Goal: Transaction & Acquisition: Obtain resource

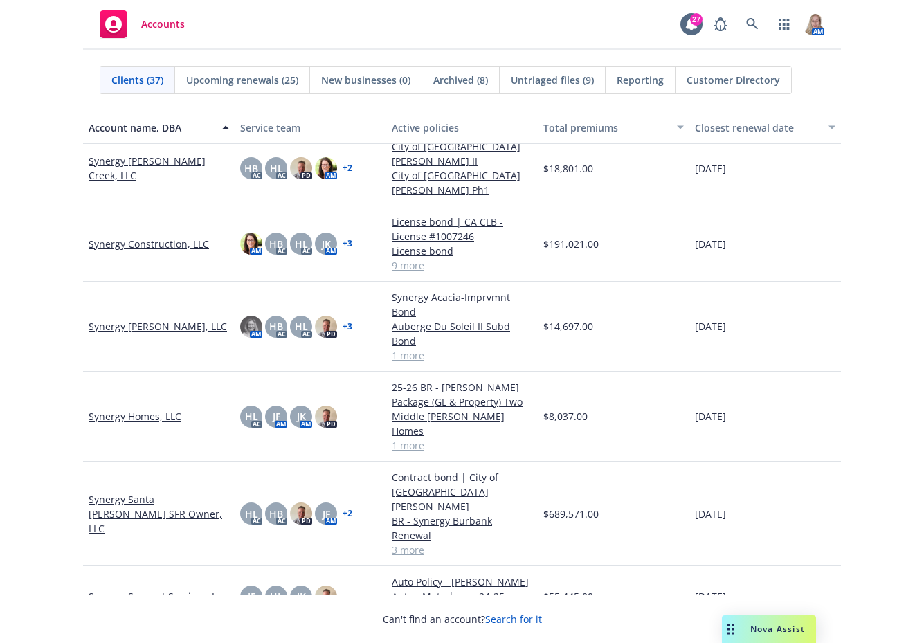
scroll to position [1742, 0]
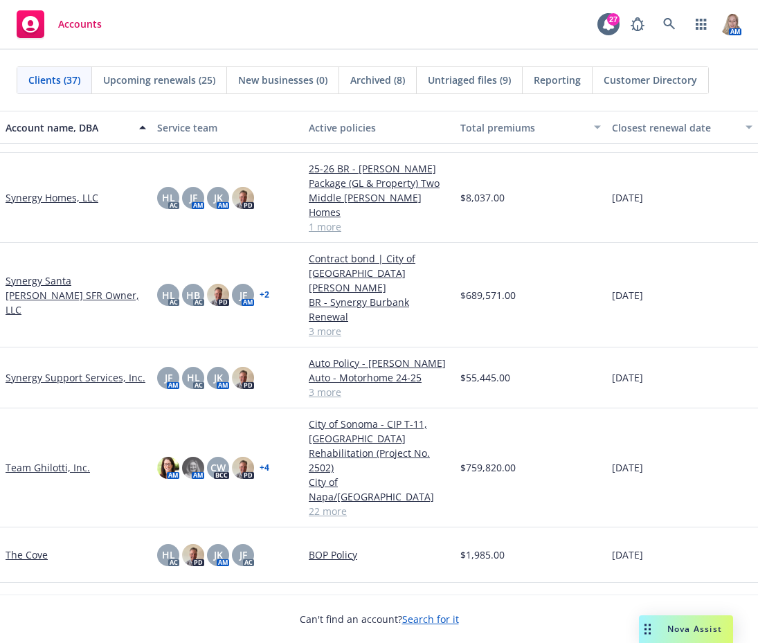
click at [89, 370] on link "Synergy Support Services, Inc." at bounding box center [76, 377] width 140 height 15
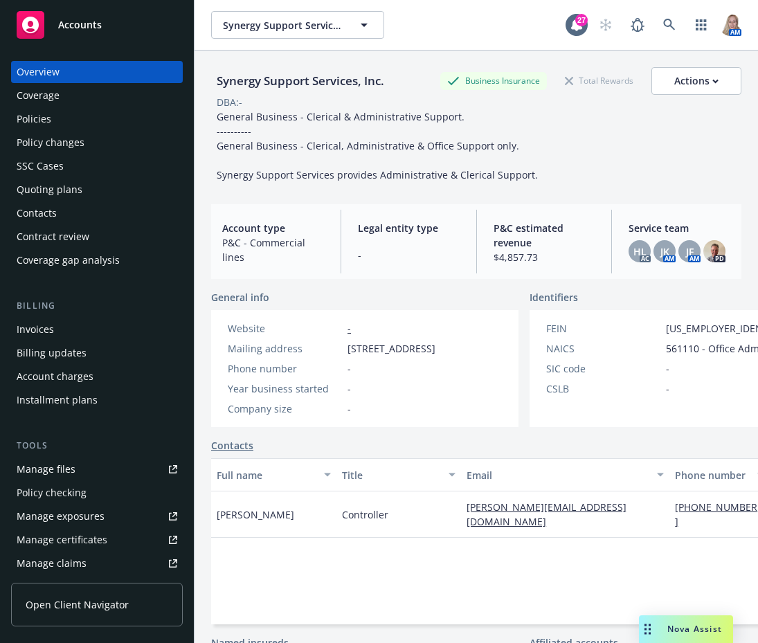
click at [32, 115] on div "Policies" at bounding box center [34, 119] width 35 height 22
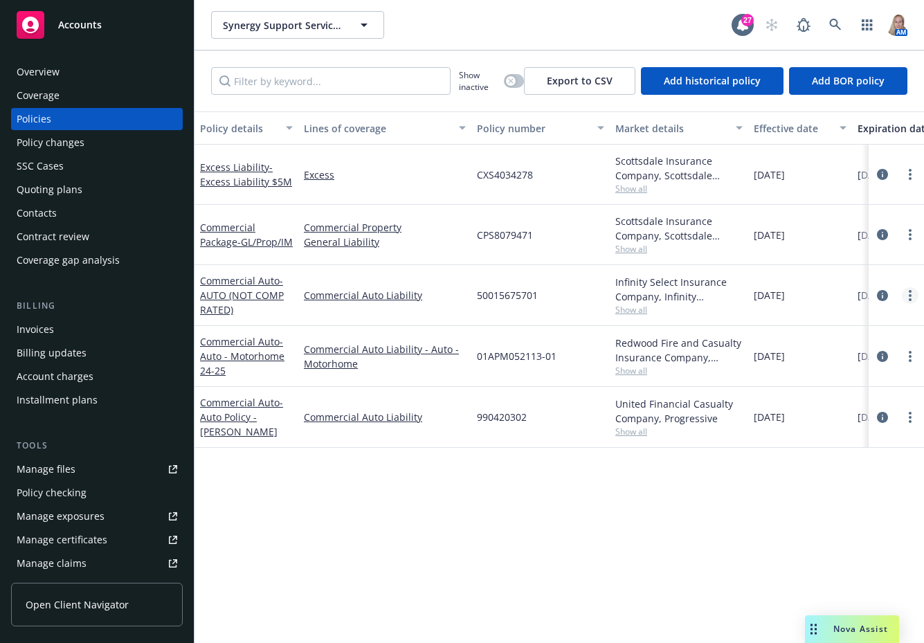
click at [913, 296] on link "more" at bounding box center [910, 295] width 17 height 17
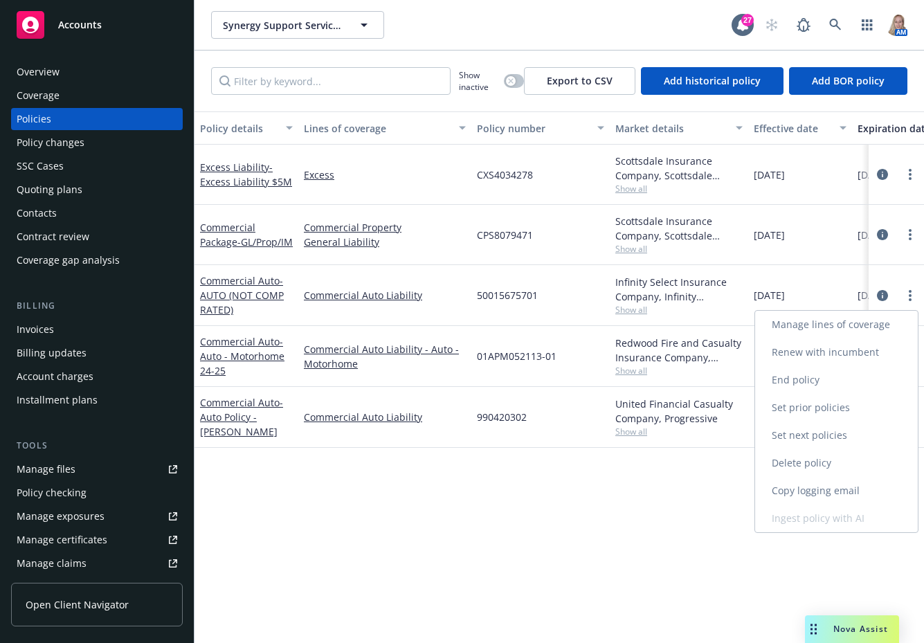
click at [877, 349] on link "Renew with incumbent" at bounding box center [836, 352] width 163 height 28
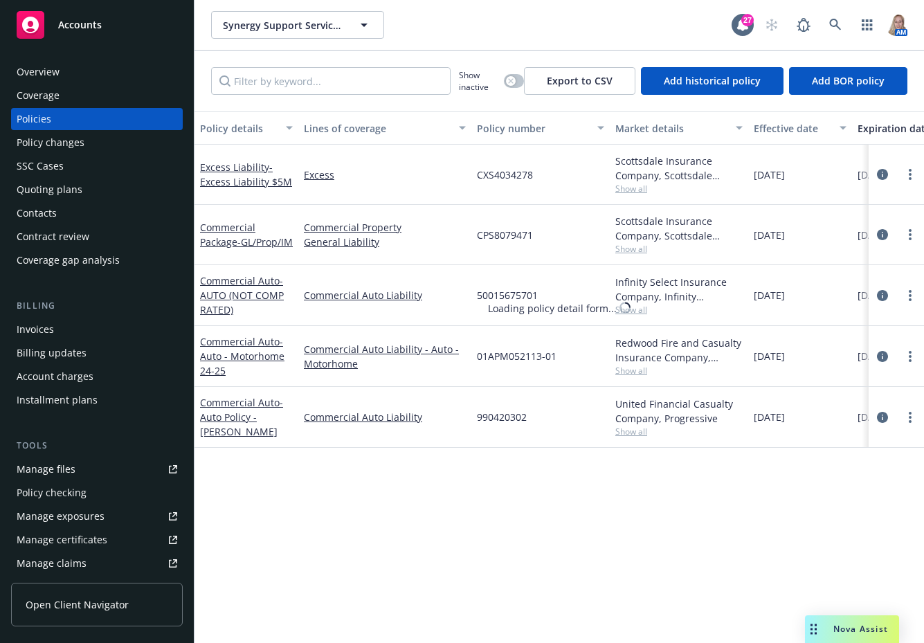
select select "12"
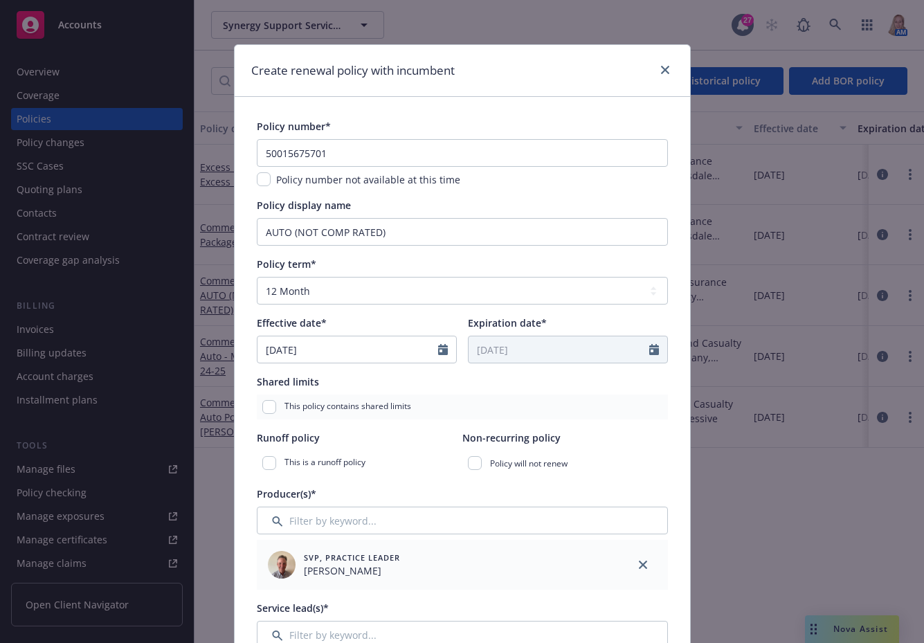
click at [417, 500] on div "Producer(s)*" at bounding box center [462, 493] width 411 height 15
click at [416, 459] on div "This is a runoff policy" at bounding box center [360, 462] width 206 height 25
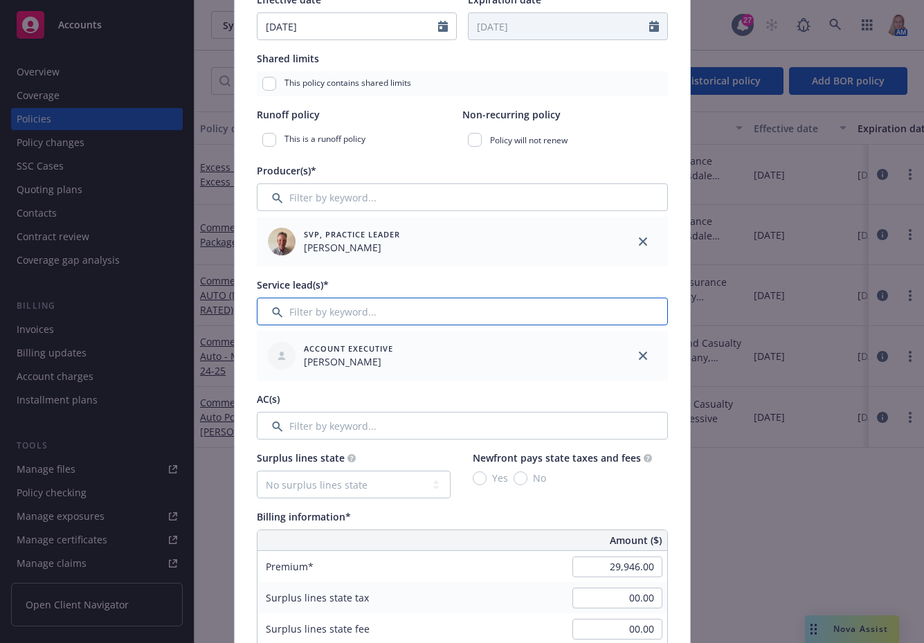
click at [559, 311] on input "Filter by keyword..." at bounding box center [462, 312] width 411 height 28
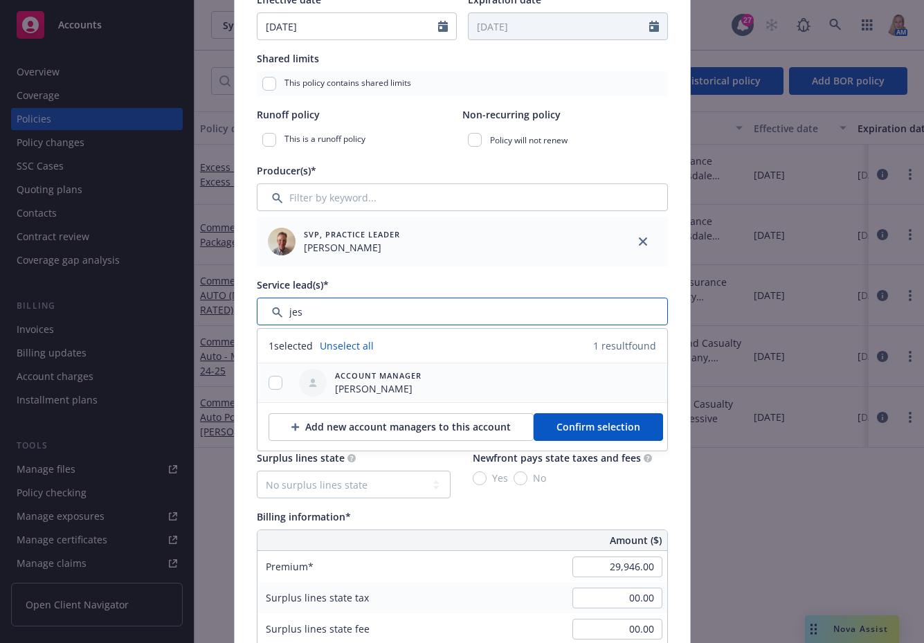
type input "jes"
click at [268, 383] on input "checkbox" at bounding box center [275, 383] width 14 height 14
checkbox input "true"
click at [625, 423] on span "Confirm selection" at bounding box center [598, 426] width 84 height 13
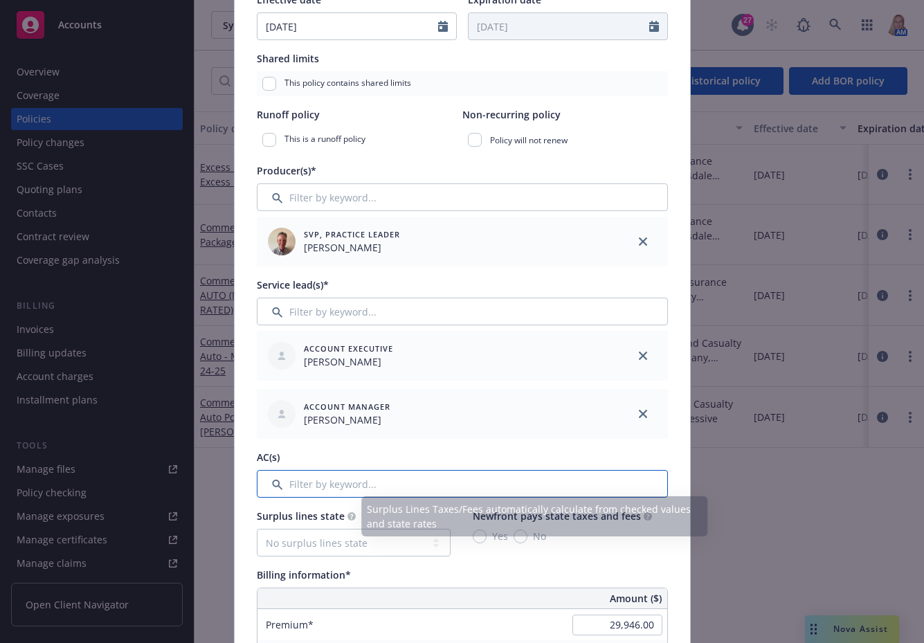
click at [346, 485] on input "Filter by keyword..." at bounding box center [462, 484] width 411 height 28
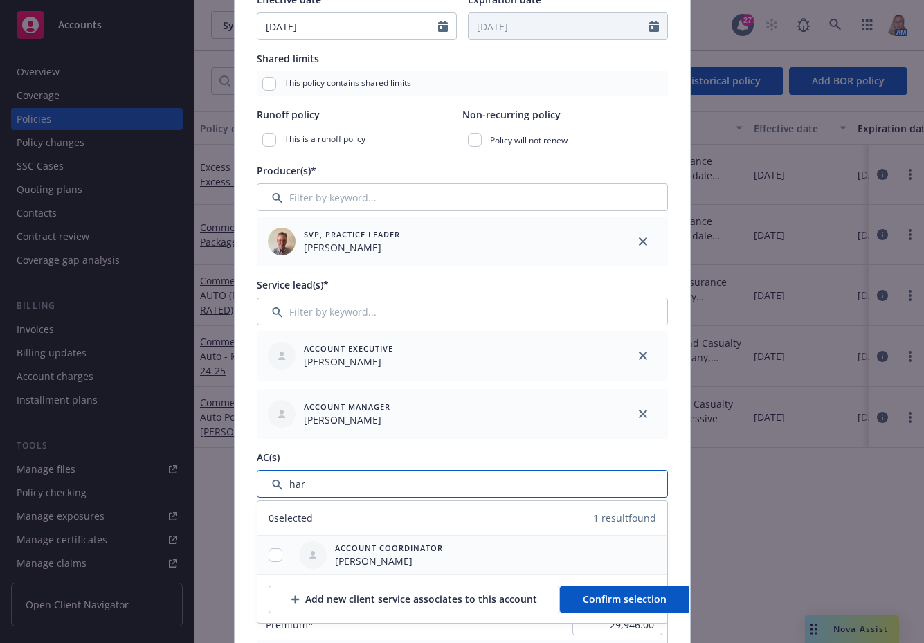
type input "har"
click at [270, 549] on input "checkbox" at bounding box center [275, 555] width 14 height 14
checkbox input "true"
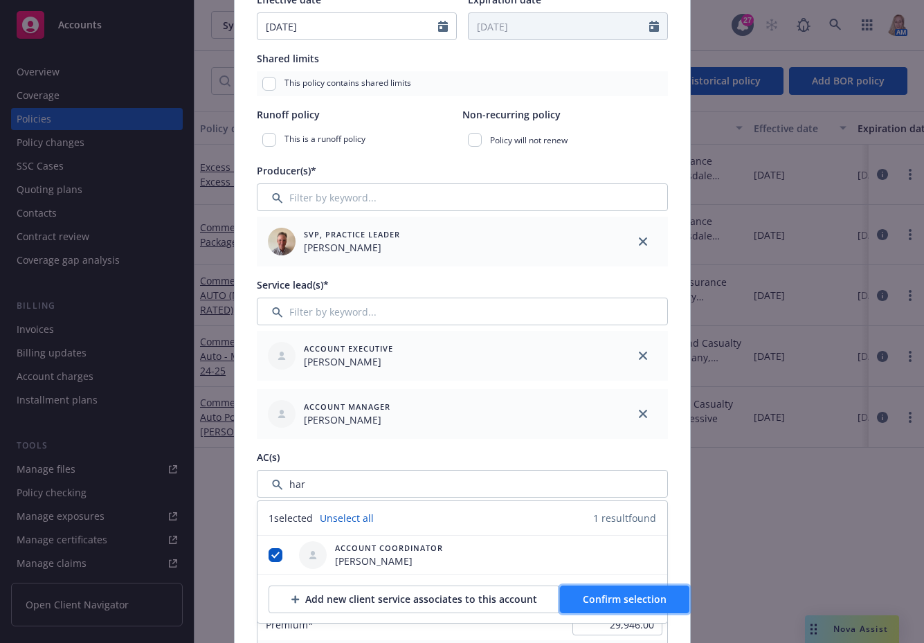
click at [586, 593] on span "Confirm selection" at bounding box center [625, 598] width 84 height 13
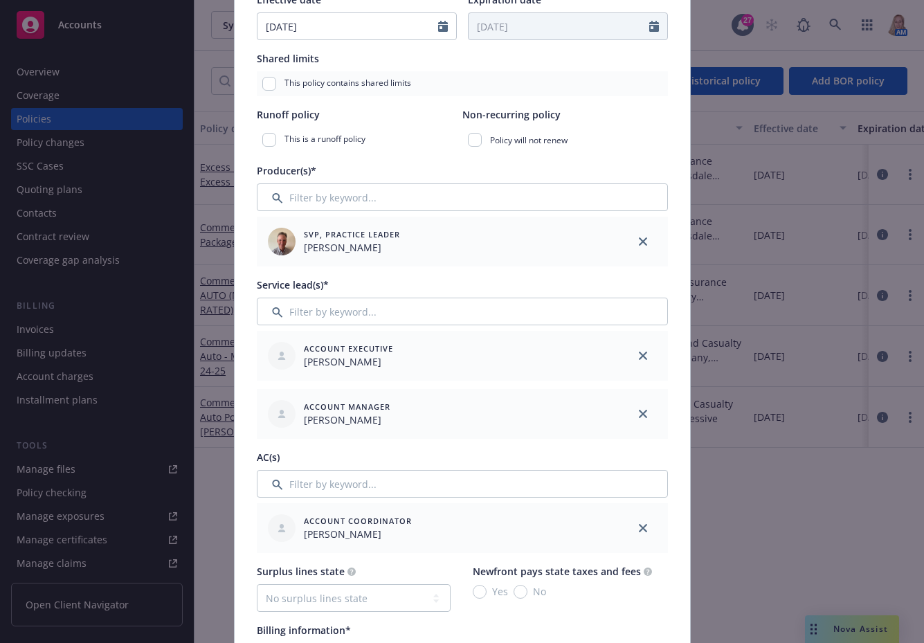
scroll to position [646, 0]
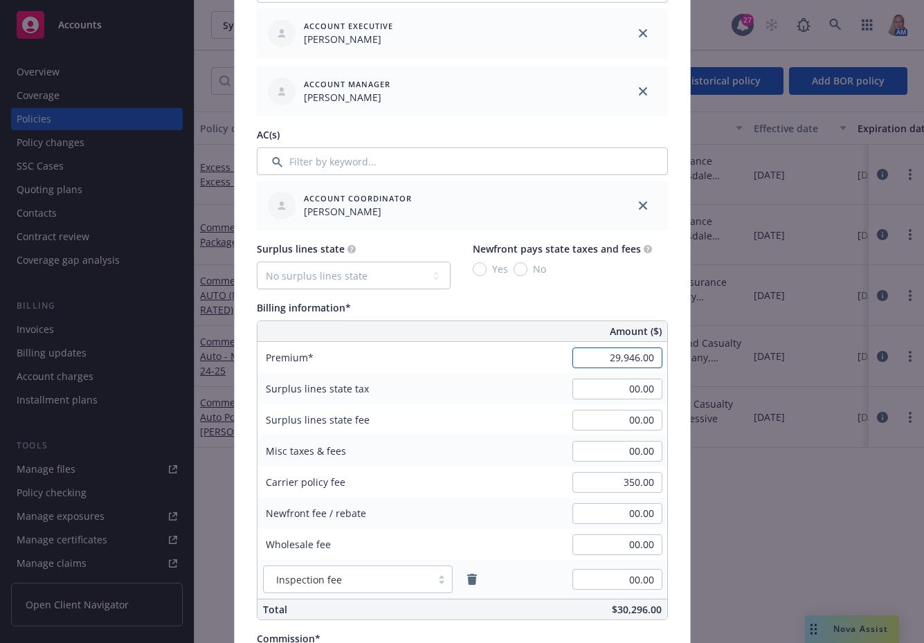
click at [598, 360] on input "29,946.00" at bounding box center [617, 357] width 90 height 21
type input "27,095.00"
type input "2032.13"
click at [560, 627] on div "Policy number* 50015675701 Policy number not available at this time Policy disp…" at bounding box center [462, 357] width 411 height 1768
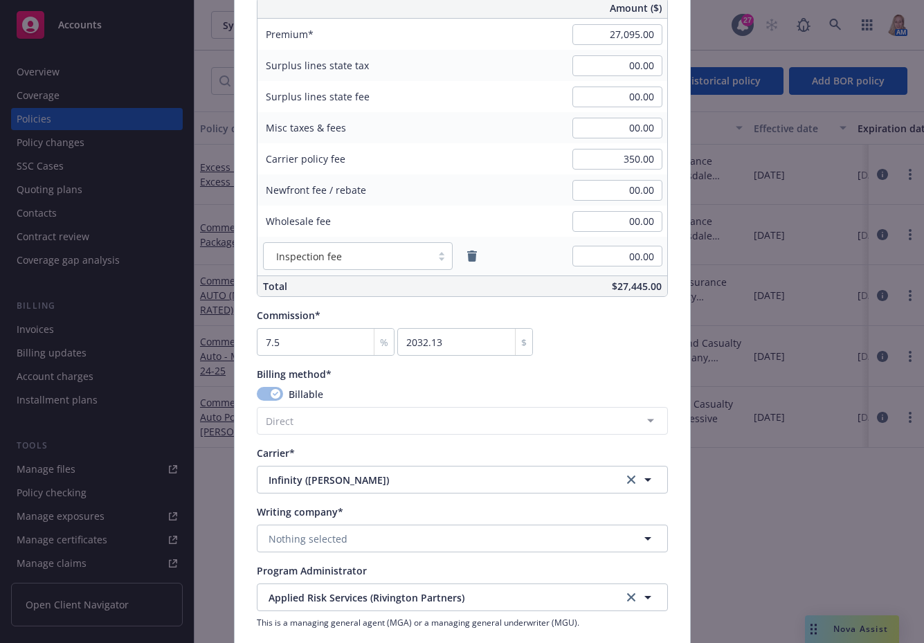
scroll to position [1292, 0]
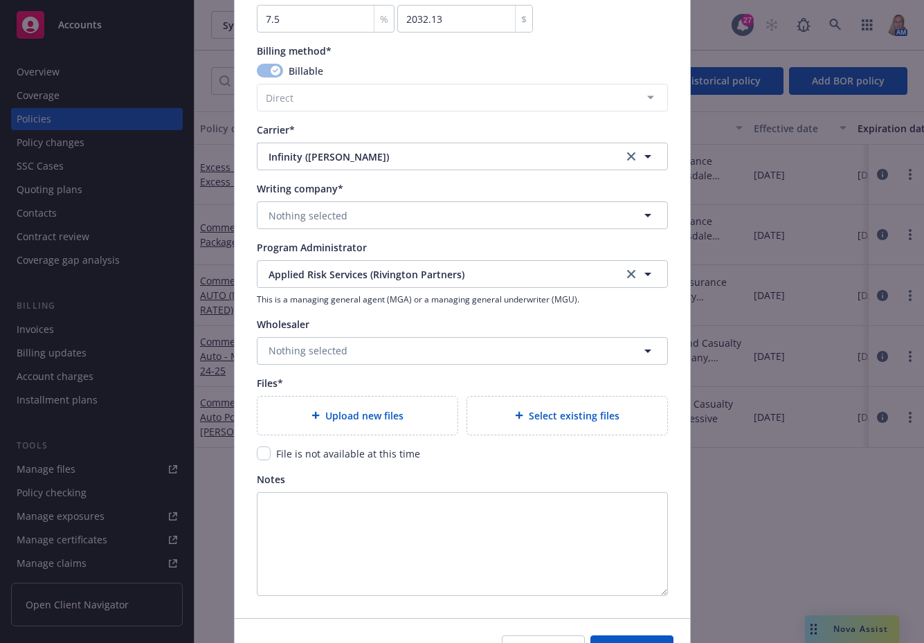
click at [587, 412] on span "Select existing files" at bounding box center [574, 415] width 91 height 15
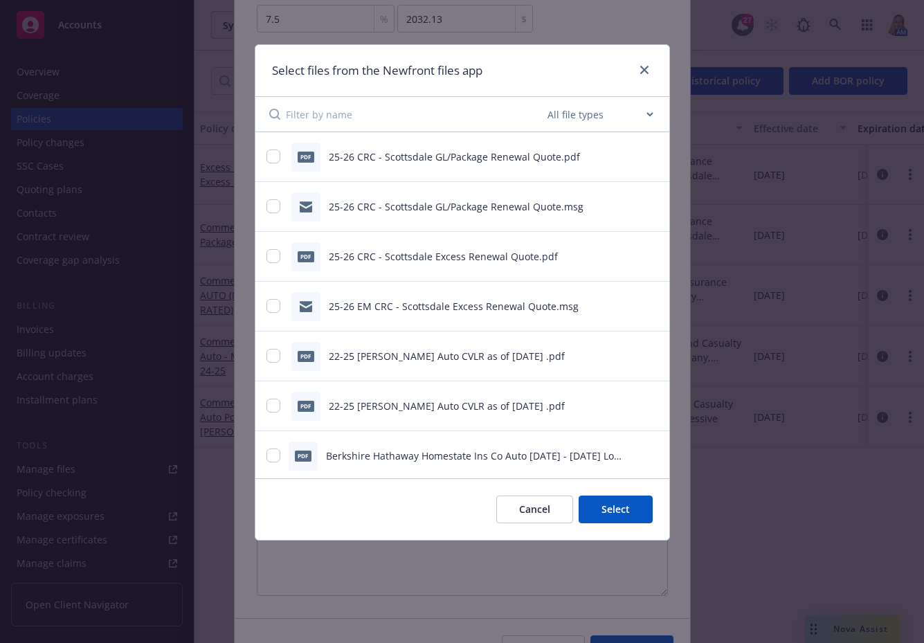
click at [526, 505] on button "Cancel" at bounding box center [534, 509] width 77 height 28
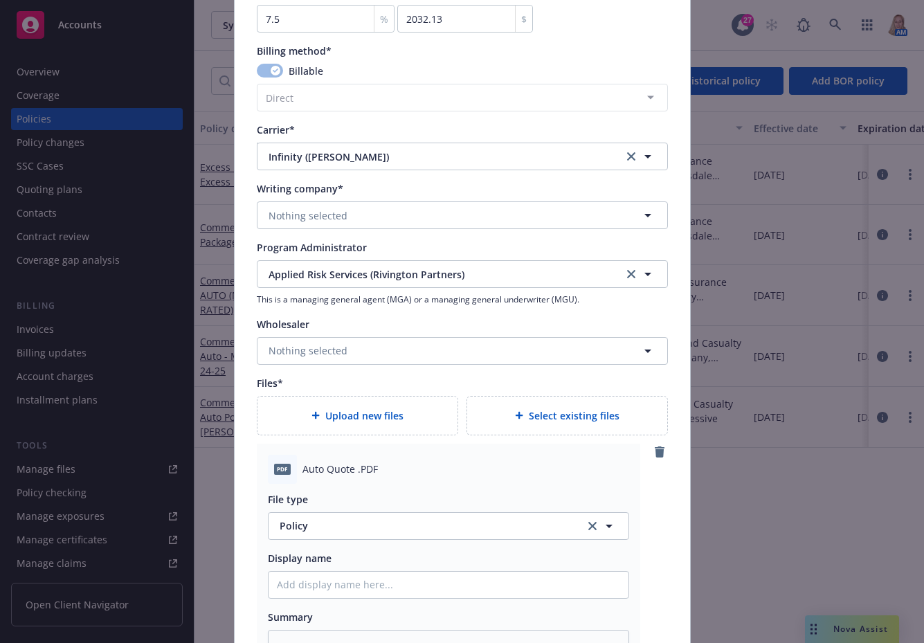
scroll to position [1614, 0]
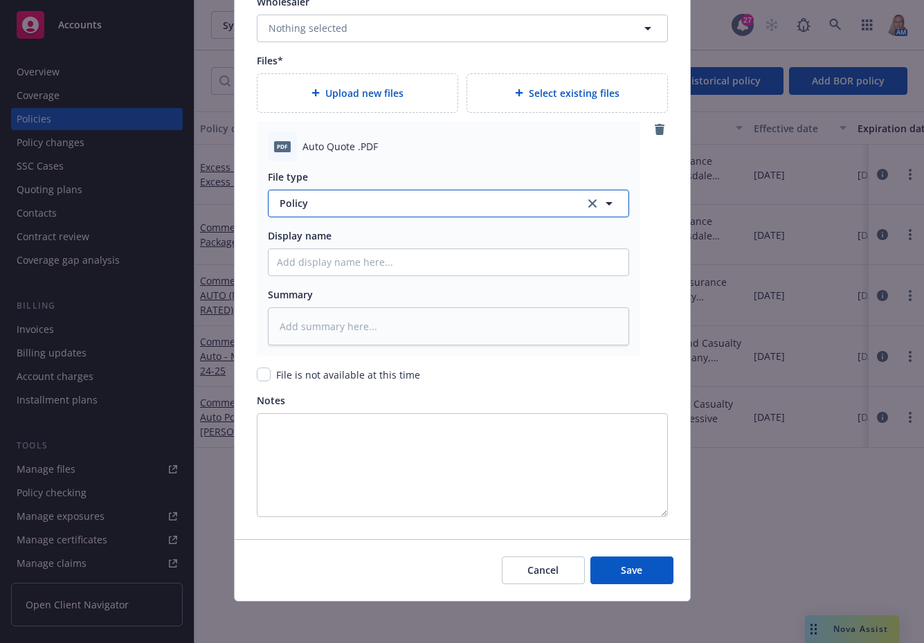
click at [346, 203] on span "Policy" at bounding box center [424, 203] width 289 height 15
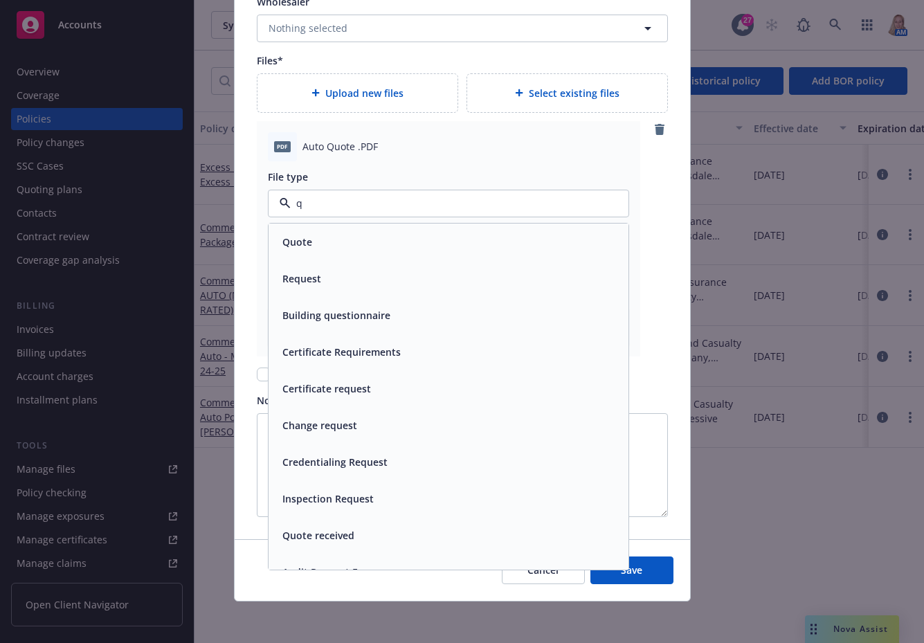
type input "qu"
click at [331, 248] on div "Quote" at bounding box center [448, 242] width 343 height 20
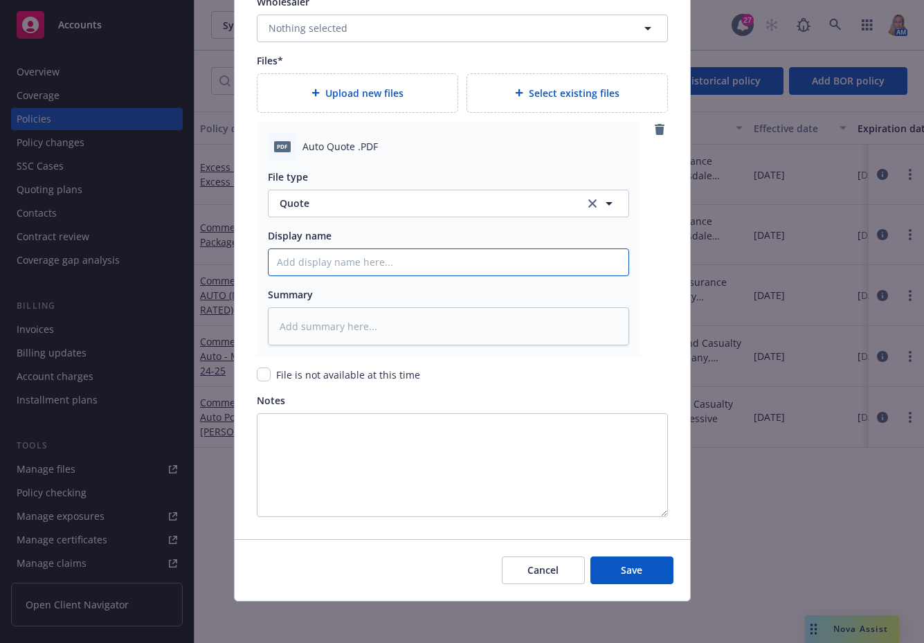
click at [329, 271] on input "Policy display name" at bounding box center [448, 262] width 360 height 26
type textarea "x"
type input "2"
type textarea "x"
type input "25"
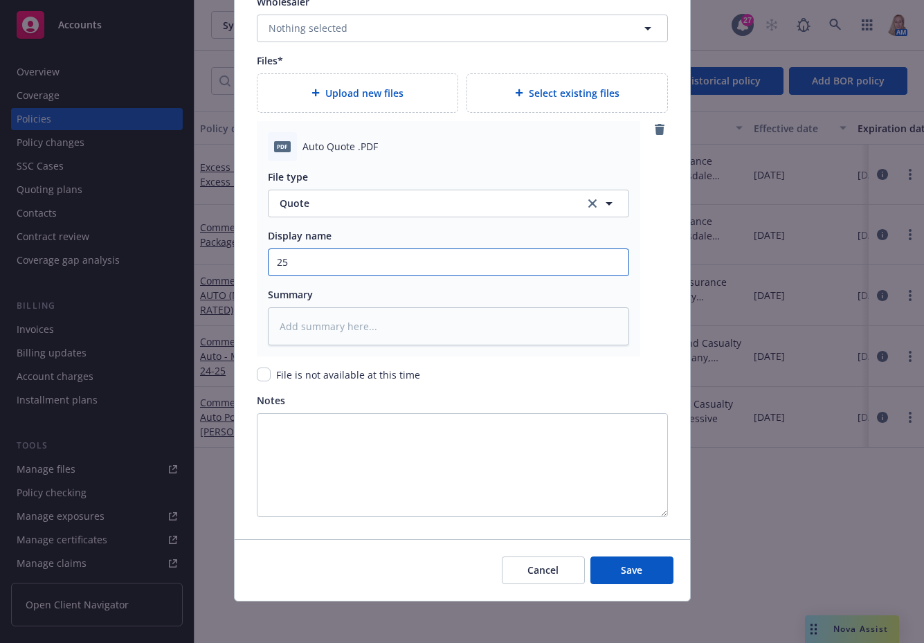
type textarea "x"
type input "25-"
type textarea "x"
type input "25-2"
type textarea "x"
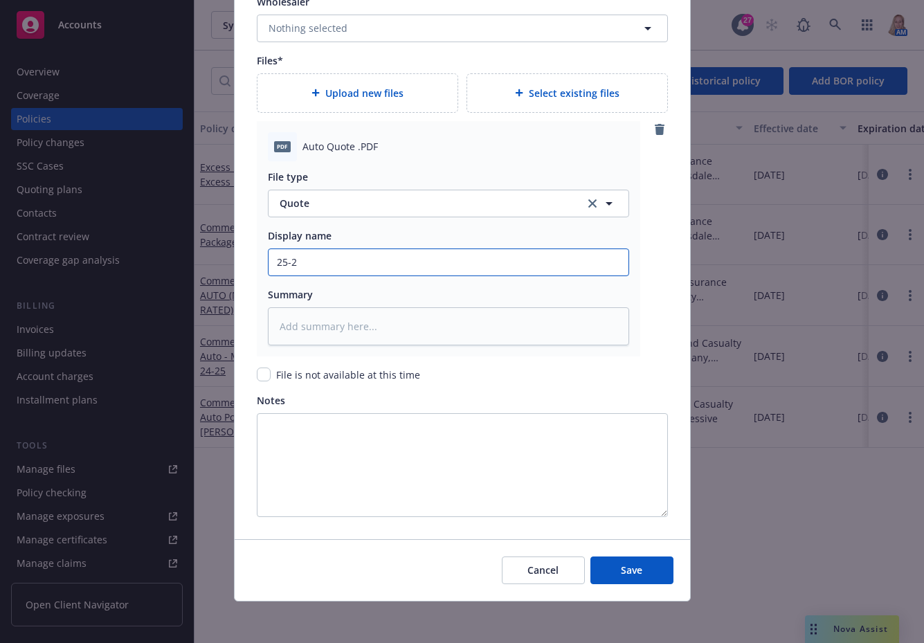
type input "25-26"
type textarea "x"
type input "25-26"
type textarea "x"
type input "25-26 K"
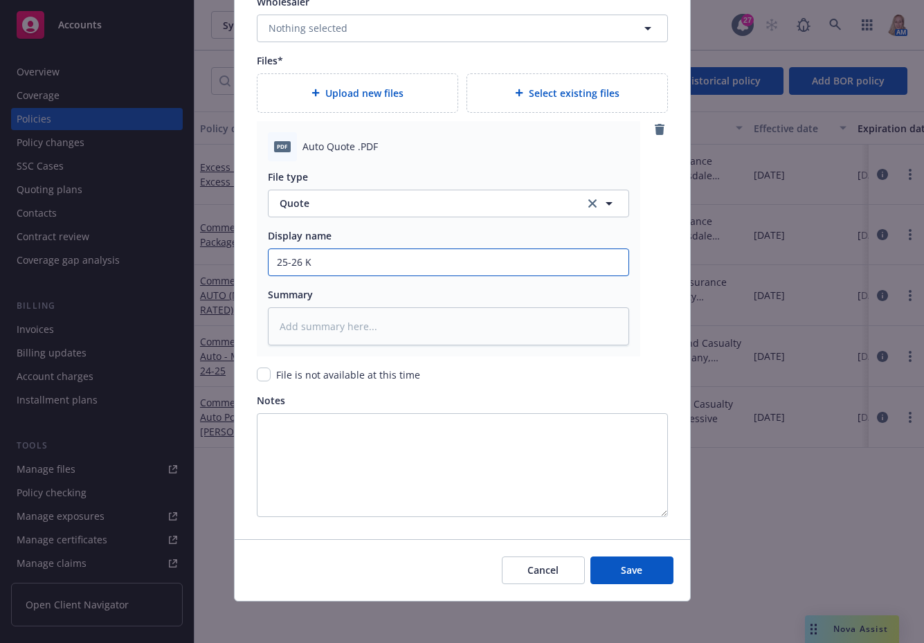
type textarea "x"
type input "25-26"
type textarea "x"
type input "25-26"
type textarea "x"
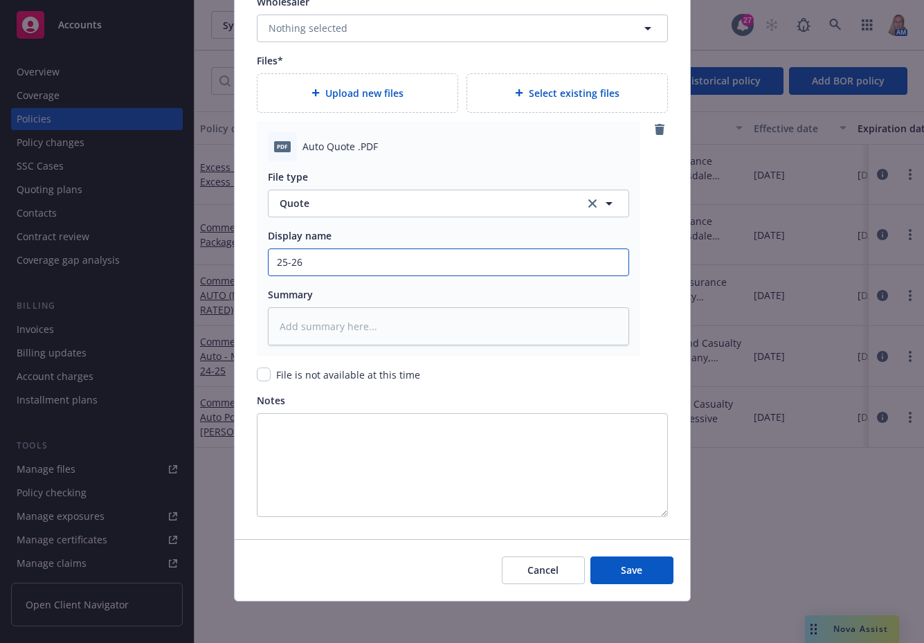
type input "25-2"
type textarea "x"
type input "25-"
type textarea "x"
type input "25"
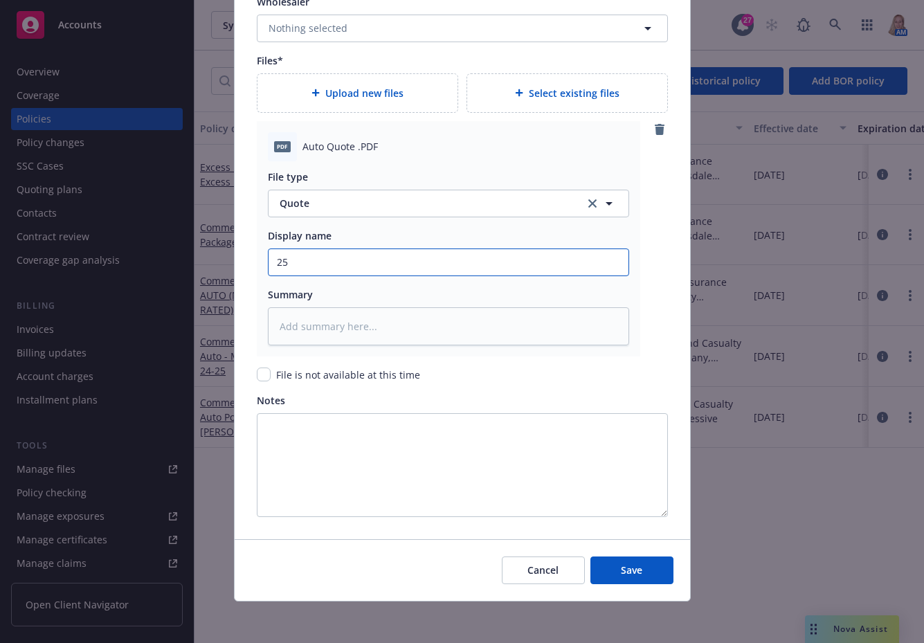
type textarea "x"
type input "25"
type textarea "x"
type input "25 Au"
type textarea "x"
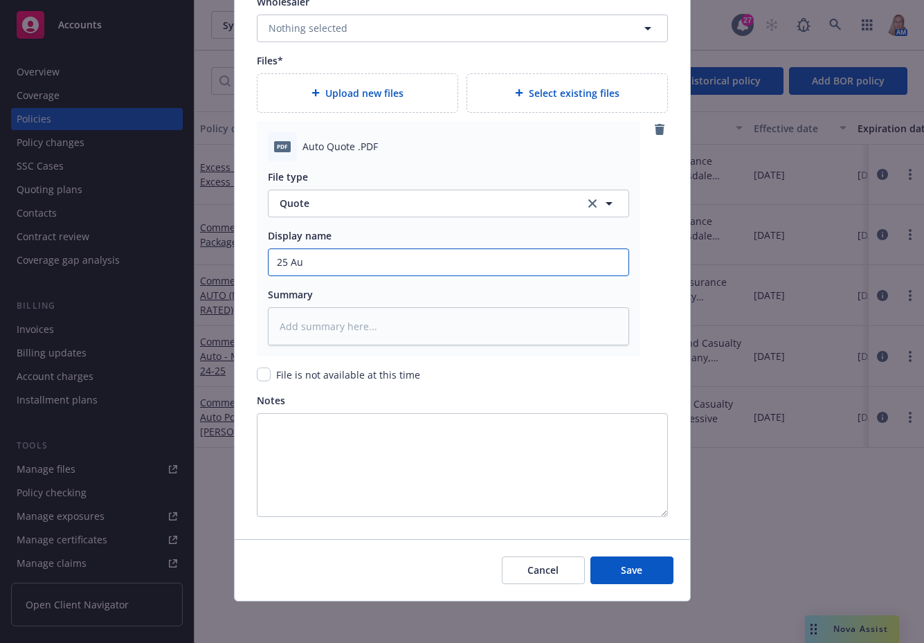
type input "25 Aut"
type textarea "x"
type input "25 Auto"
type textarea "x"
type input "25 Auto Q"
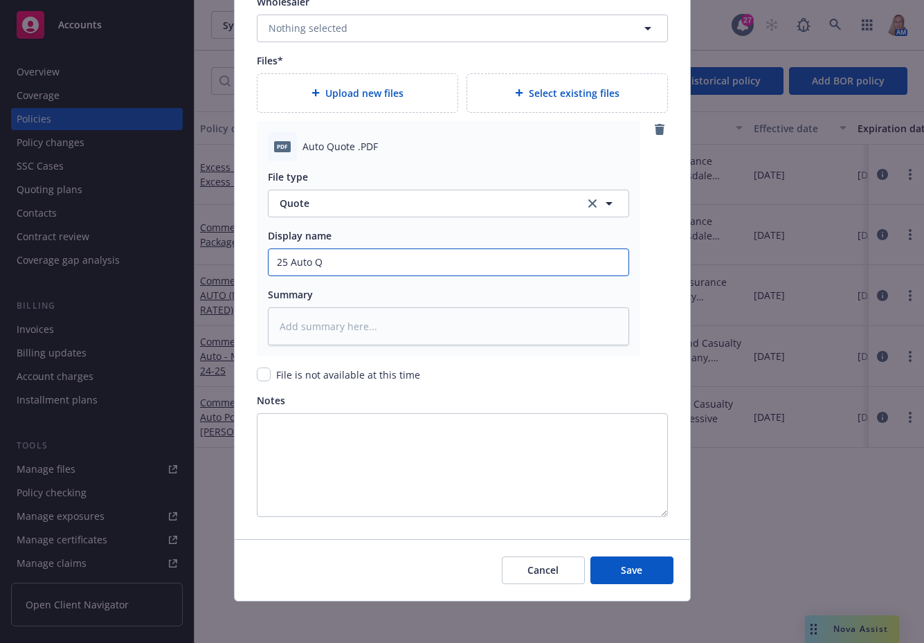
type textarea "x"
type input "25 Auto QW"
type textarea "x"
type input "25 Auto Q"
type textarea "x"
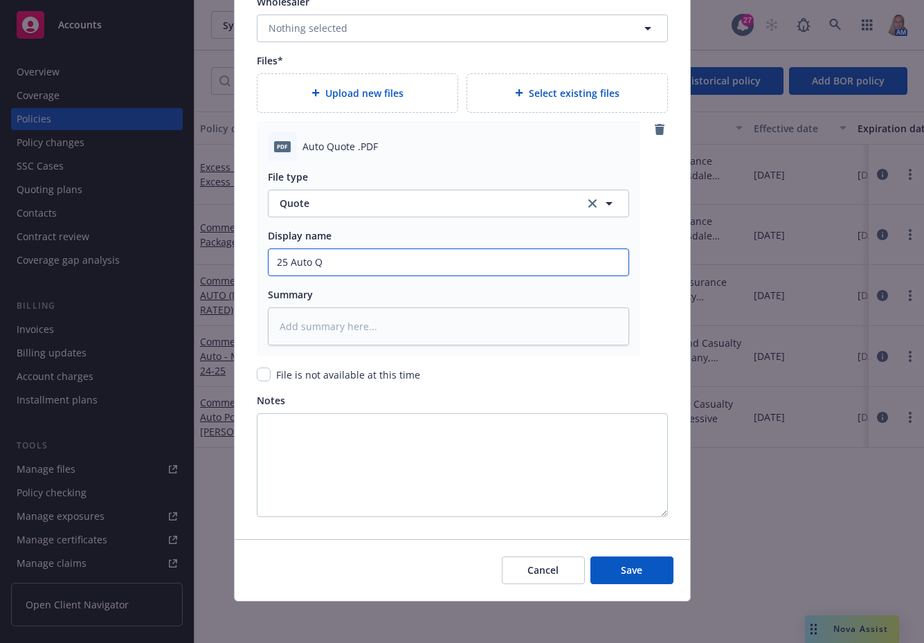
type input "25 Auto QU"
type textarea "x"
type input "25 Auto QUO"
type textarea "x"
type input "25 Auto QUOT"
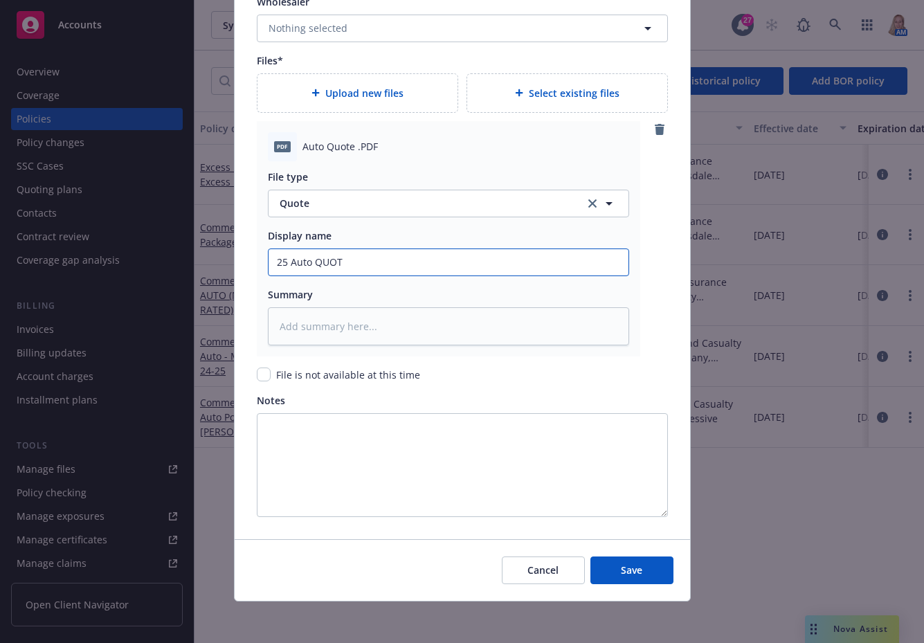
type textarea "x"
type input "25 Auto QUOTE"
type textarea "x"
type input "25 Auto QUOTE"
type textarea "x"
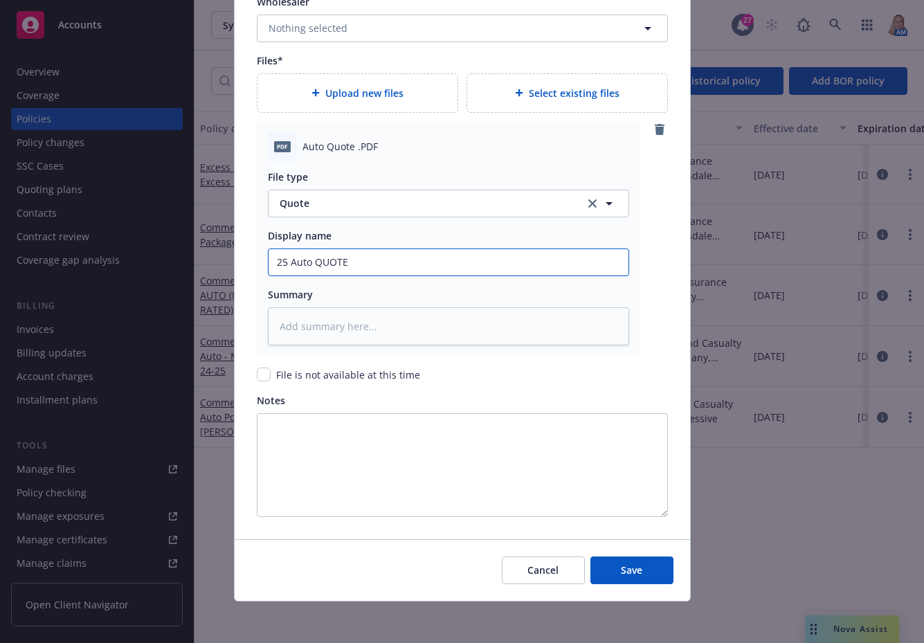
type input "25 Auto QUOTE -"
type textarea "x"
type input "25 Auto QUOTE -"
type textarea "x"
type input "25 Auto QUOTE - K"
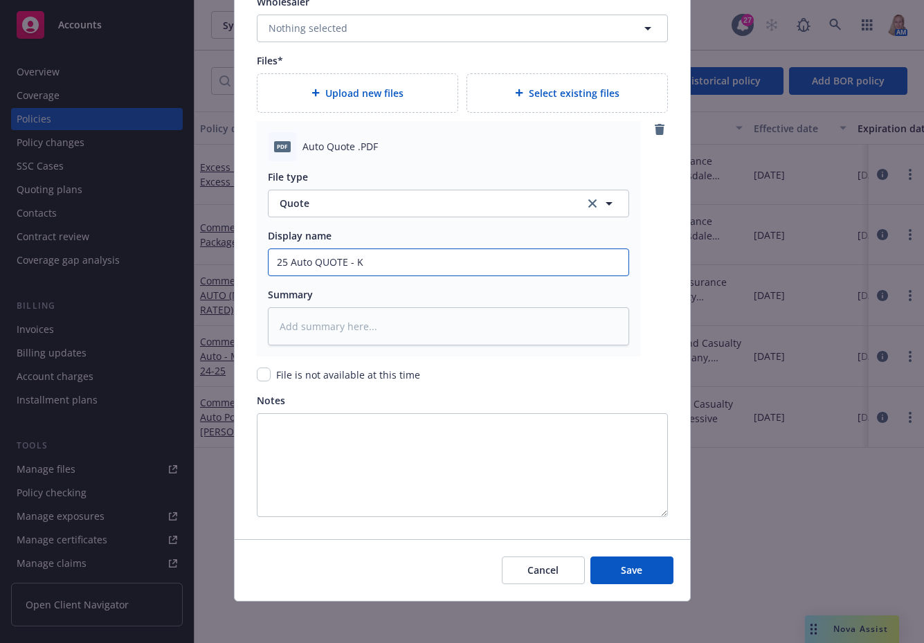
type textarea "x"
type input "25 Auto QUOTE - Ke"
type textarea "x"
type input "25 Auto QUOTE - Kem"
type textarea "x"
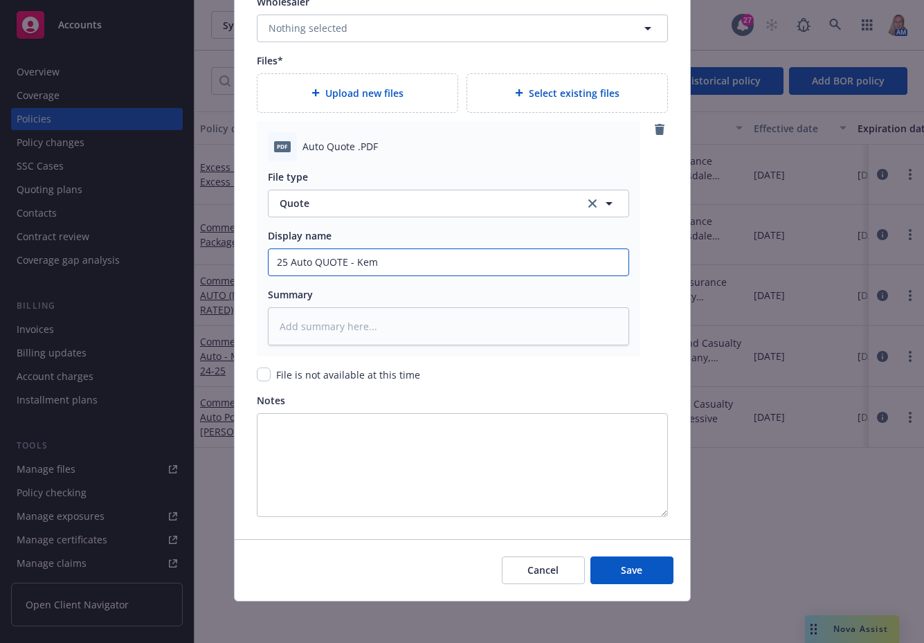
type input "25 Auto QUOTE - [PERSON_NAME]"
type textarea "x"
type input "25 Auto QUOTE - Kempe"
type textarea "x"
type input "25 Auto QUOTE - [PERSON_NAME]"
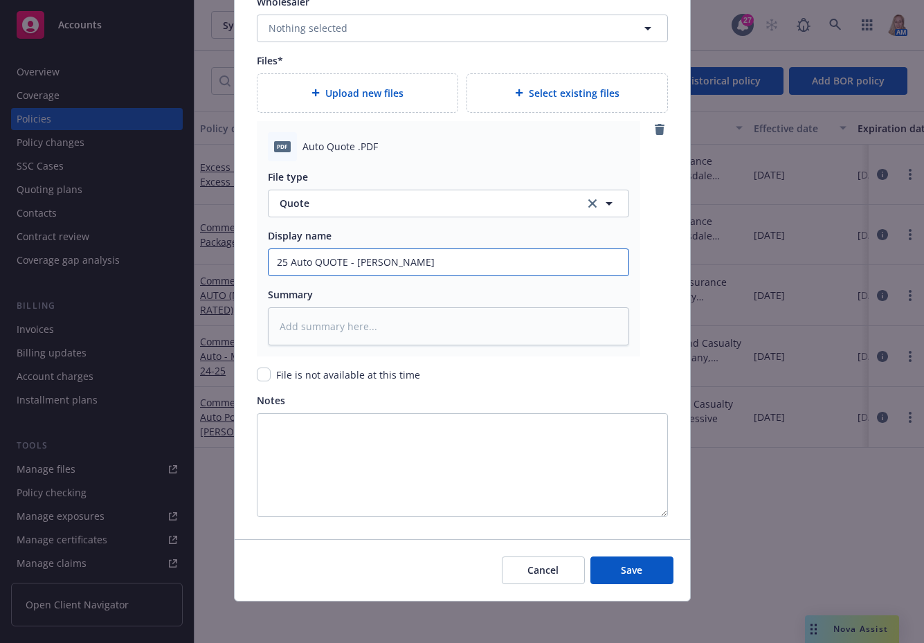
type textarea "x"
type input "25 Auto QUOTE - [PERSON_NAME]/"
type textarea "x"
type input "25 Auto QUOTE - [PERSON_NAME]/I"
type textarea "x"
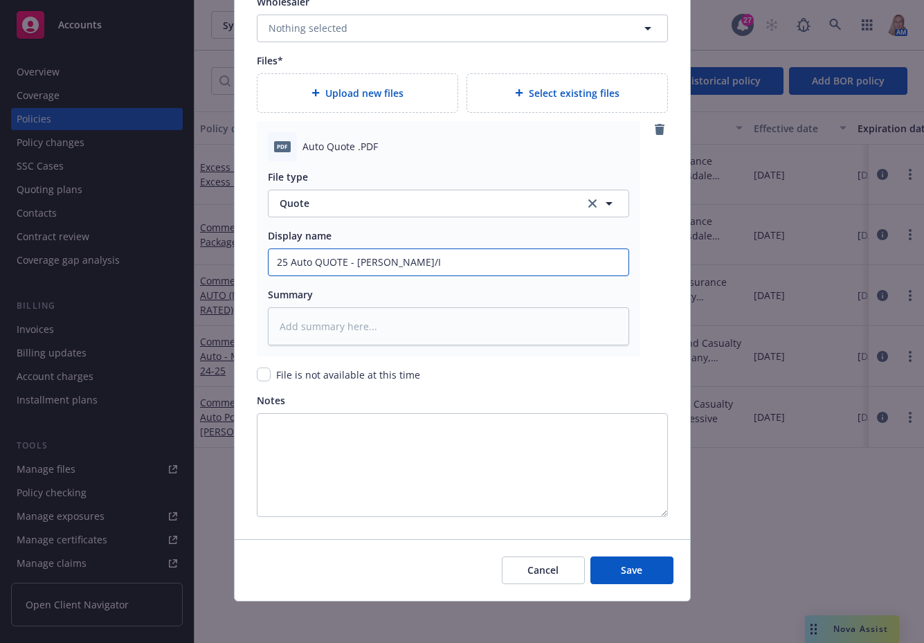
type input "25 Auto QUOTE - [PERSON_NAME]/In"
type textarea "x"
type input "25 Auto QUOTE - [PERSON_NAME]/Inf"
type textarea "x"
type input "25 Auto QUOTE - [PERSON_NAME]/Infi"
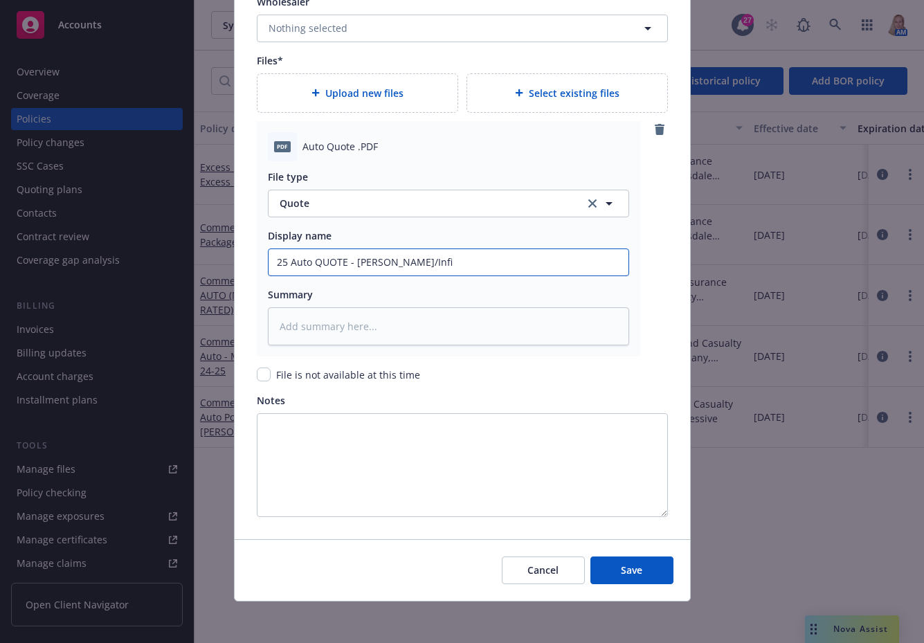
type textarea "x"
type input "25 Auto QUOTE - [PERSON_NAME]/Infin"
type textarea "x"
type input "25 Auto QUOTE - [PERSON_NAME]/Infini"
type textarea "x"
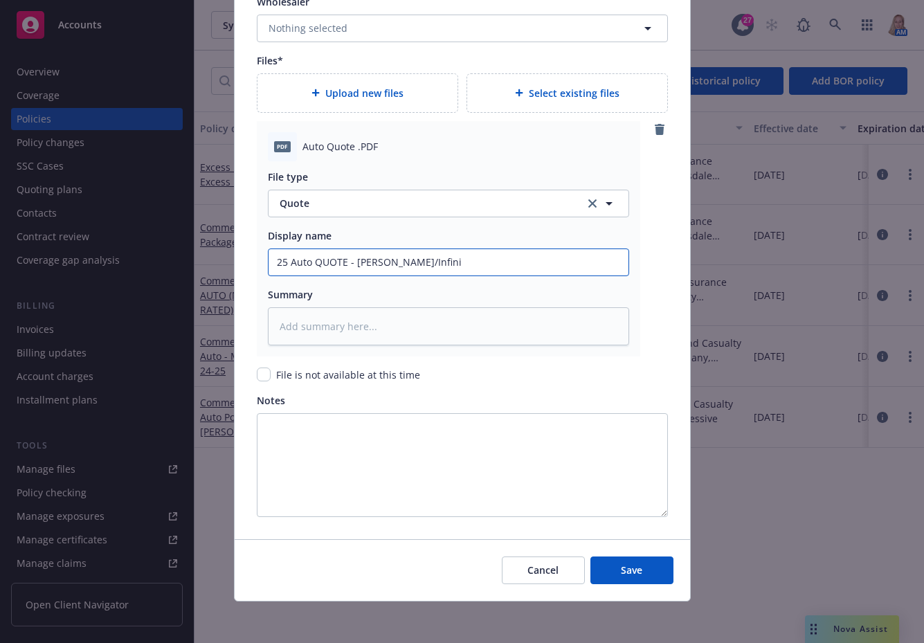
type input "25 Auto QUOTE - [PERSON_NAME]/Infinit"
type textarea "x"
drag, startPoint x: 425, startPoint y: 262, endPoint x: 235, endPoint y: 257, distance: 190.4
type input "25 Auto QUOTE - [PERSON_NAME]/Infinity"
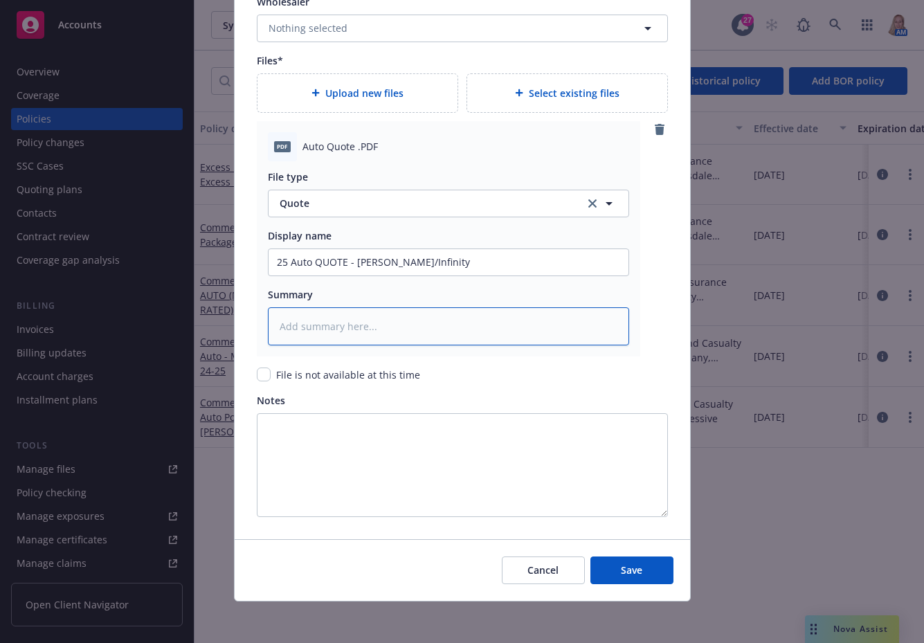
click at [319, 333] on textarea at bounding box center [448, 326] width 361 height 38
paste textarea "25 Auto QUOTE - [PERSON_NAME]/Infinity"
type textarea "x"
type textarea "25 Auto QUOTE - [PERSON_NAME]/Infinity"
type textarea "x"
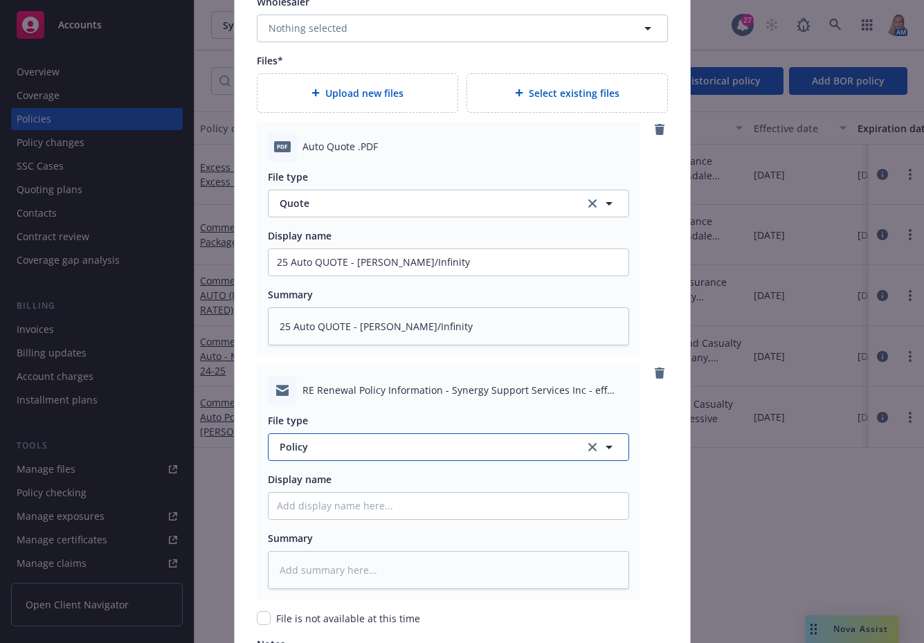
click at [356, 451] on span "Policy" at bounding box center [424, 446] width 289 height 15
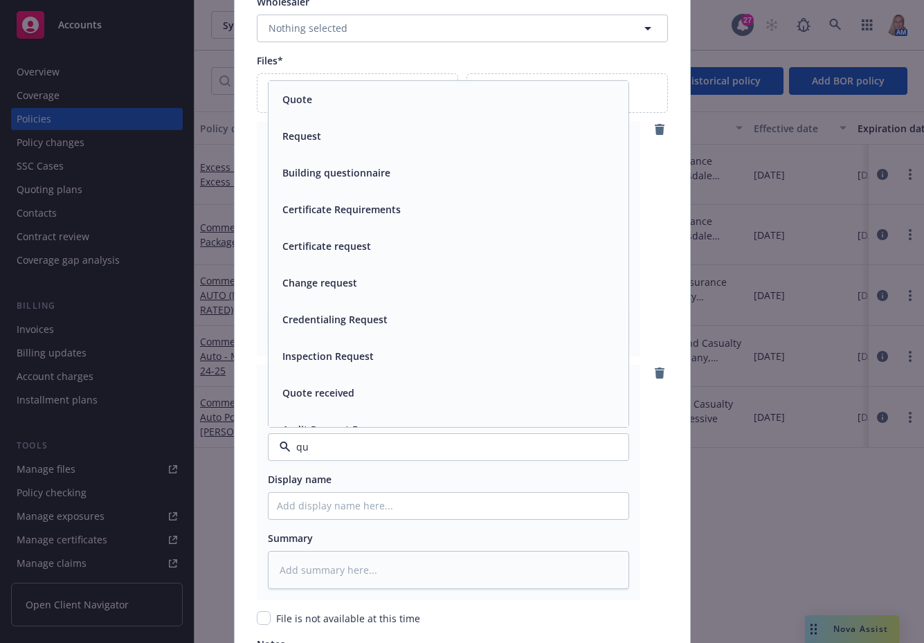
type input "quo"
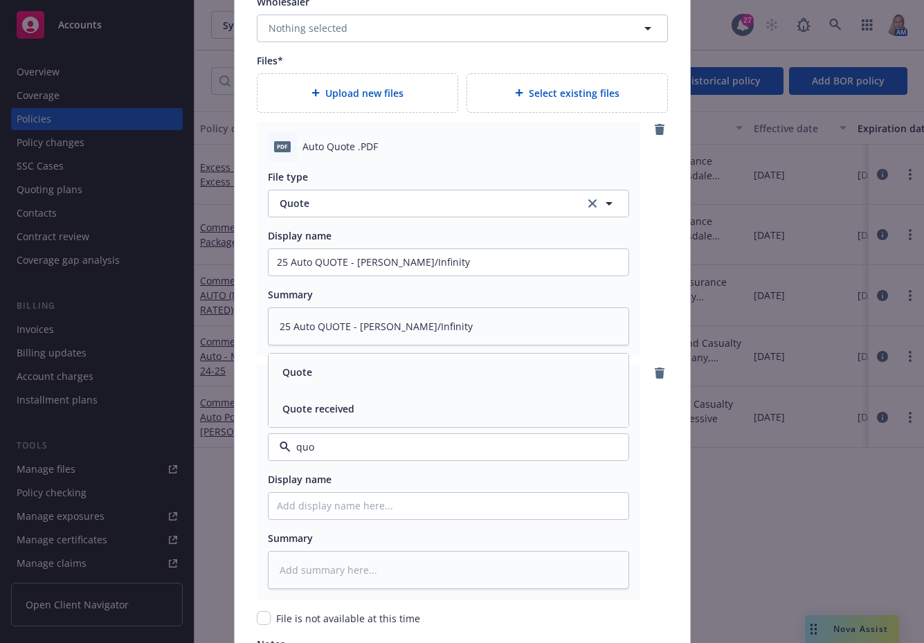
click at [320, 407] on span "Quote received" at bounding box center [318, 408] width 72 height 15
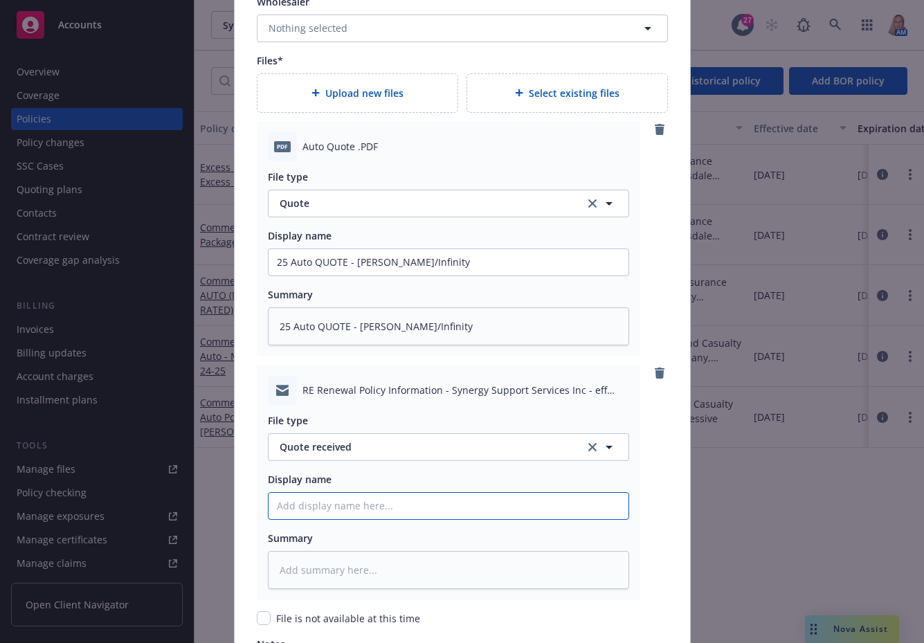
click at [299, 506] on input "Policy display name" at bounding box center [448, 506] width 360 height 26
paste input "25 Auto QUOTE - [PERSON_NAME]/Infinity"
type textarea "x"
type input "25 Auto QUOTE - [PERSON_NAME]/Infinity"
click at [283, 509] on input "25 Auto QUOTE - [PERSON_NAME]/Infinity" at bounding box center [448, 506] width 360 height 26
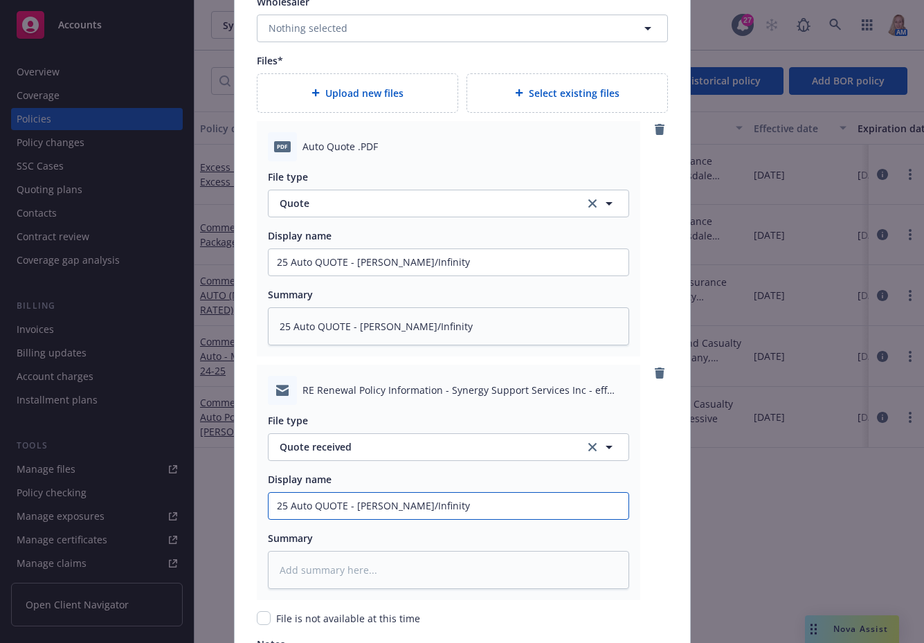
type textarea "x"
type input "25 Auto QUOTE - [PERSON_NAME]/Infinity"
type textarea "x"
type input "25 E Auto QUOTE - [PERSON_NAME]/Infinity"
type textarea "x"
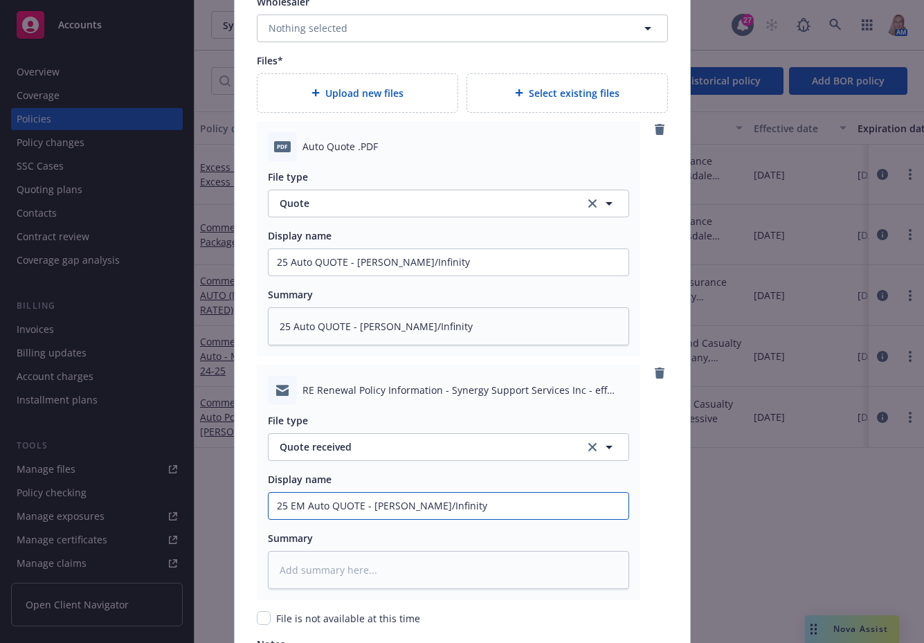
drag, startPoint x: 461, startPoint y: 510, endPoint x: 127, endPoint y: 510, distance: 333.5
click at [127, 510] on div "Create renewal policy with incumbent Policy number* 50015675701 Policy number n…" at bounding box center [462, 321] width 924 height 643
type input "25 EM Auto QUOTE - [PERSON_NAME]/Infinity"
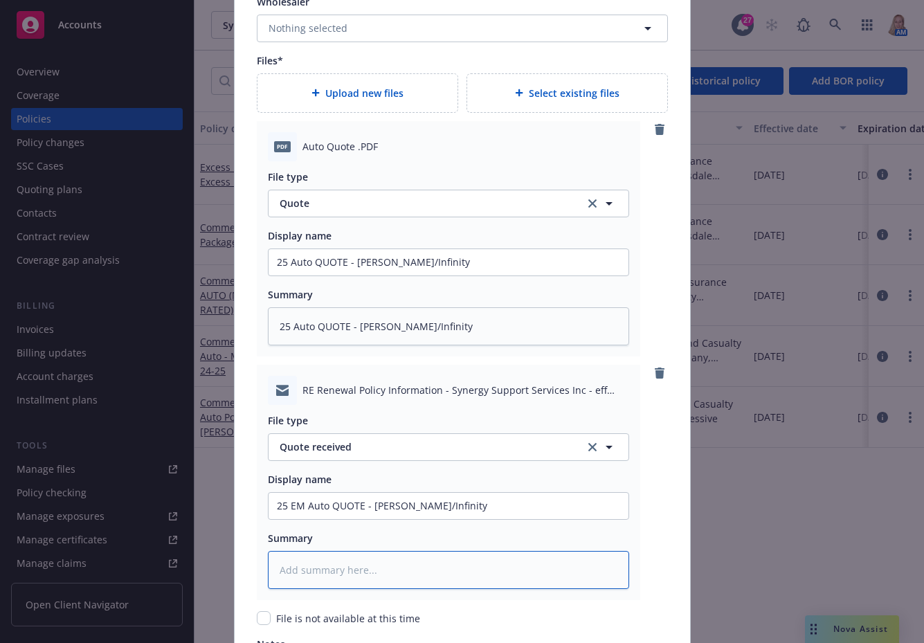
click at [317, 566] on textarea at bounding box center [448, 570] width 361 height 38
paste textarea "25 EM Auto QUOTE - [PERSON_NAME]/Infinity"
type textarea "x"
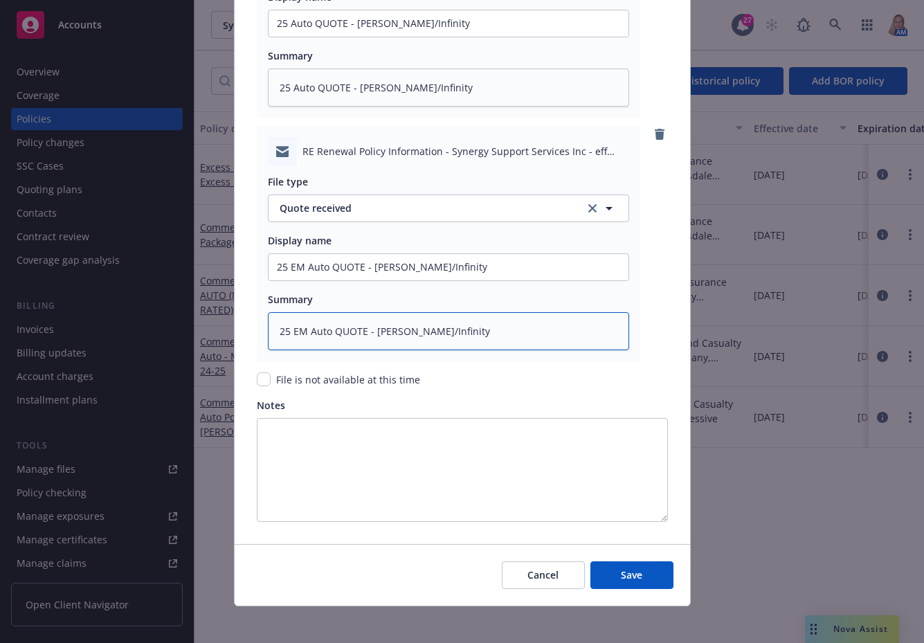
scroll to position [1861, 0]
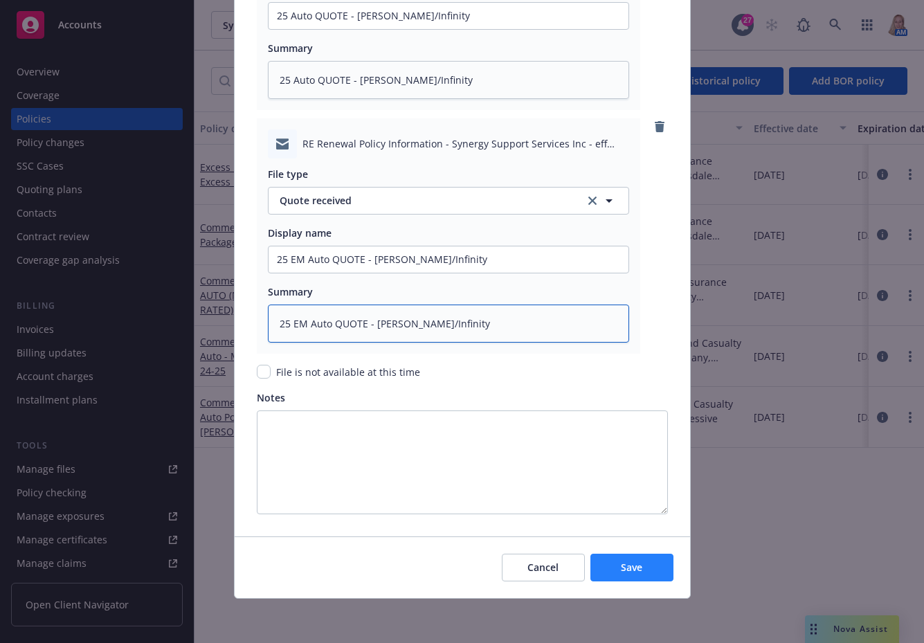
type textarea "25 EM Auto QUOTE - [PERSON_NAME]/Infinity"
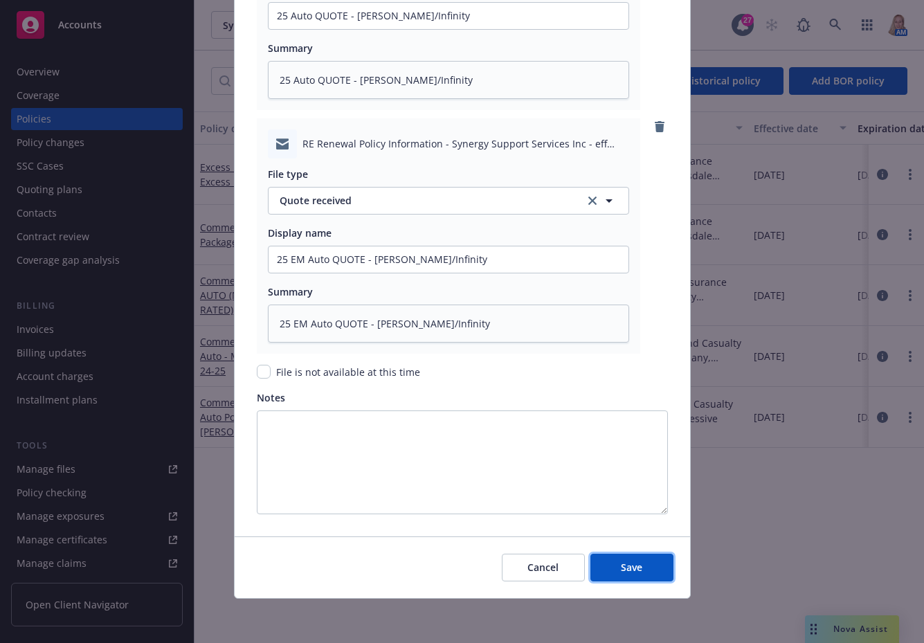
drag, startPoint x: 637, startPoint y: 558, endPoint x: 666, endPoint y: 365, distance: 195.9
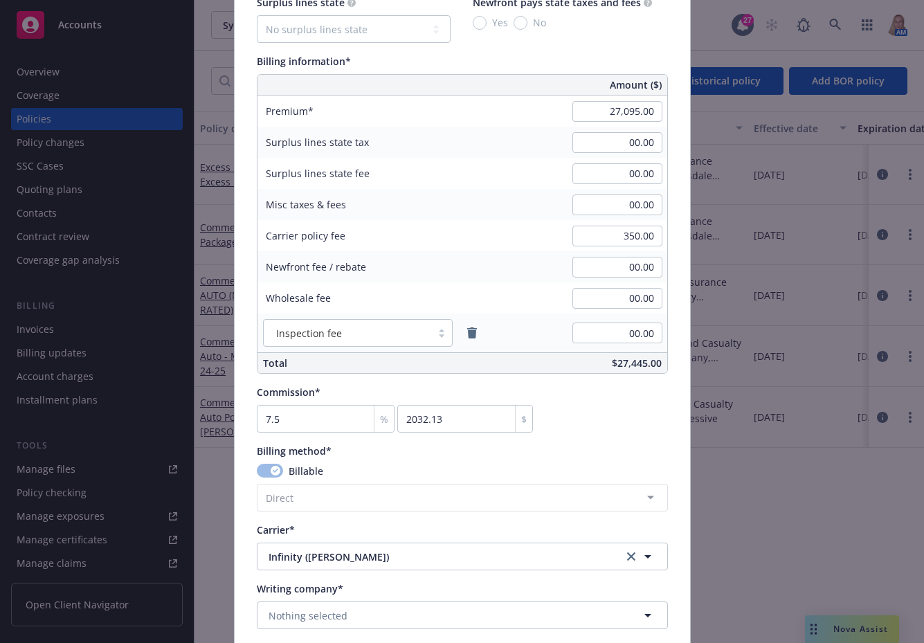
scroll to position [1215, 0]
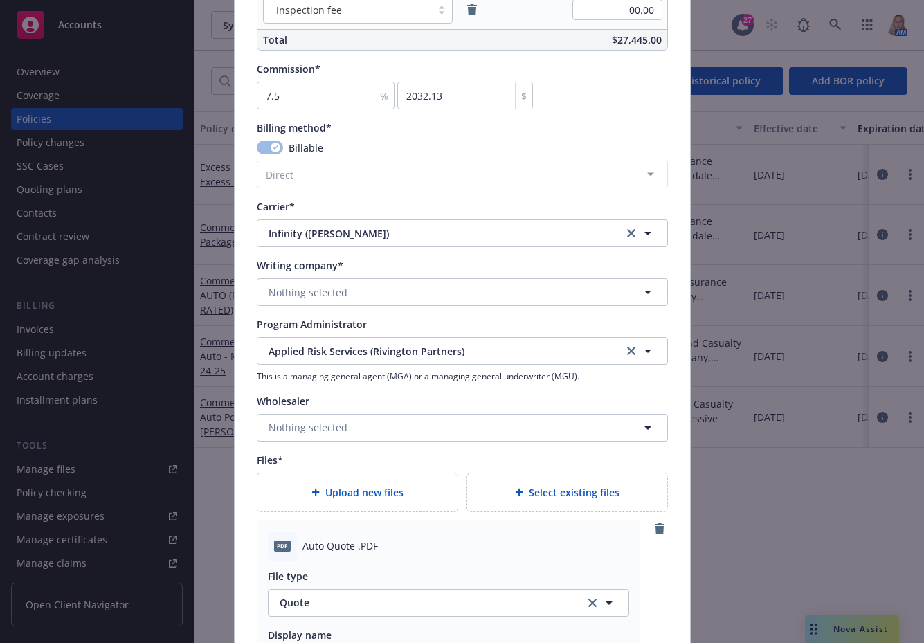
type textarea "x"
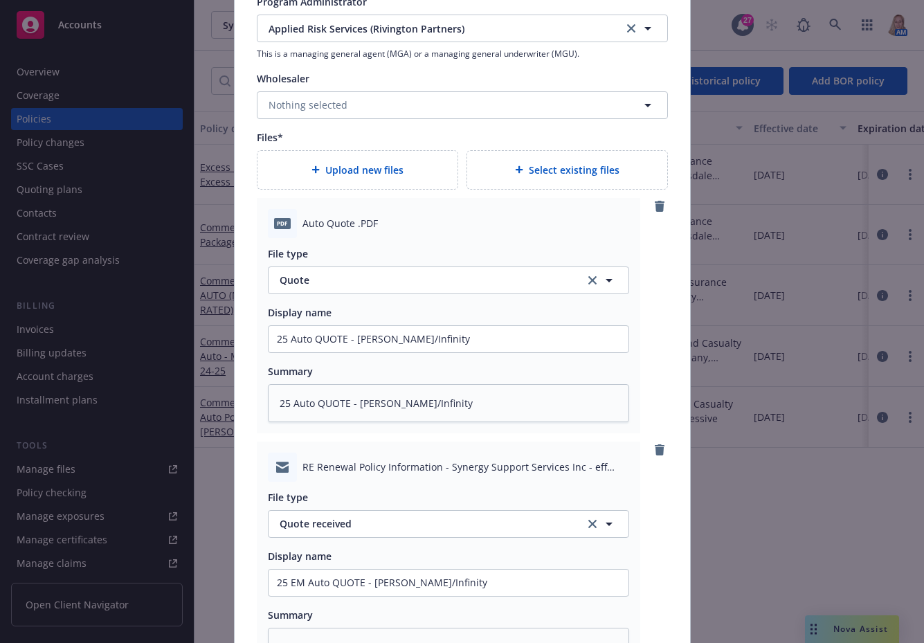
scroll to position [1861, 0]
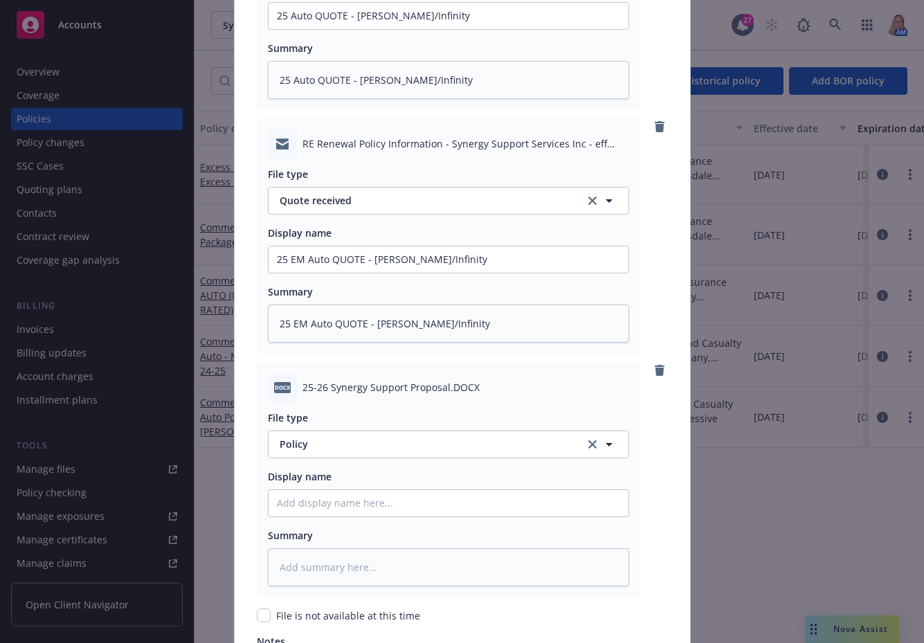
click at [356, 462] on div "File type Policy Policy Display name Summary" at bounding box center [448, 494] width 361 height 184
click at [349, 451] on span "Policy" at bounding box center [424, 444] width 289 height 15
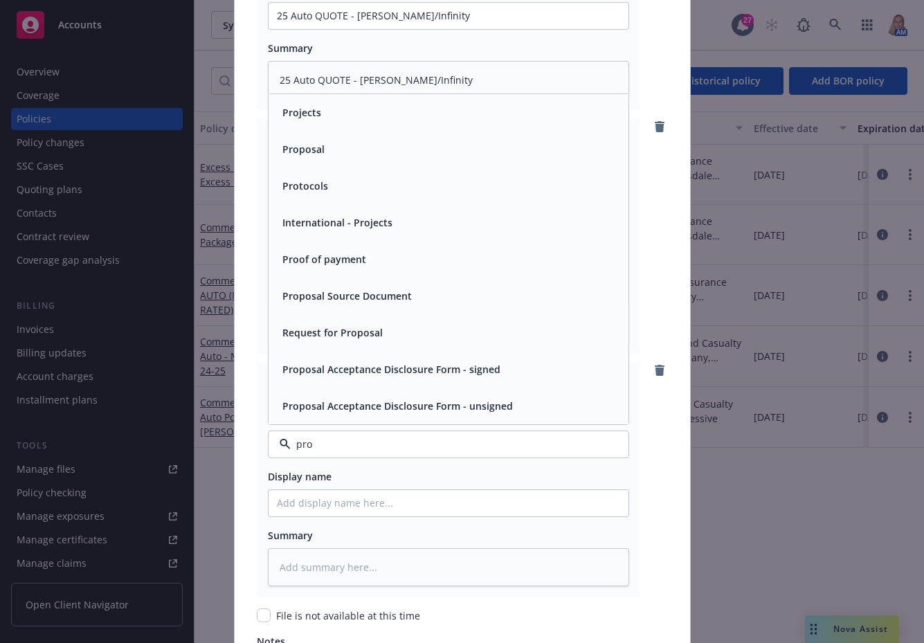
type input "prop"
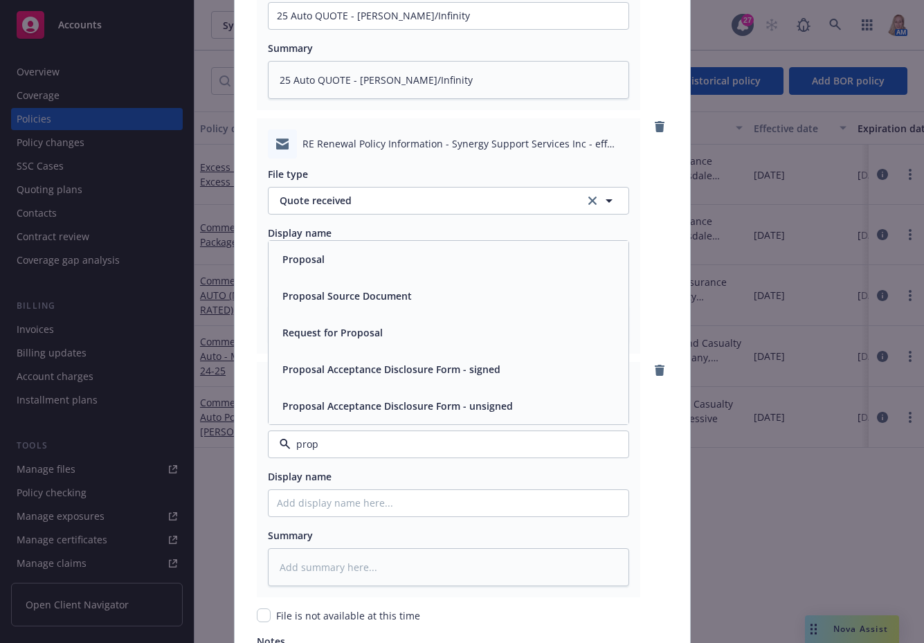
click at [310, 264] on span "Proposal" at bounding box center [303, 259] width 42 height 15
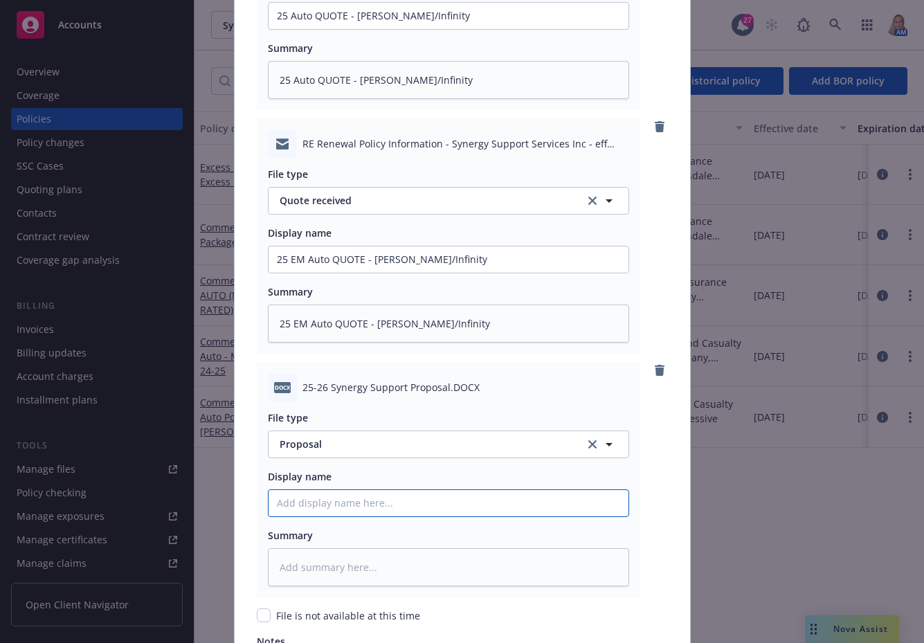
click at [327, 502] on input "Policy display name" at bounding box center [448, 503] width 360 height 26
paste input "25 EM Auto QUOTE - [PERSON_NAME]/Infinity"
type textarea "x"
type input "25 EM Auto QUOTE - [PERSON_NAME]/Infinity"
click at [300, 502] on input "25 EM Auto QUOTE - [PERSON_NAME]/Infinity" at bounding box center [448, 503] width 360 height 26
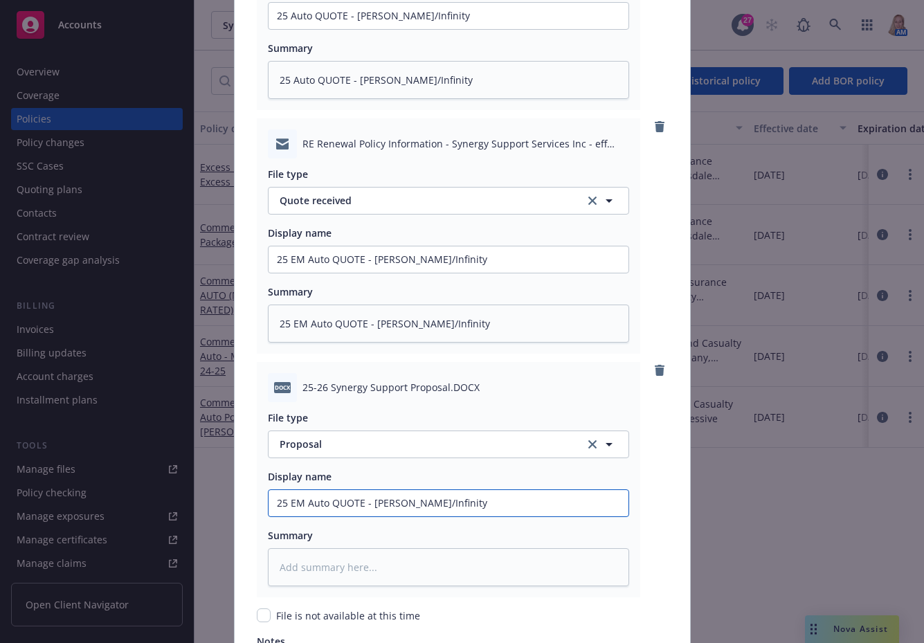
drag, startPoint x: 494, startPoint y: 504, endPoint x: 281, endPoint y: 506, distance: 213.1
click at [281, 506] on input "25 EM Auto QUOTE - [PERSON_NAME]/Infinity" at bounding box center [448, 503] width 360 height 26
type textarea "x"
type input "25-"
type textarea "x"
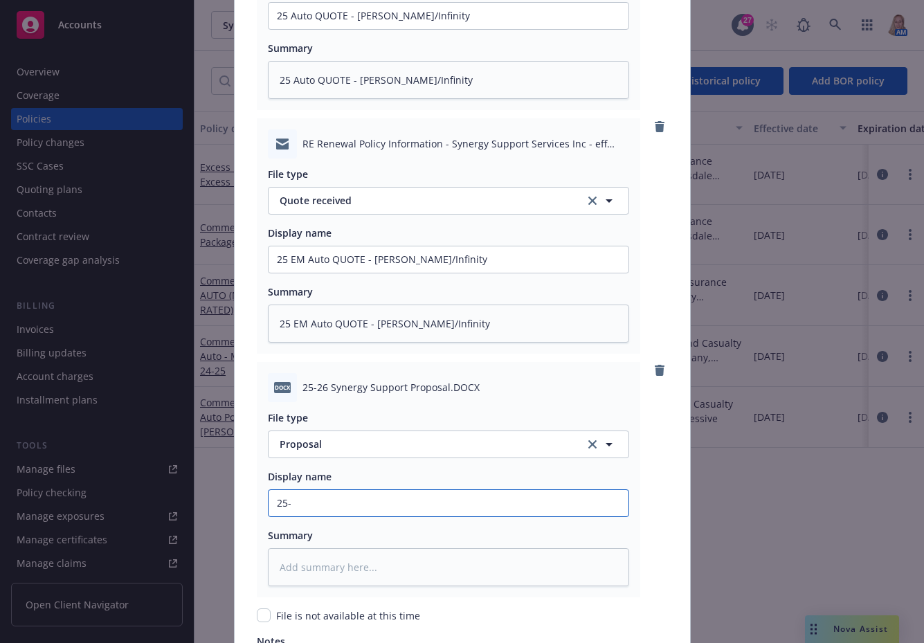
type input "25-6"
type textarea "x"
type input "25-"
type textarea "x"
type input "25-2"
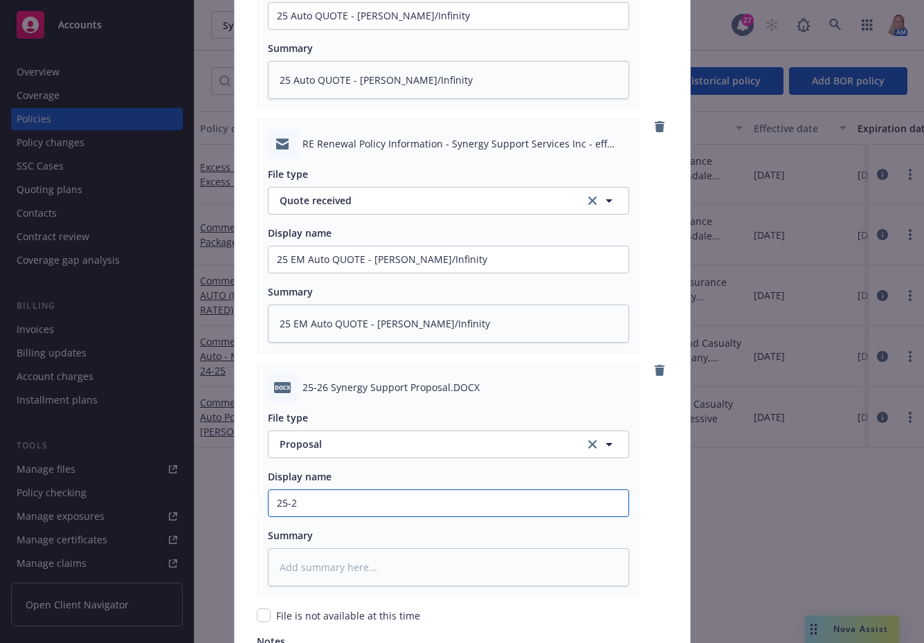
type textarea "x"
type input "25-26"
type textarea "x"
type input "25-26"
type textarea "x"
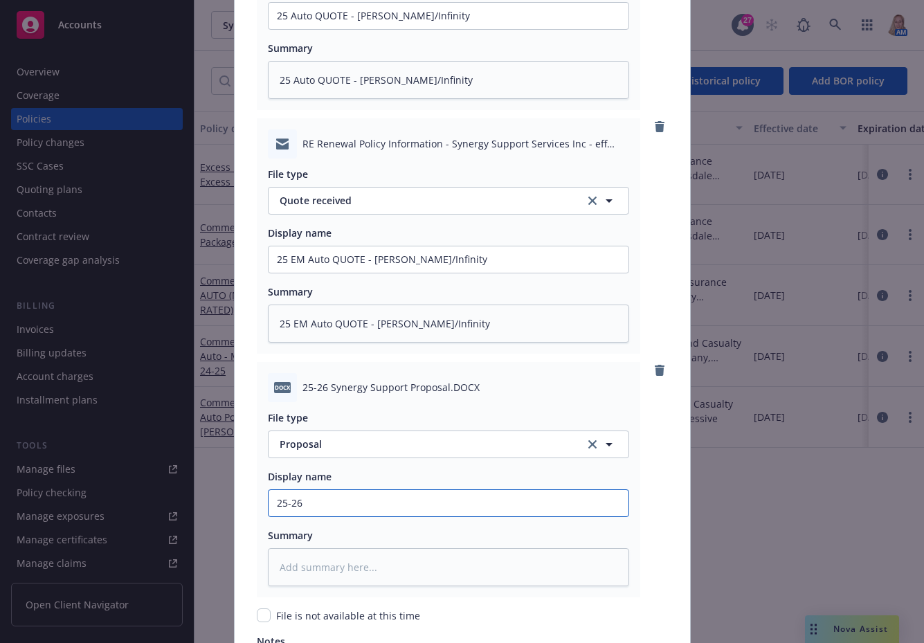
type input "25-26 P"
type textarea "x"
type input "25-26 PR"
type textarea "x"
type input "25-26 PRO"
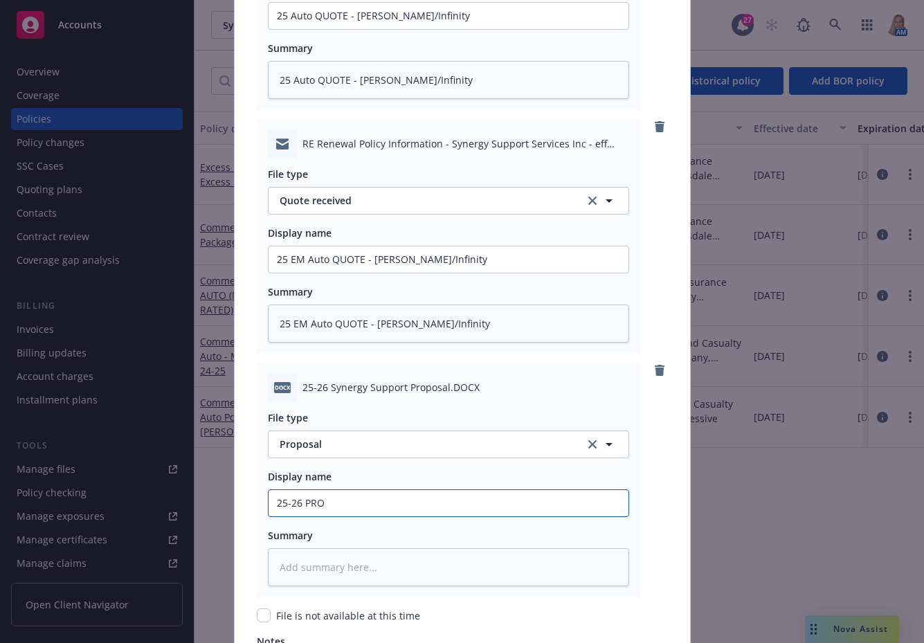
type textarea "x"
type input "25-26 PROP"
type textarea "x"
type input "25-26 PROPO"
type textarea "x"
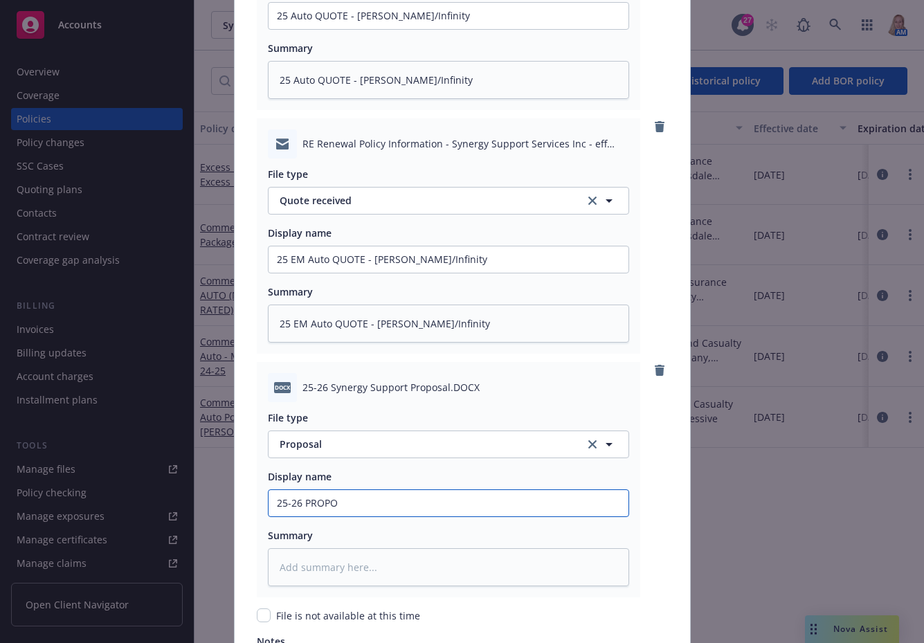
type input "25-26 PROPOS"
type textarea "x"
type input "25-26 PROPOSA"
type textarea "x"
type input "25-26 PROPOSAL"
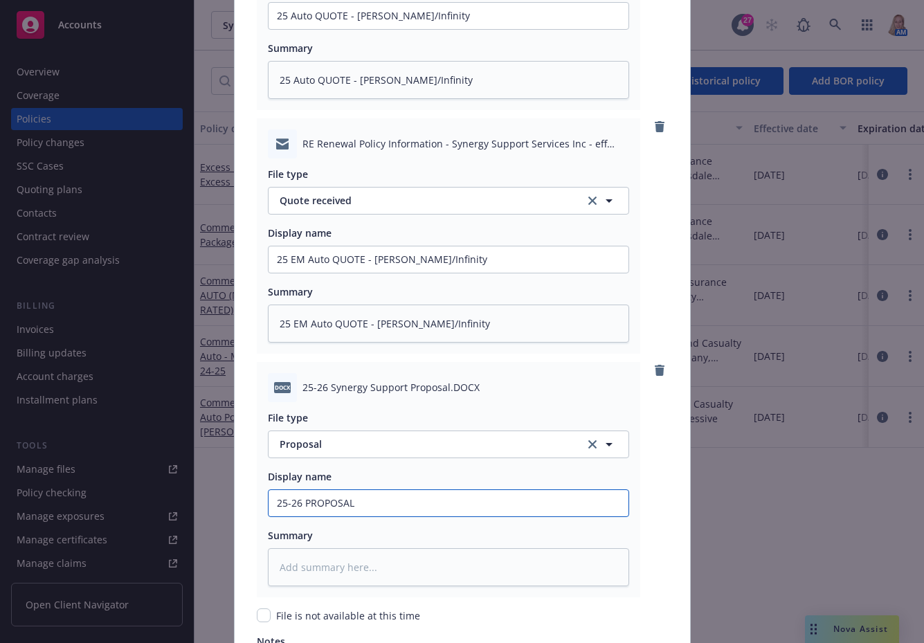
type textarea "x"
type input "25-26 PROPOSAL"
type textarea "x"
type input "25-26 PROPOSAL -"
type textarea "x"
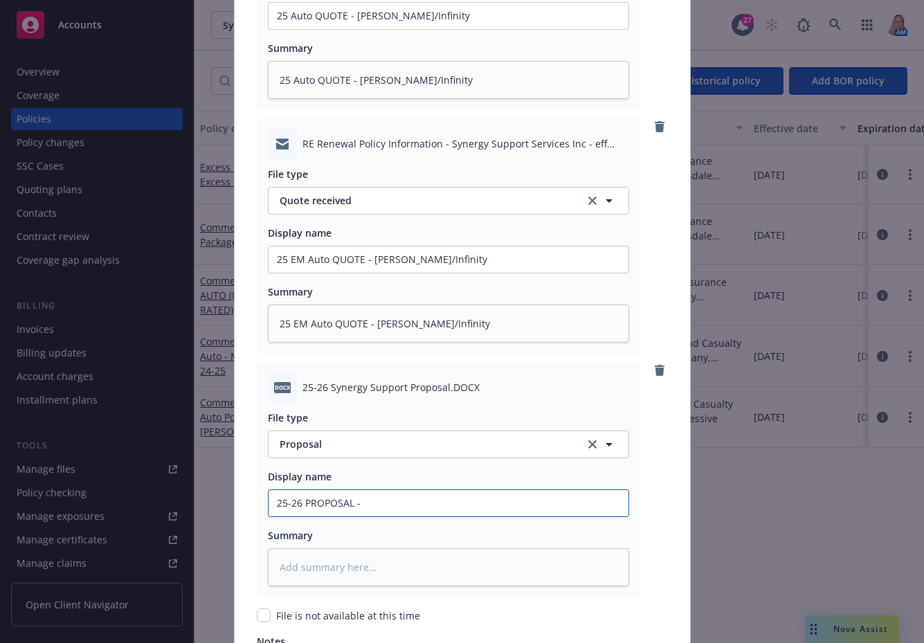
type input "25-26 PROPOSAL -"
type textarea "x"
type input "25-26 PROPOSAL - G"
type textarea "x"
type input "25-26 PROPOSAL - GL"
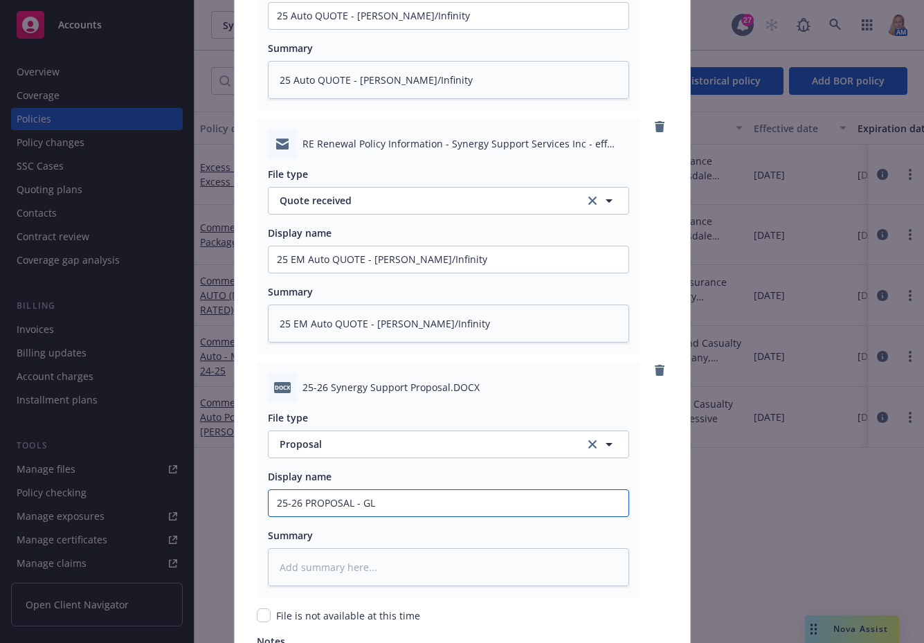
type textarea "x"
type input "25-26 PROPOSAL - GL/"
type textarea "x"
type input "25-26 PROPOSAL - GL/A"
type textarea "x"
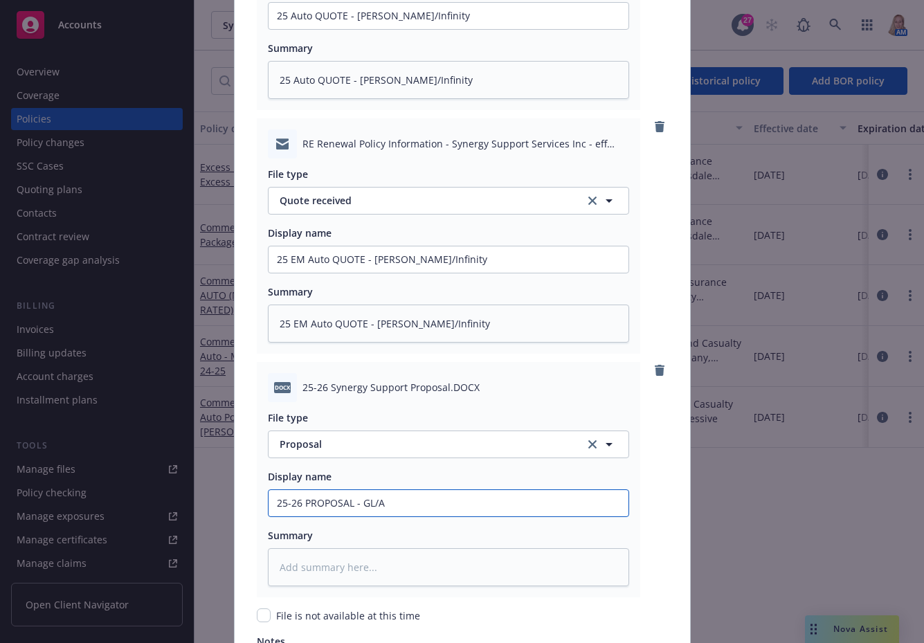
type input "25-26 PROPOSAL - GL/AL"
type textarea "x"
type input "25-26 PROPOSAL - GL/AL/"
type textarea "x"
type input "25-26 PROPOSAL - GL/AL/P"
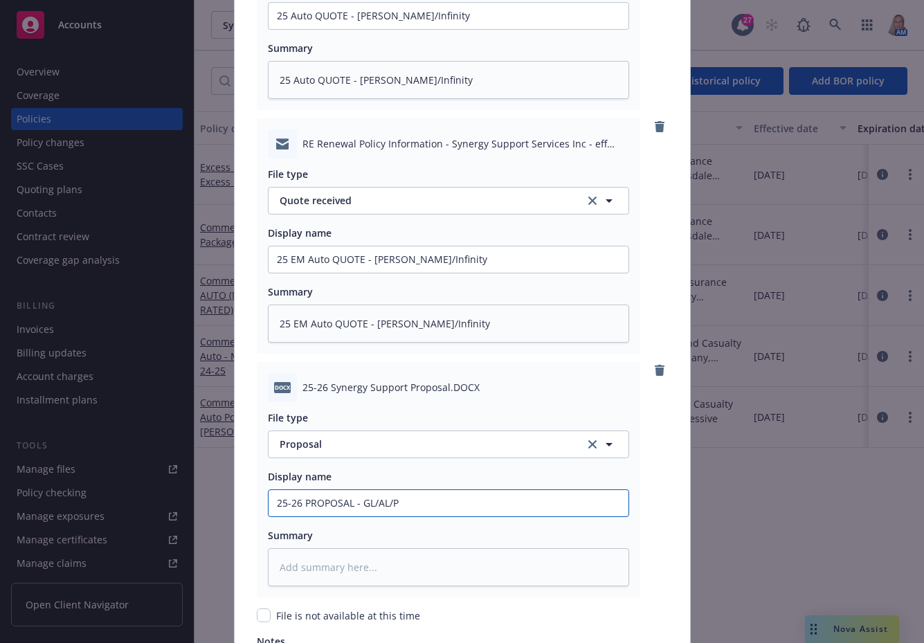
type textarea "x"
type input "25-26 PROPOSAL - GL/AL/PR"
type textarea "x"
type input "25-26 PROPOSAL - GL/AL/PRO"
type textarea "x"
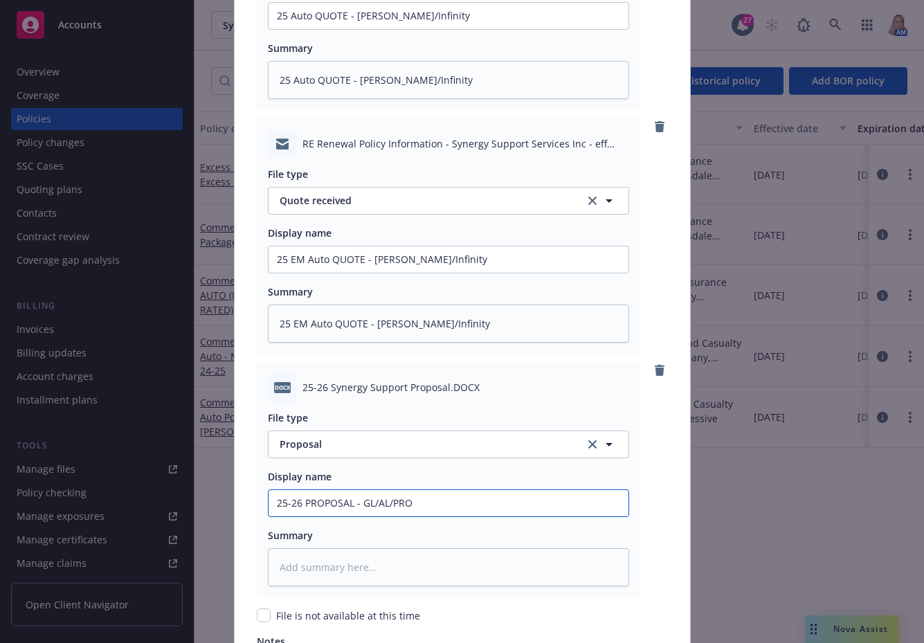
type input "25-26 PROPOSAL - GL/AL/PROP"
type textarea "x"
type input "25-26 PROPOSAL - GL/AL/PROP/"
type textarea "x"
type input "25-26 PROPOSAL - GL/AL/PROP/X"
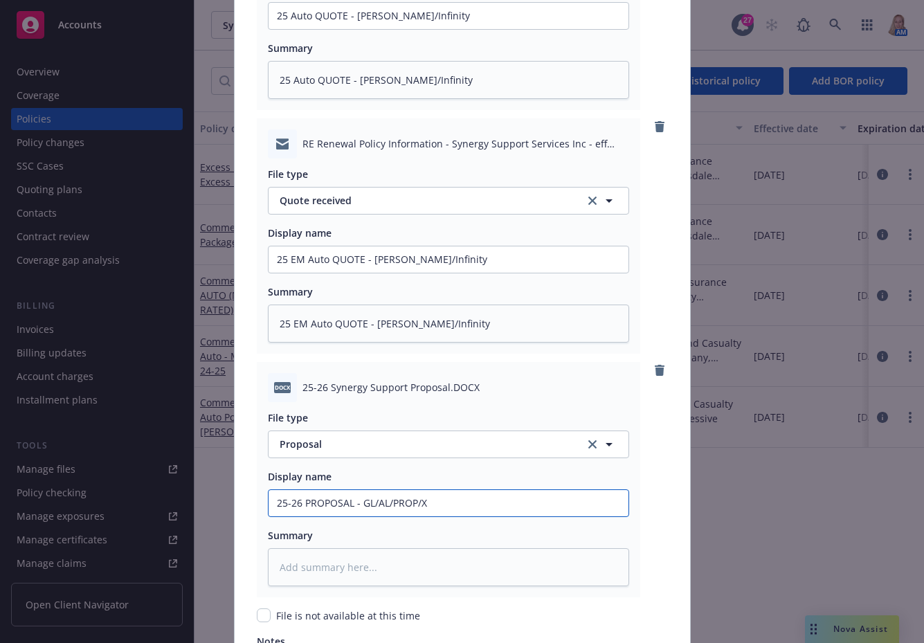
type textarea "x"
drag, startPoint x: 437, startPoint y: 506, endPoint x: 215, endPoint y: 506, distance: 221.4
click at [215, 506] on div "Create renewal policy with incumbent Policy number* 50015675701 Policy number n…" at bounding box center [462, 321] width 924 height 643
type input "25-26 PROPOSAL - GL/AL/PROP/XL"
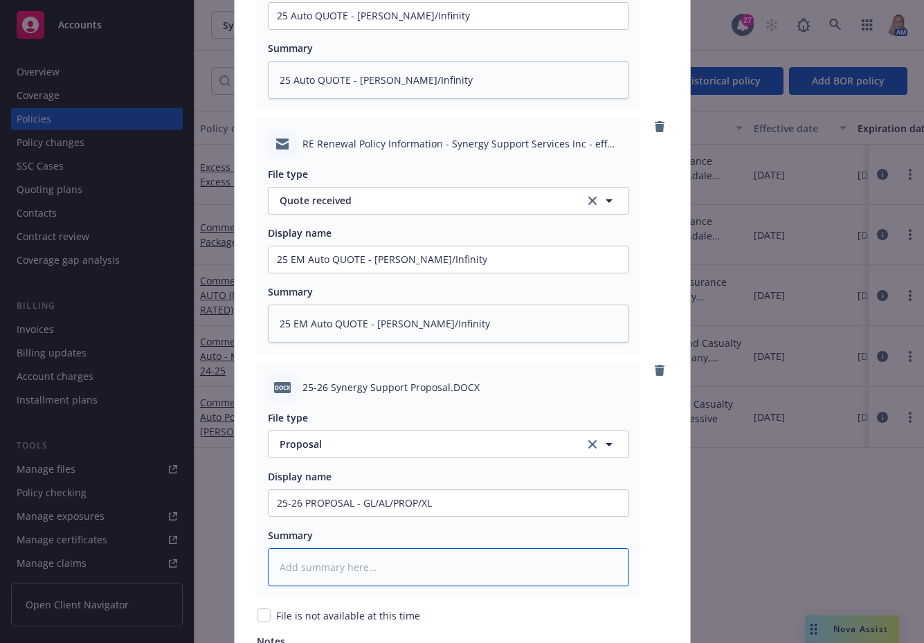
drag, startPoint x: 323, startPoint y: 547, endPoint x: 320, endPoint y: 560, distance: 12.9
click at [322, 549] on textarea at bounding box center [448, 567] width 361 height 38
paste textarea "25-26 PROPOSAL - GL/AL/PROP/XL"
type textarea "x"
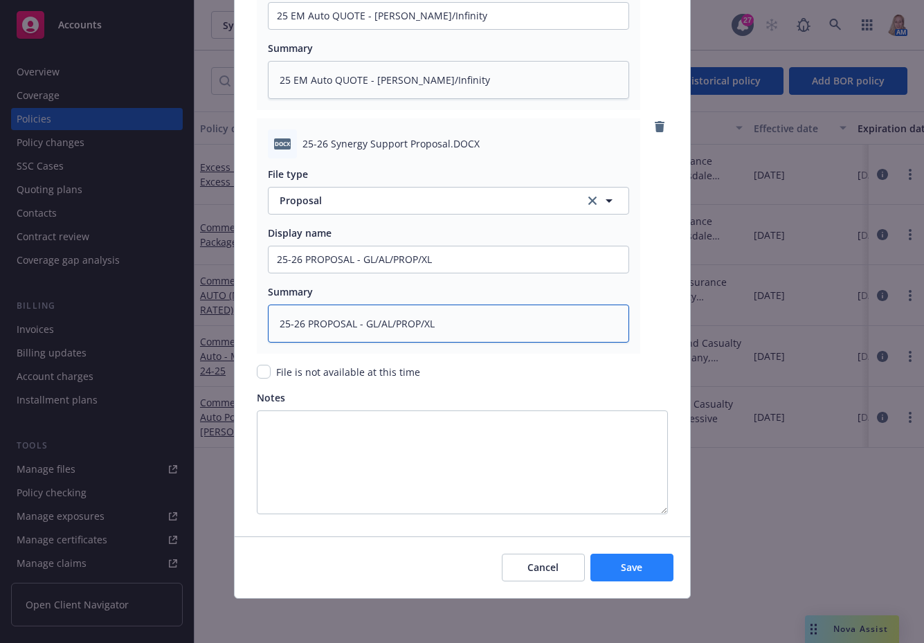
type textarea "25-26 PROPOSAL - GL/AL/PROP/XL"
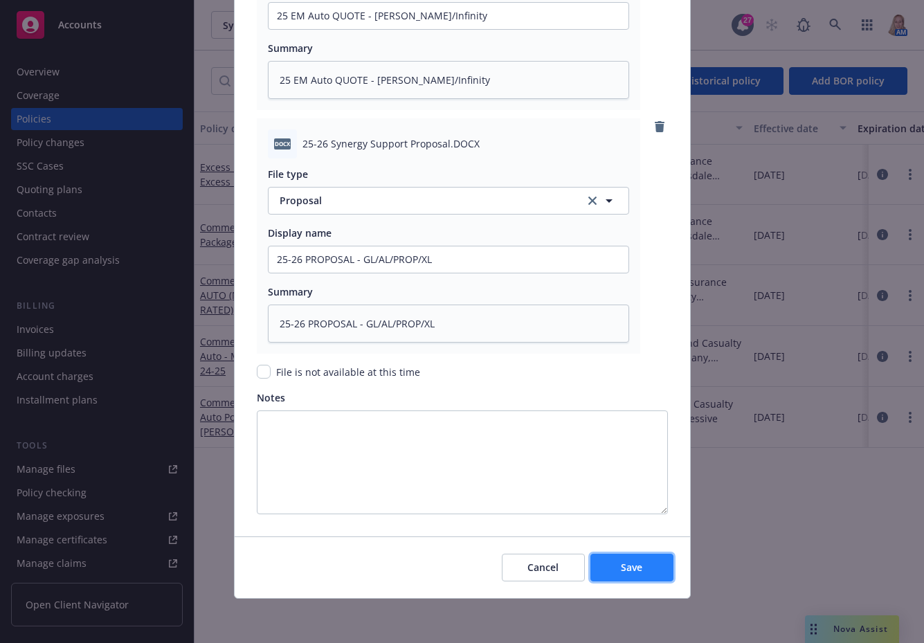
click at [652, 574] on button "Save" at bounding box center [631, 568] width 83 height 28
type textarea "x"
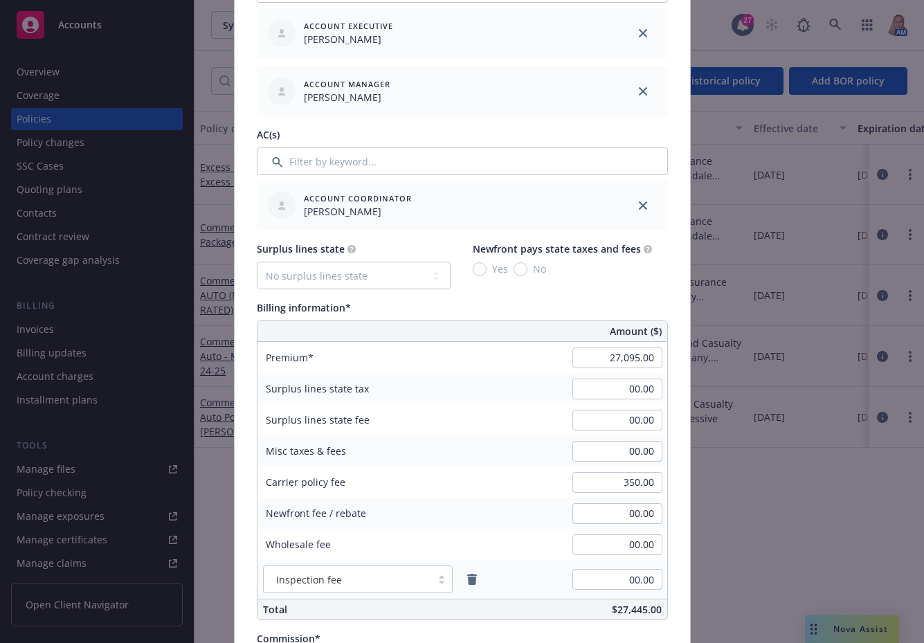
scroll to position [969, 0]
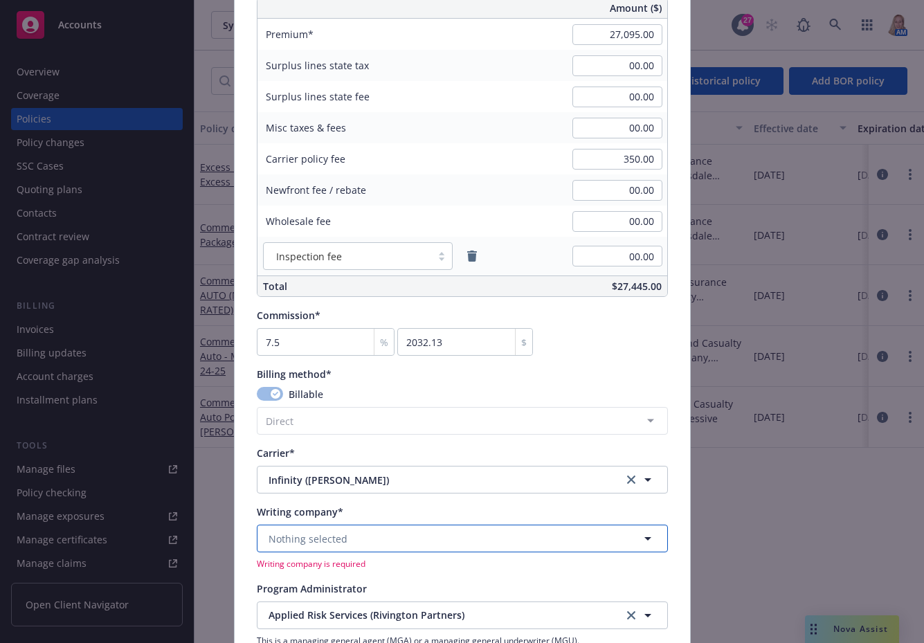
click at [378, 529] on button "Nothing selected" at bounding box center [462, 538] width 411 height 28
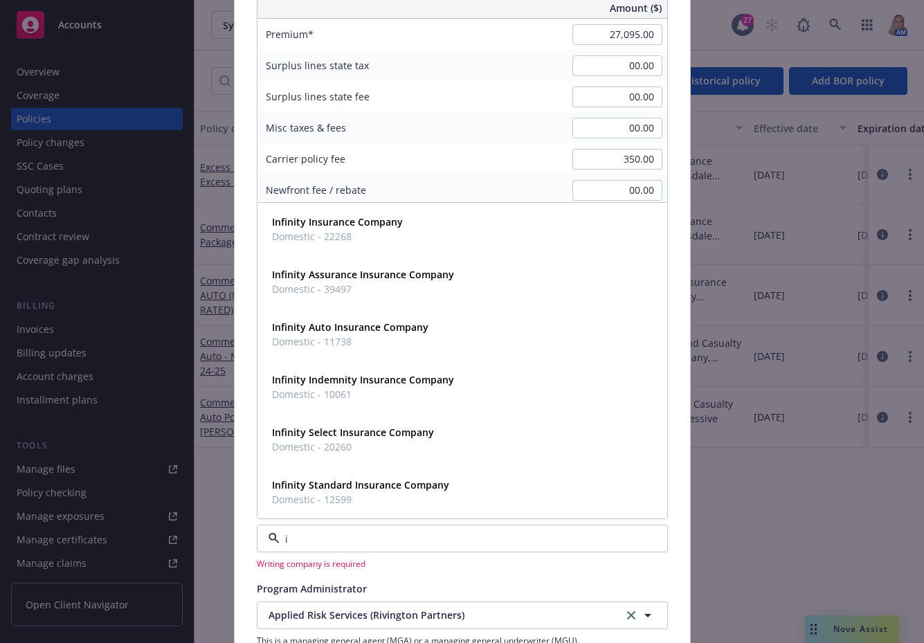
type input "in"
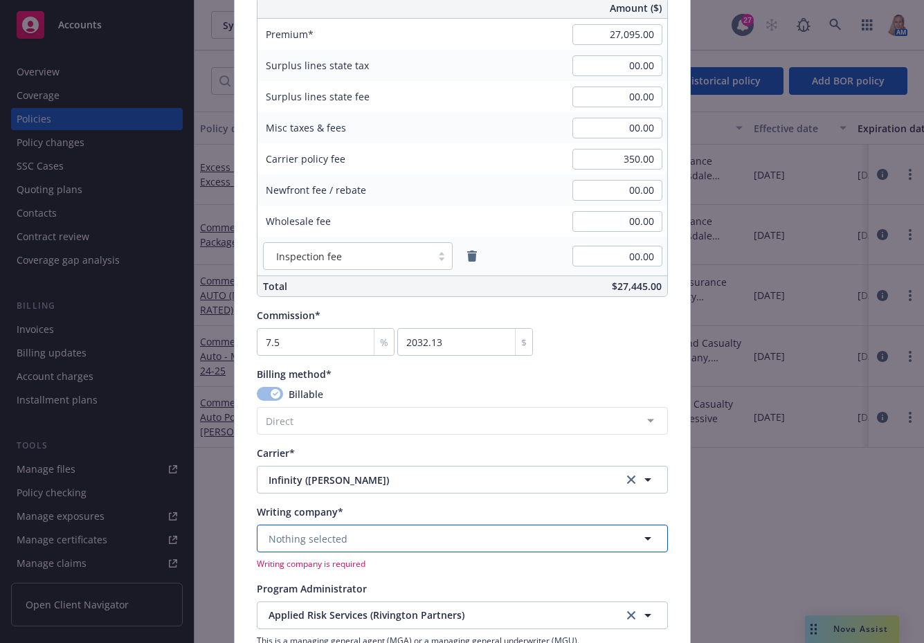
click at [355, 547] on button "Nothing selected" at bounding box center [462, 538] width 411 height 28
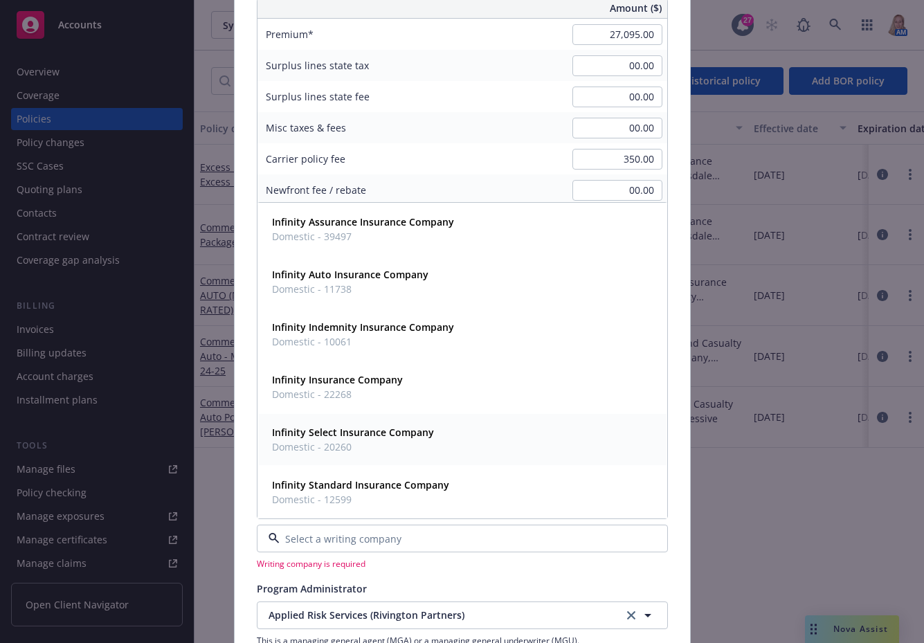
click at [336, 428] on strong "Infinity Select Insurance Company" at bounding box center [353, 432] width 162 height 13
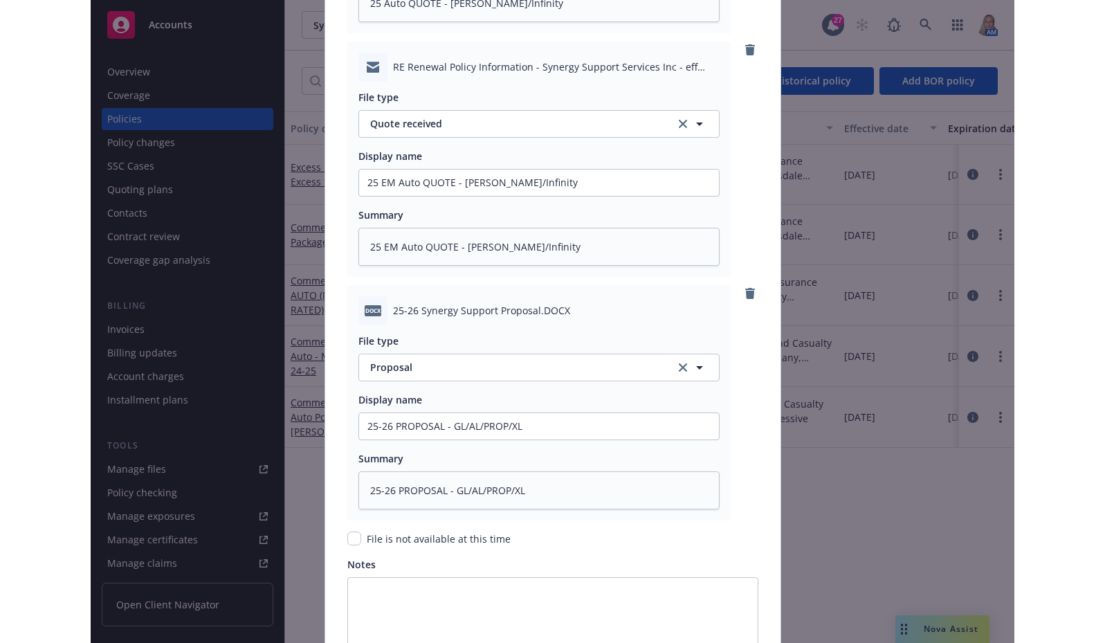
scroll to position [2104, 0]
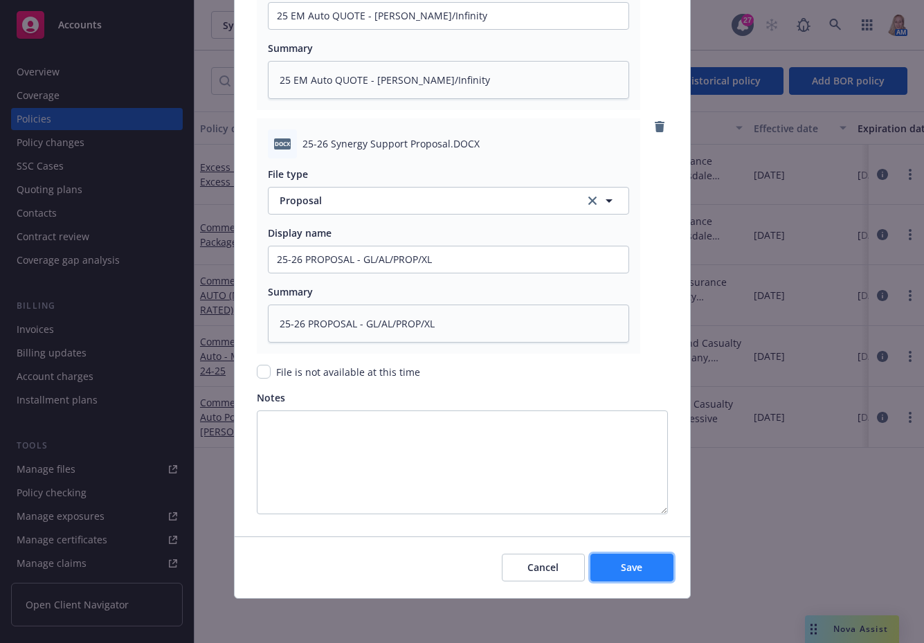
click at [633, 567] on span "Save" at bounding box center [631, 566] width 21 height 13
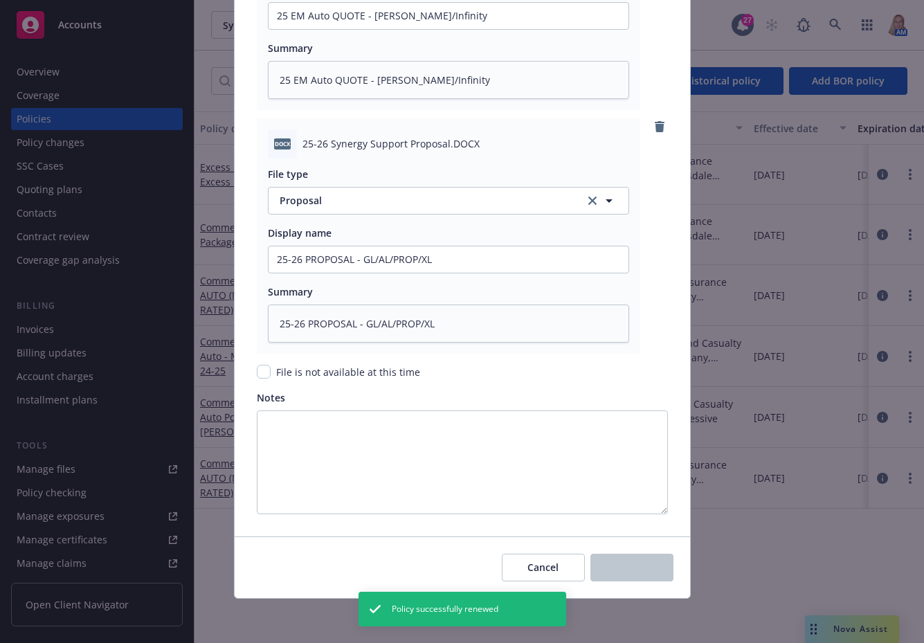
type textarea "x"
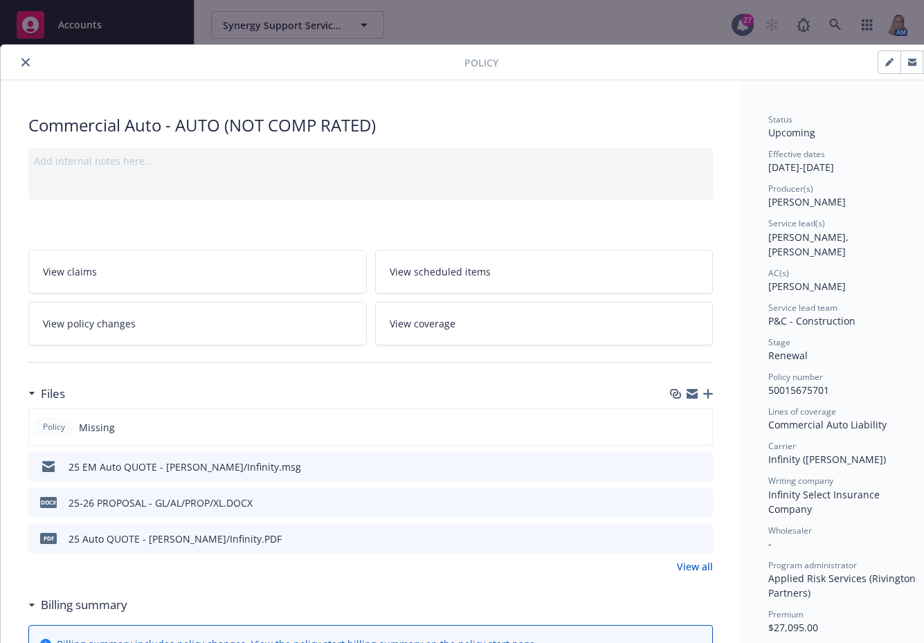
click at [24, 60] on icon "close" at bounding box center [25, 62] width 8 height 8
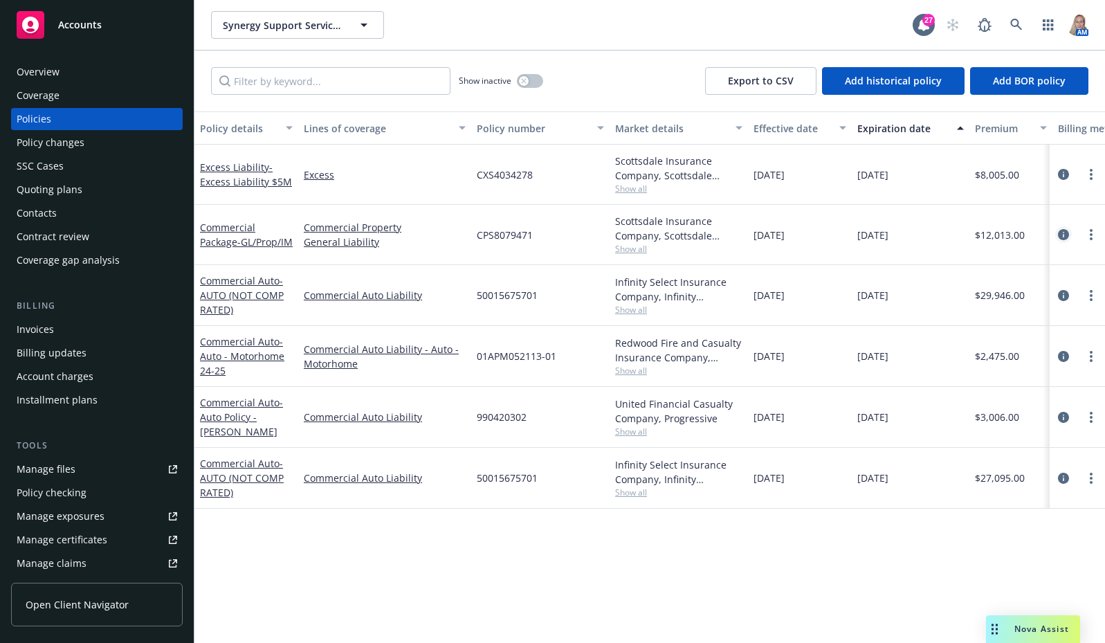
click at [1065, 234] on icon "circleInformation" at bounding box center [1063, 234] width 11 height 11
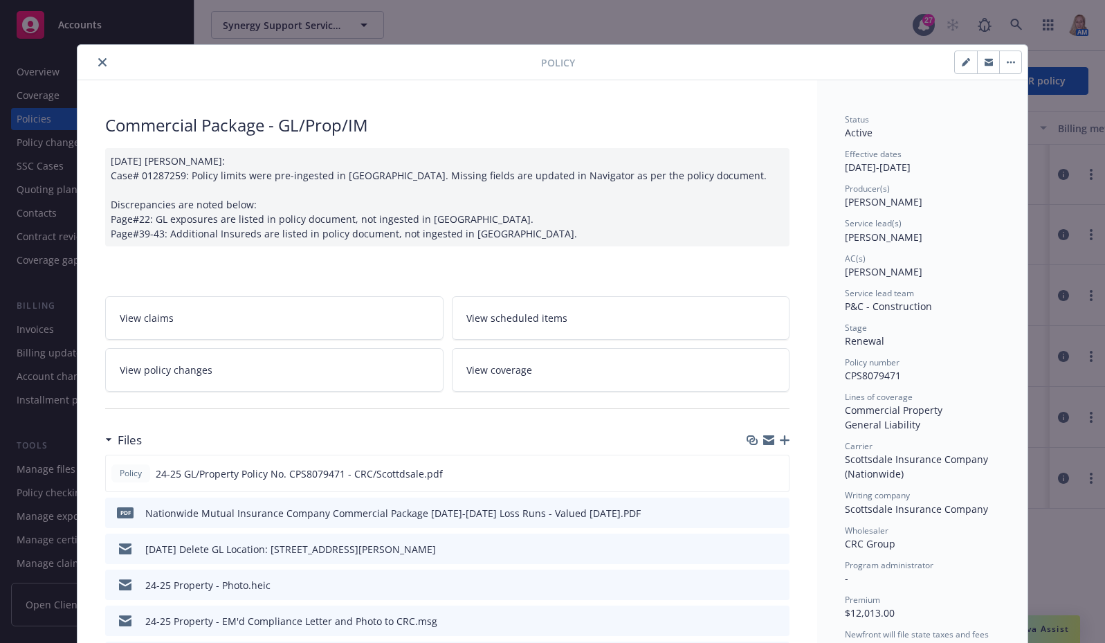
click at [98, 60] on icon "close" at bounding box center [102, 62] width 8 height 8
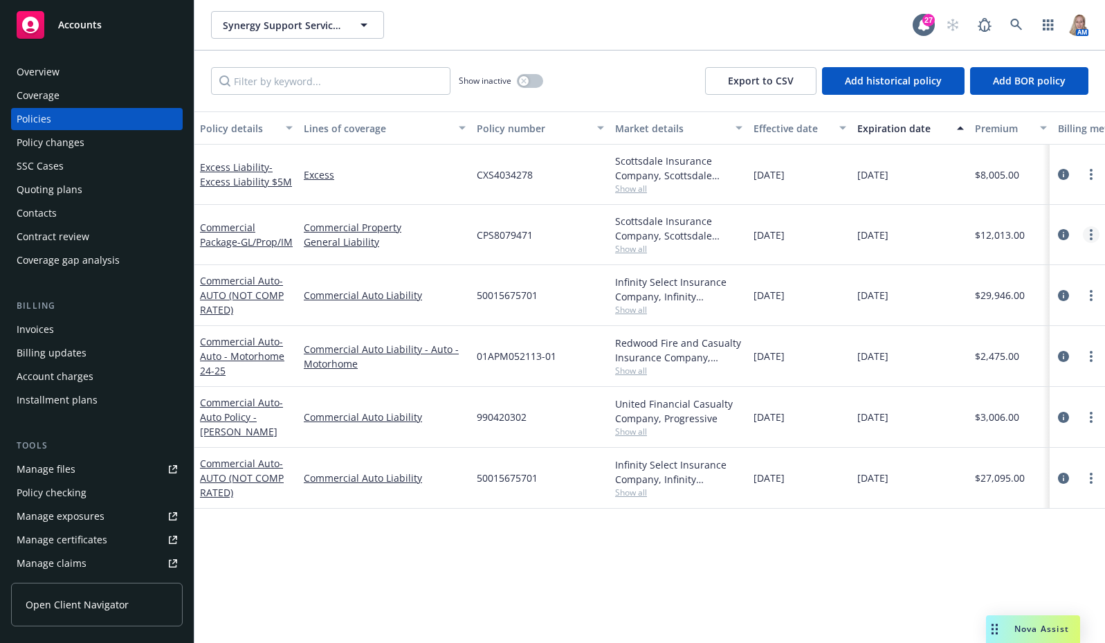
click at [1088, 238] on link "more" at bounding box center [1091, 234] width 17 height 17
click at [1034, 289] on link "Renew with incumbent" at bounding box center [1017, 291] width 163 height 28
select select "12"
select select "CA"
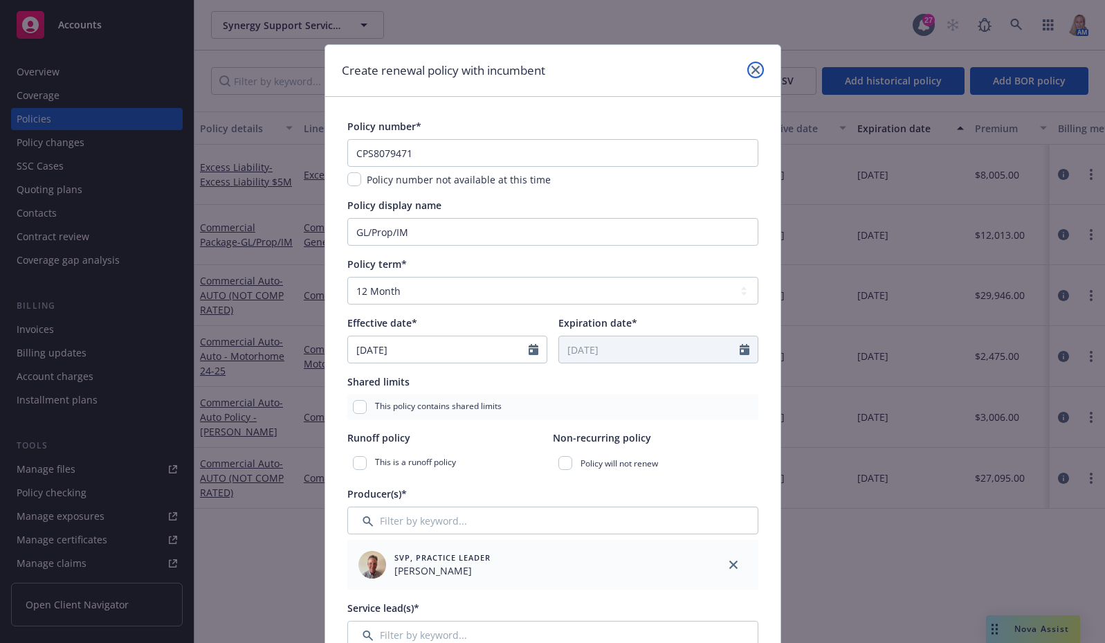
click at [748, 65] on link "close" at bounding box center [755, 70] width 17 height 17
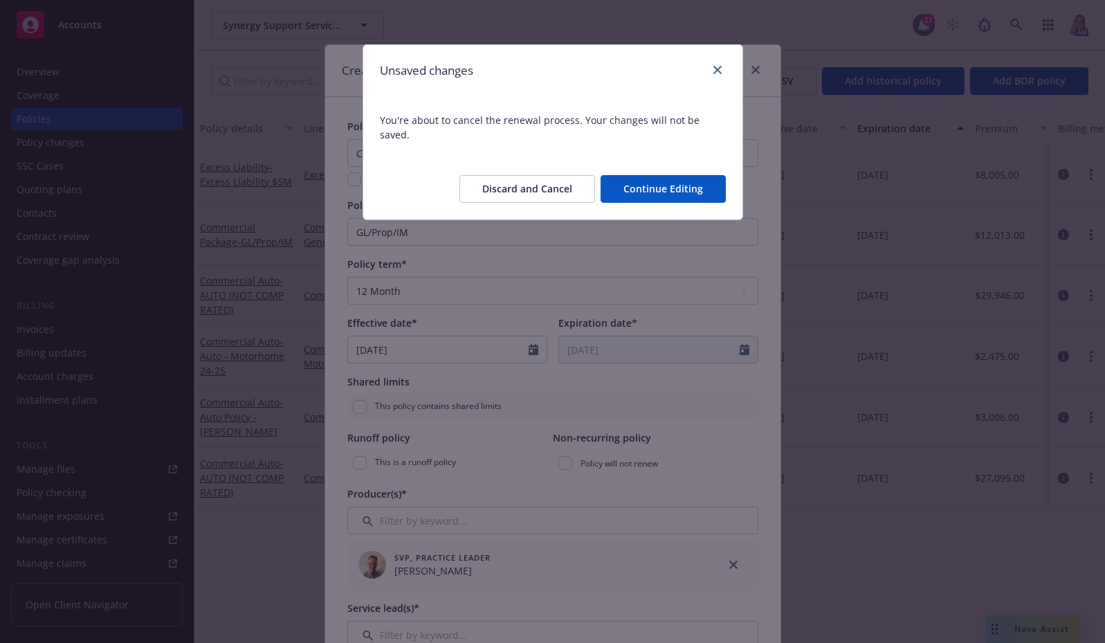
click at [560, 175] on button "Discard and Cancel" at bounding box center [527, 189] width 136 height 28
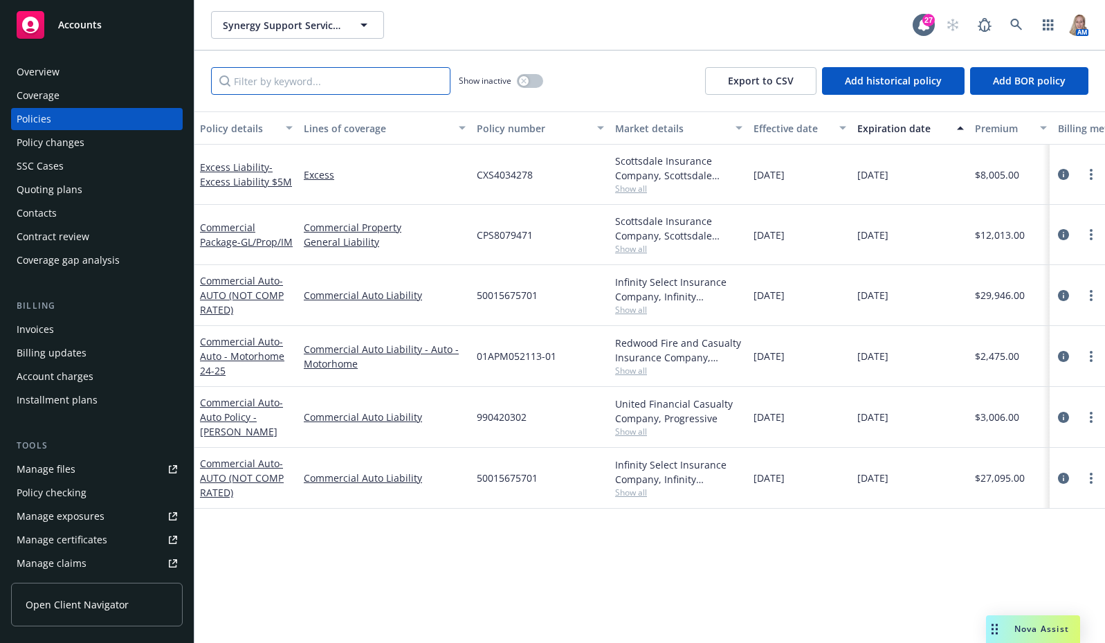
click at [253, 77] on input "Filter by keyword..." at bounding box center [330, 81] width 239 height 28
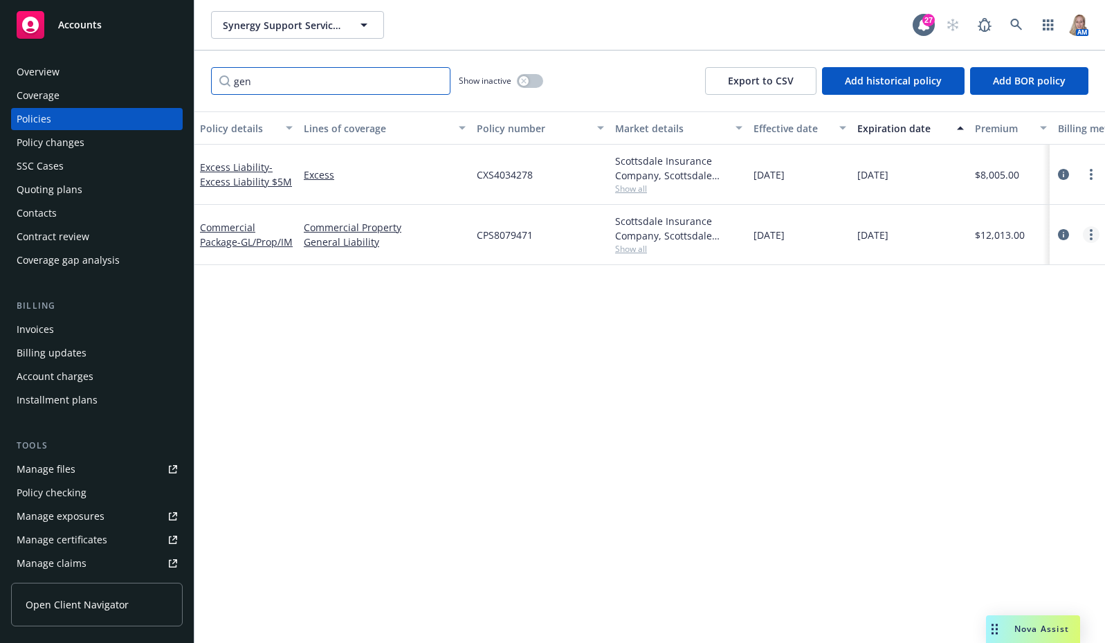
type input "gen"
click at [1094, 238] on link "more" at bounding box center [1091, 234] width 17 height 17
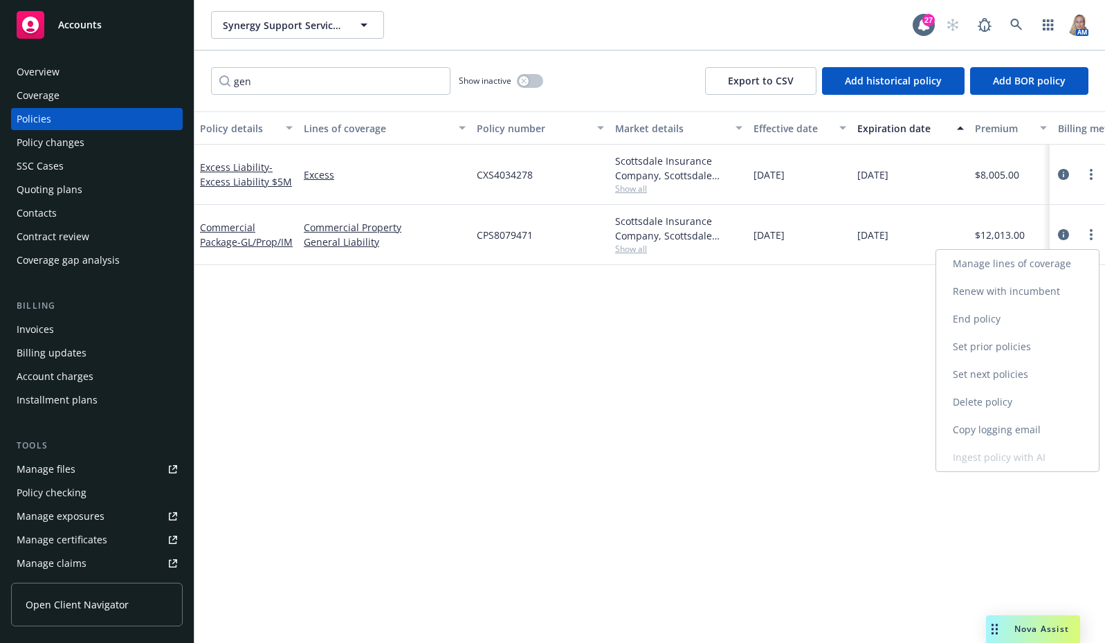
click at [1052, 288] on link "Renew with incumbent" at bounding box center [1017, 291] width 163 height 28
select select "12"
select select "CA"
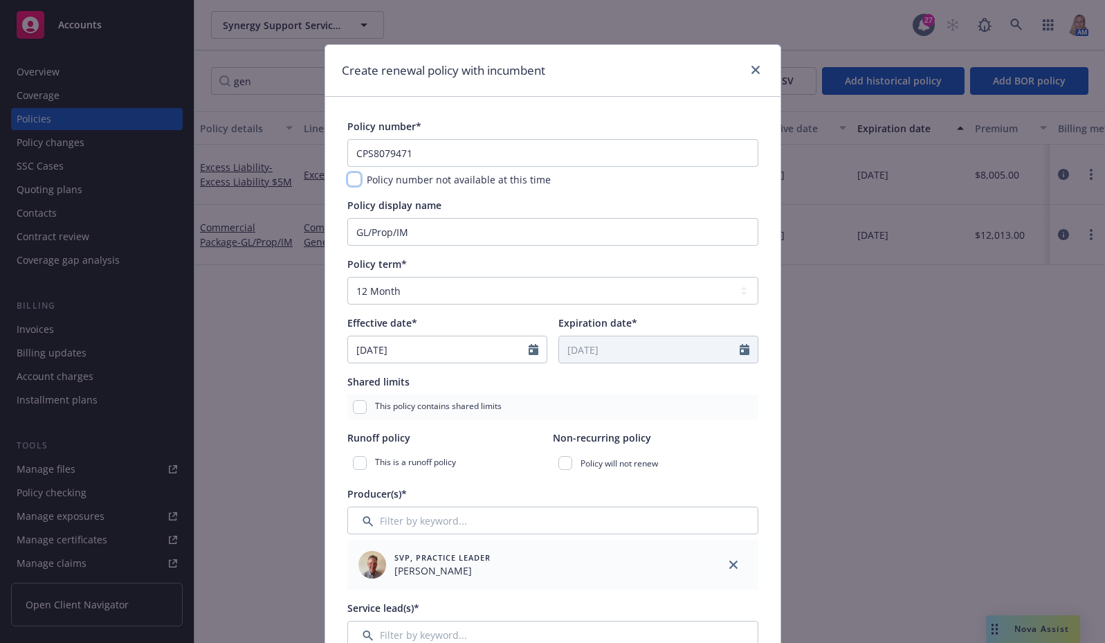
click at [354, 181] on input "checkbox" at bounding box center [354, 179] width 14 height 14
checkbox input "true"
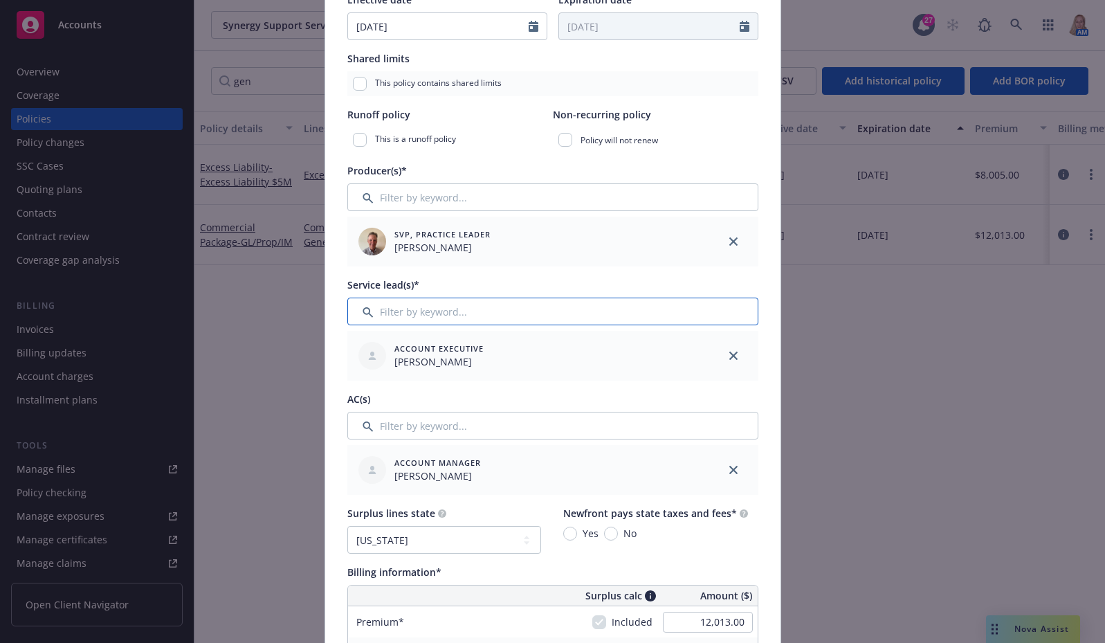
click at [472, 312] on input "Filter by keyword..." at bounding box center [552, 312] width 411 height 28
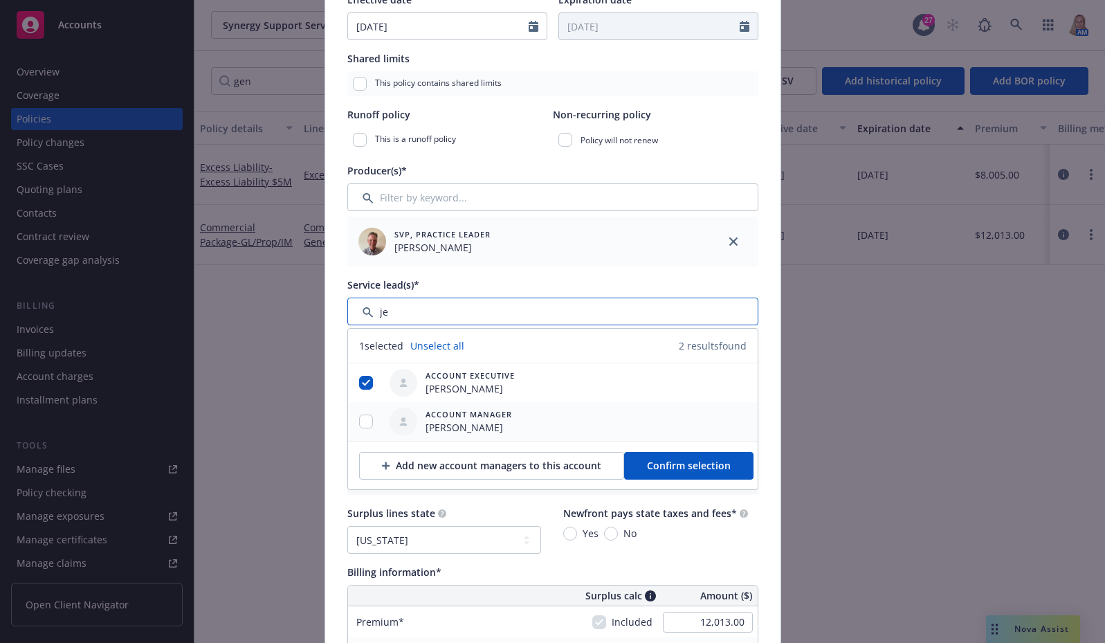
type input "je"
click at [359, 425] on input "checkbox" at bounding box center [366, 421] width 14 height 14
checkbox input "true"
click at [655, 468] on span "Confirm selection" at bounding box center [689, 465] width 84 height 13
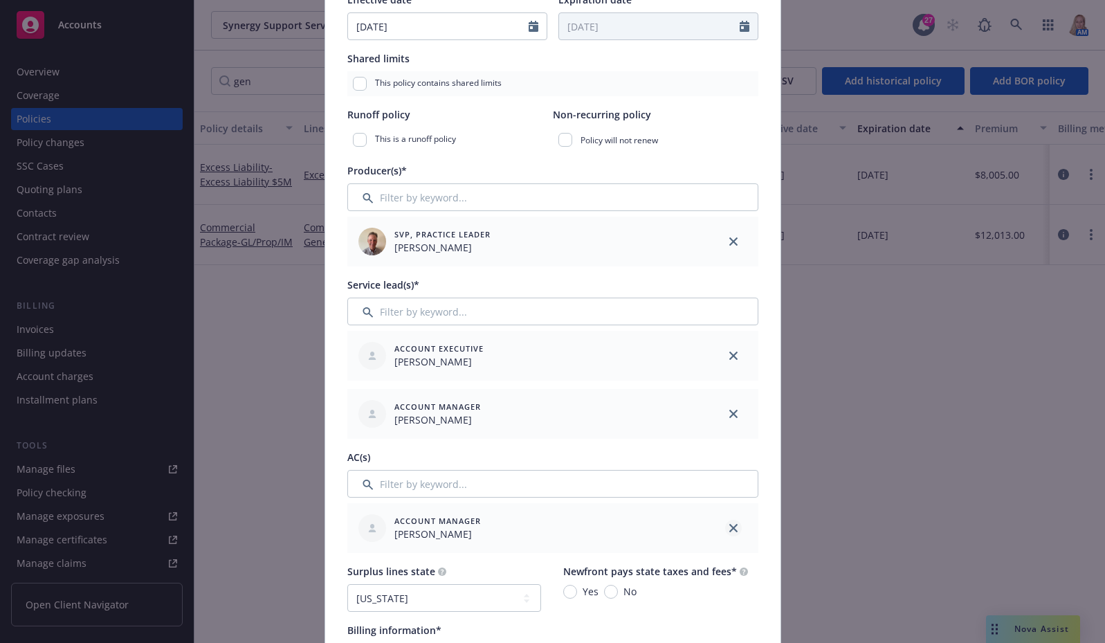
click at [731, 525] on icon "close" at bounding box center [733, 528] width 8 height 8
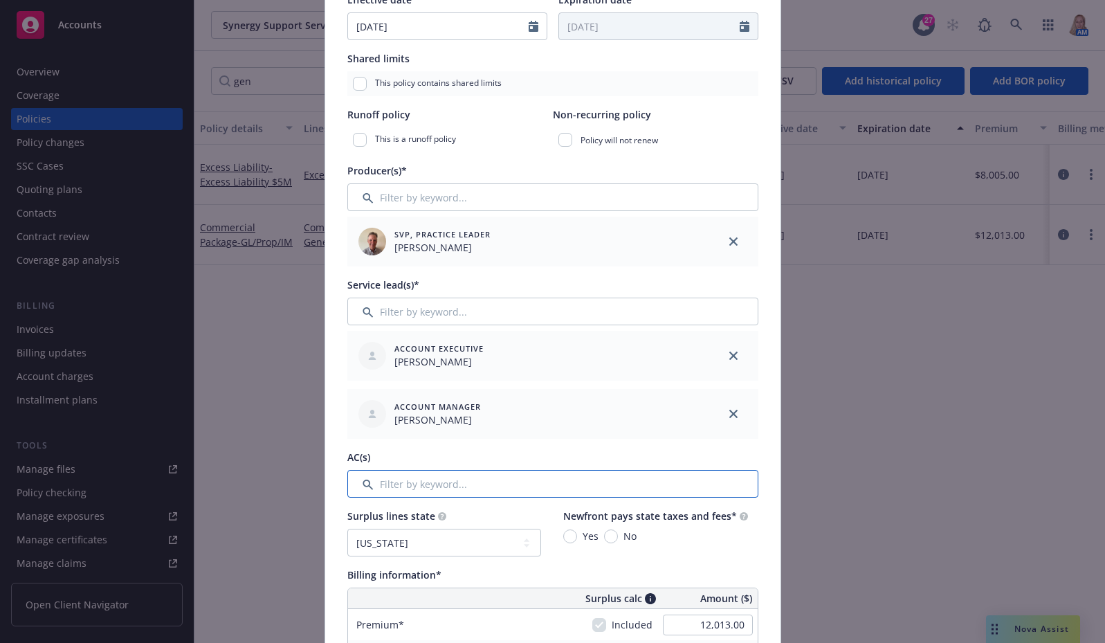
click at [533, 489] on input "Filter by keyword..." at bounding box center [552, 484] width 411 height 28
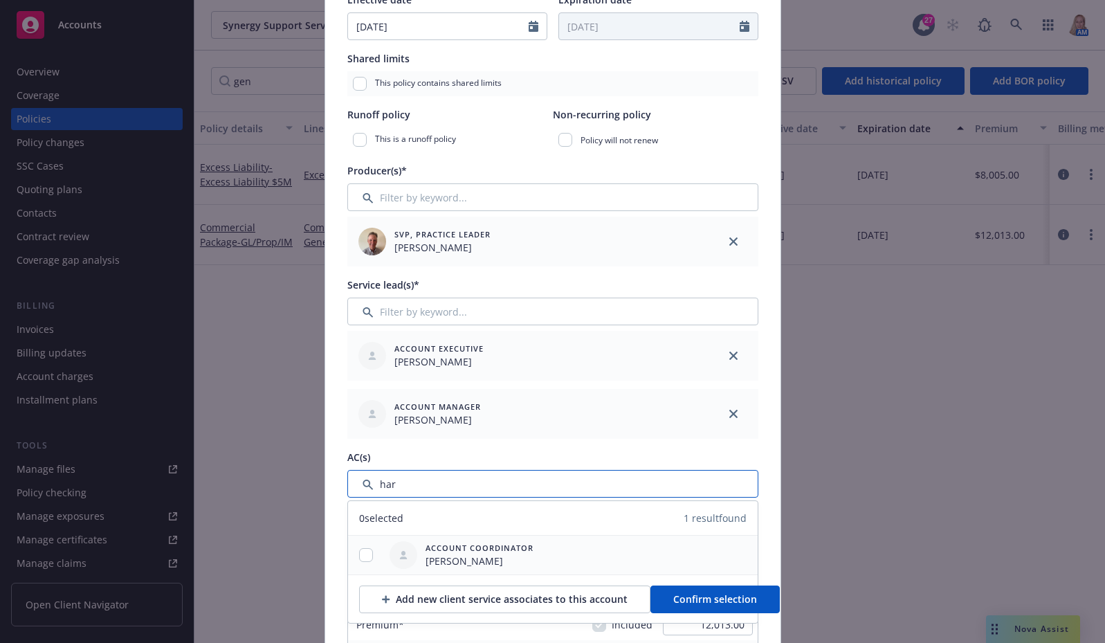
type input "har"
click at [359, 549] on input "checkbox" at bounding box center [366, 555] width 14 height 14
checkbox input "true"
click at [702, 585] on button "Confirm selection" at bounding box center [714, 599] width 129 height 28
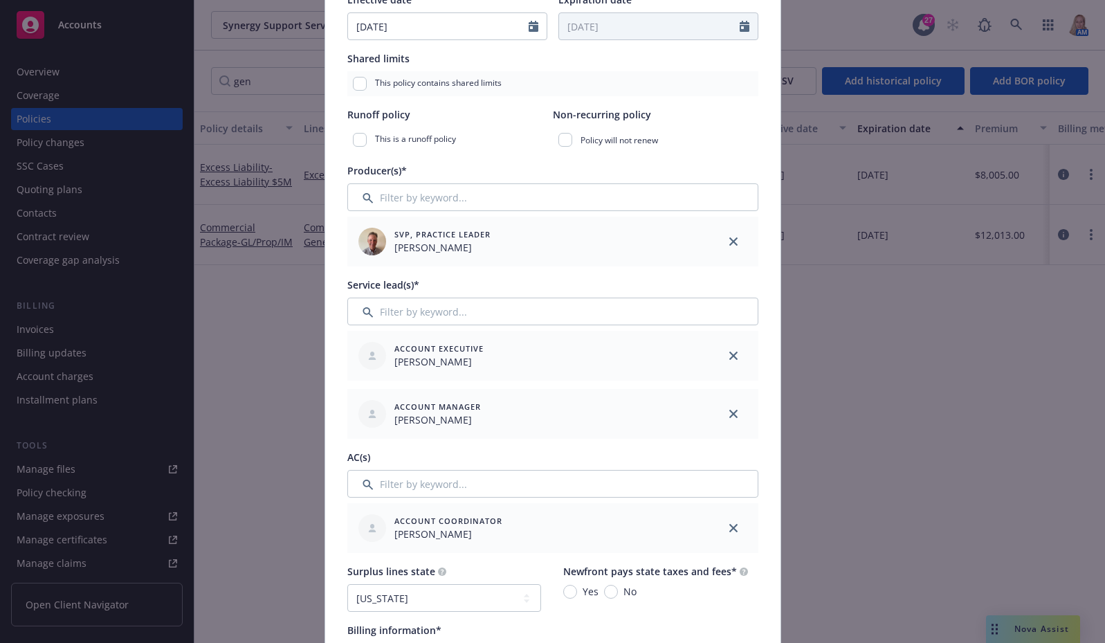
scroll to position [646, 0]
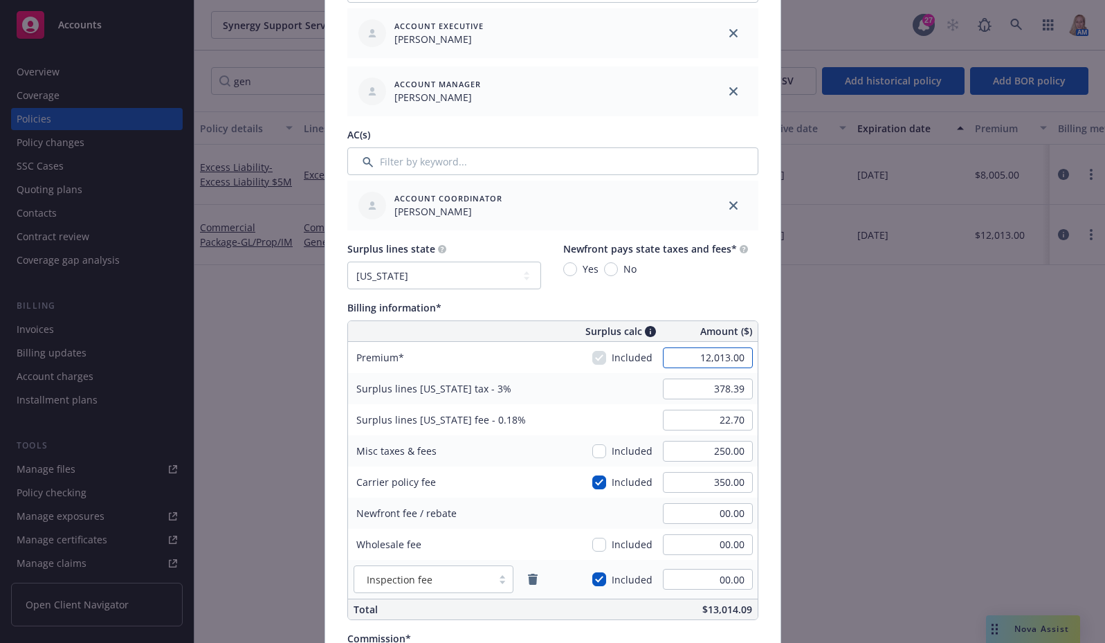
click at [689, 355] on input "12,013.00" at bounding box center [708, 357] width 90 height 21
type input "13,408.00"
type input "412.74"
type input "24.76"
click at [677, 385] on input "412.74" at bounding box center [708, 388] width 90 height 21
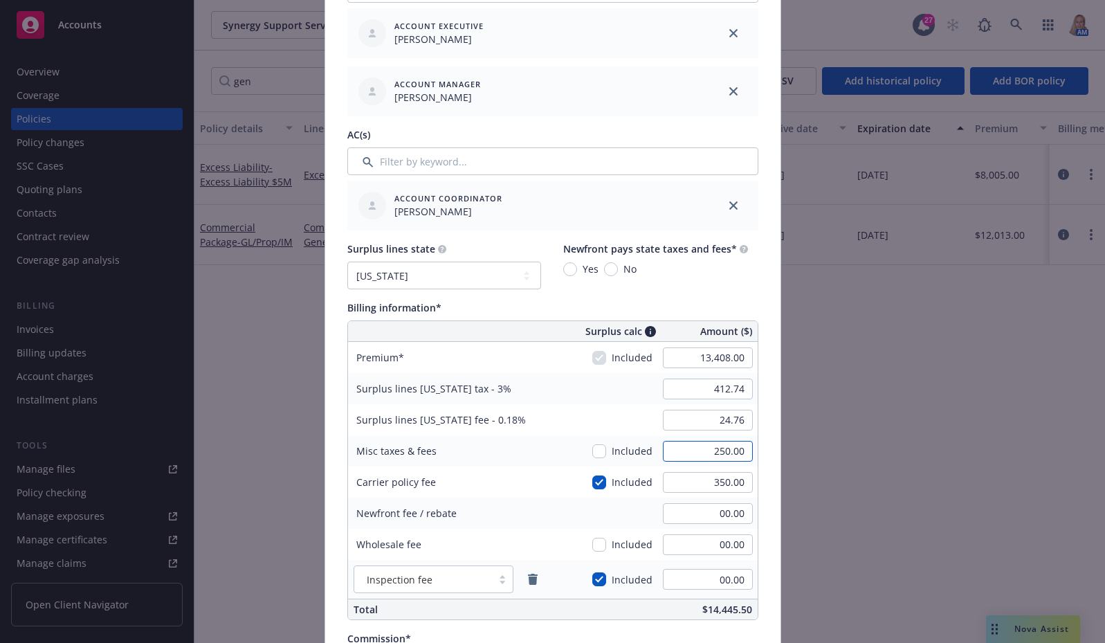
click at [707, 445] on input "250.00" at bounding box center [708, 451] width 90 height 21
type input "00.00"
click at [691, 430] on input "24.76" at bounding box center [708, 420] width 90 height 21
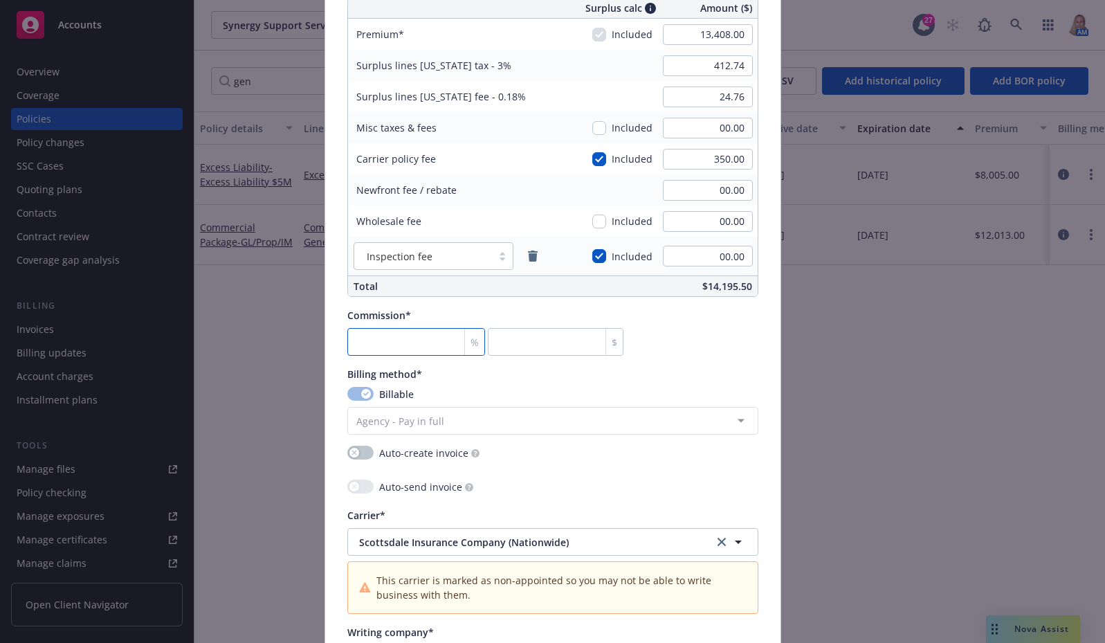
click at [375, 332] on input "number" at bounding box center [416, 342] width 138 height 28
type input "1"
type input "134.08"
type input "10"
type input "1340.8"
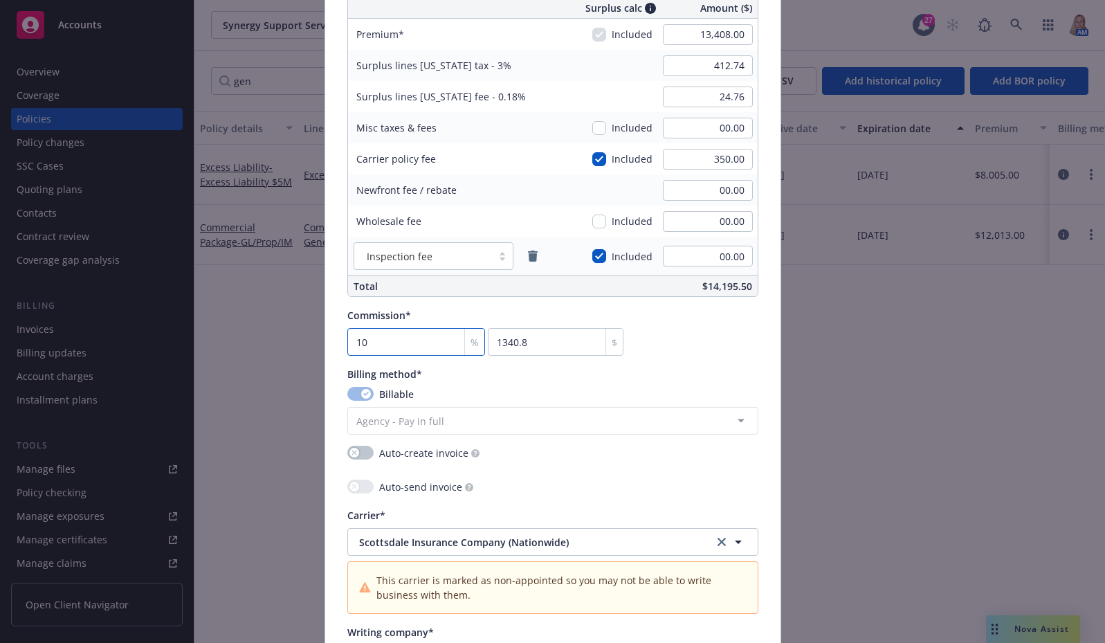
type input "10"
click at [725, 349] on div "Commission* 10 % 1340.8 $" at bounding box center [552, 332] width 411 height 48
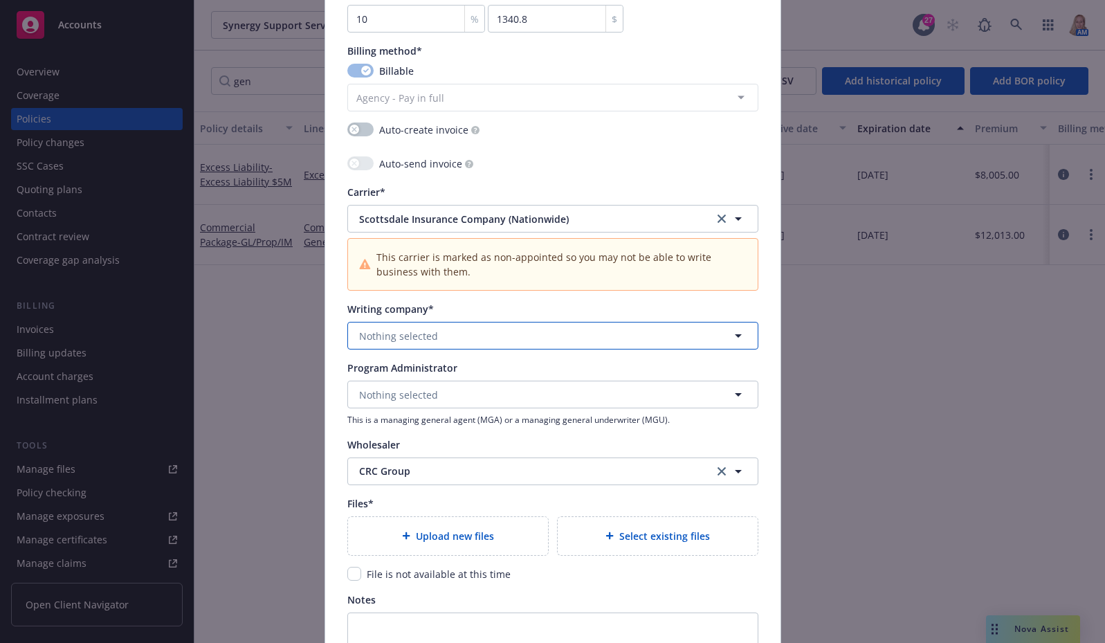
click at [399, 326] on button "Nothing selected" at bounding box center [552, 336] width 411 height 28
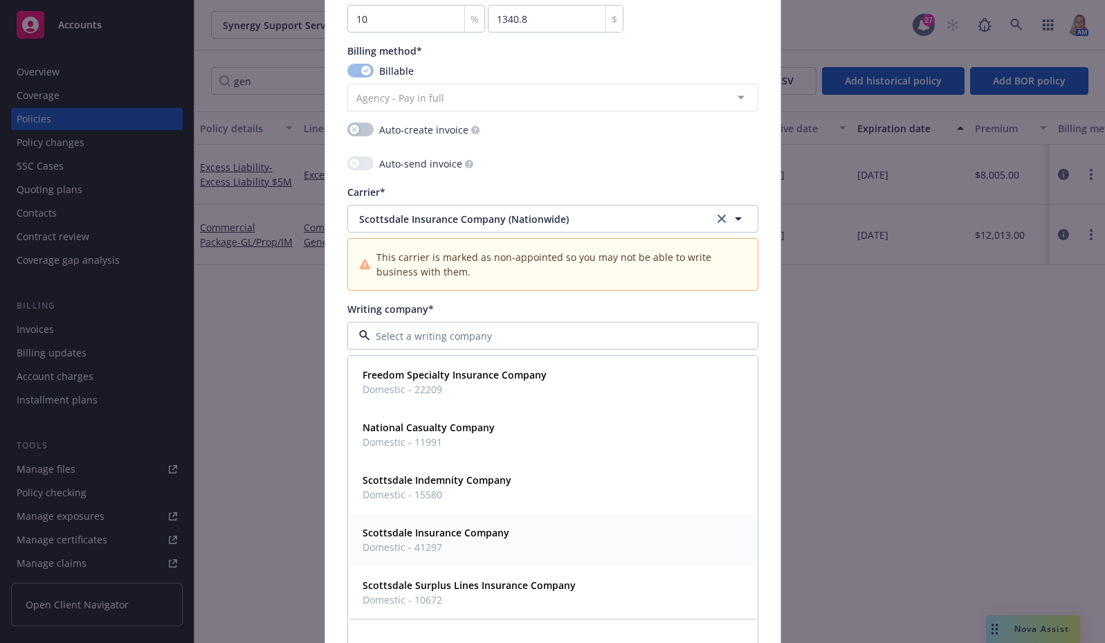
click at [449, 543] on span "Domestic - 41297" at bounding box center [436, 547] width 147 height 15
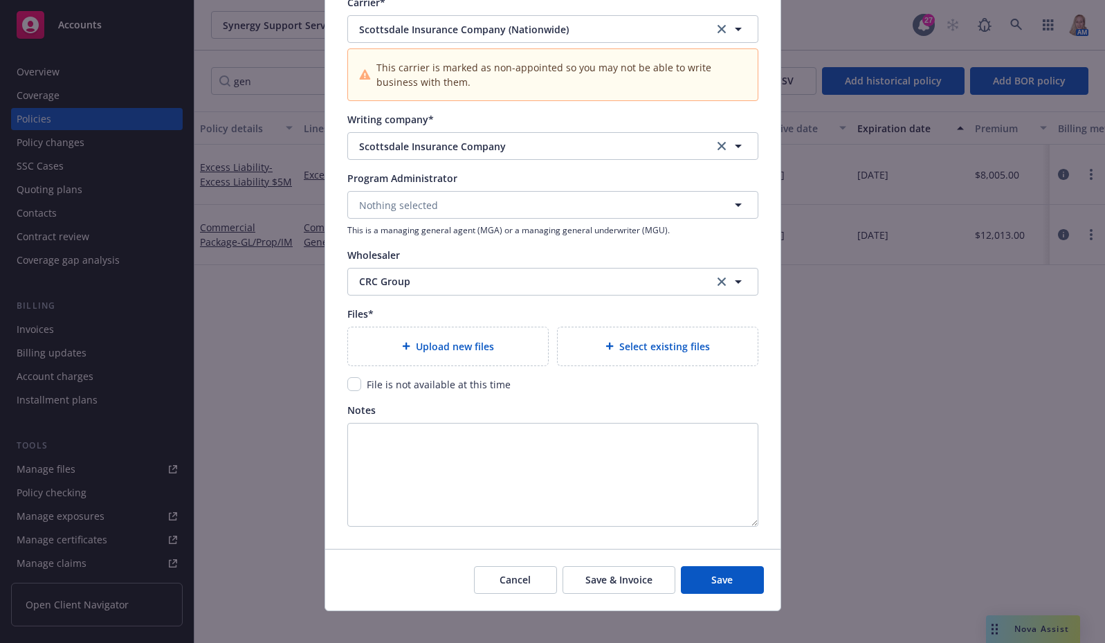
scroll to position [1494, 0]
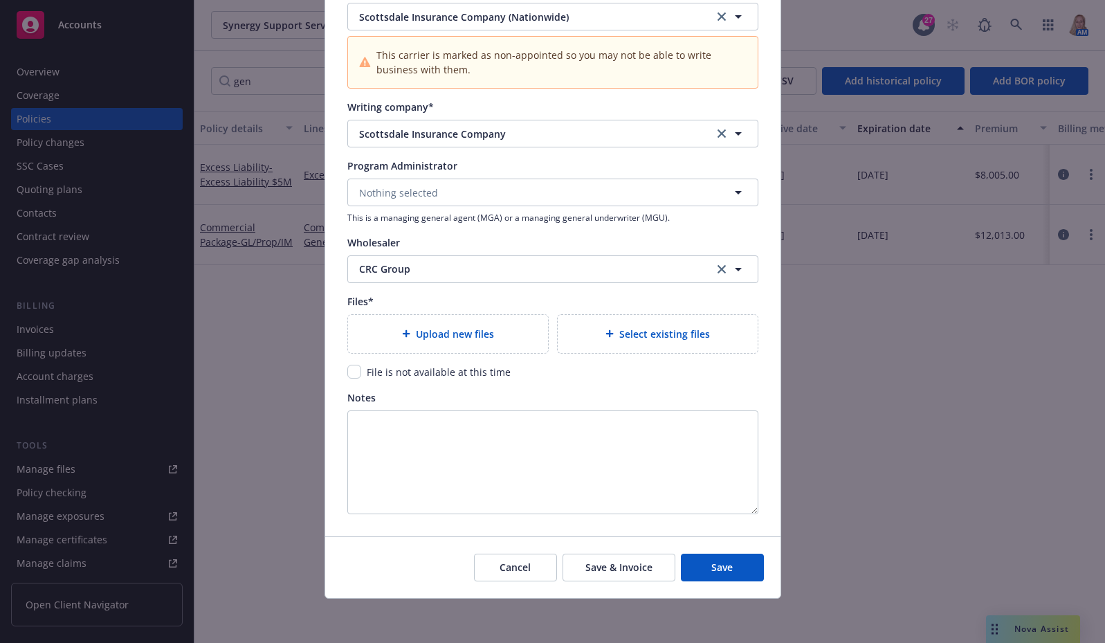
click at [632, 341] on div "Select existing files" at bounding box center [658, 334] width 178 height 16
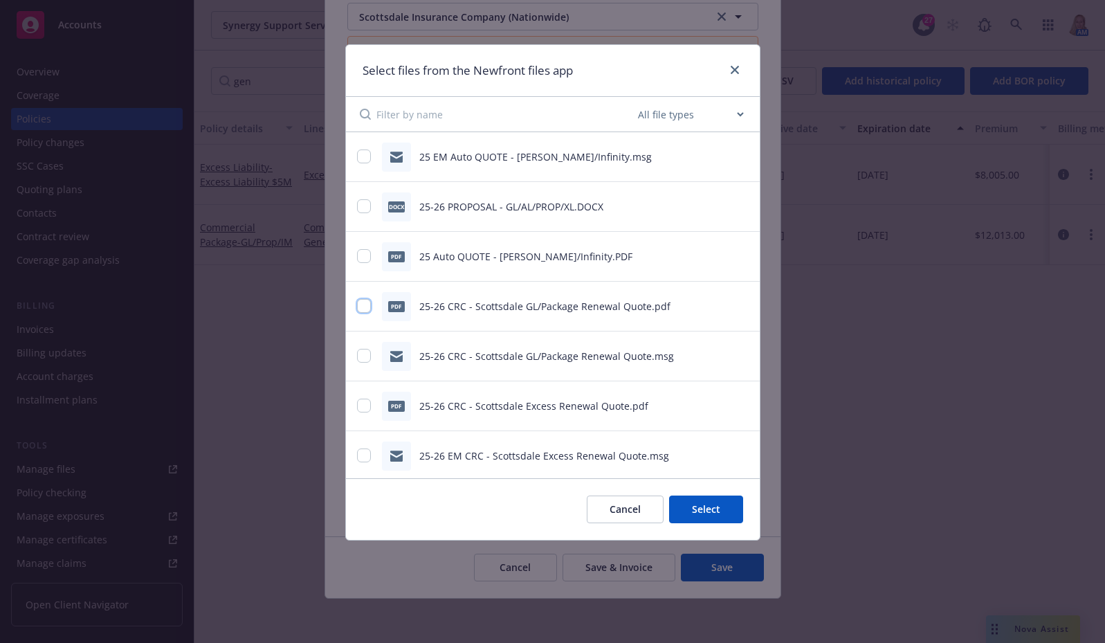
click at [360, 312] on input "checkbox" at bounding box center [364, 306] width 14 height 14
checkbox input "true"
click at [363, 357] on input "checkbox" at bounding box center [364, 356] width 14 height 14
checkbox input "true"
click at [722, 506] on button "Select 2 files" at bounding box center [691, 509] width 104 height 28
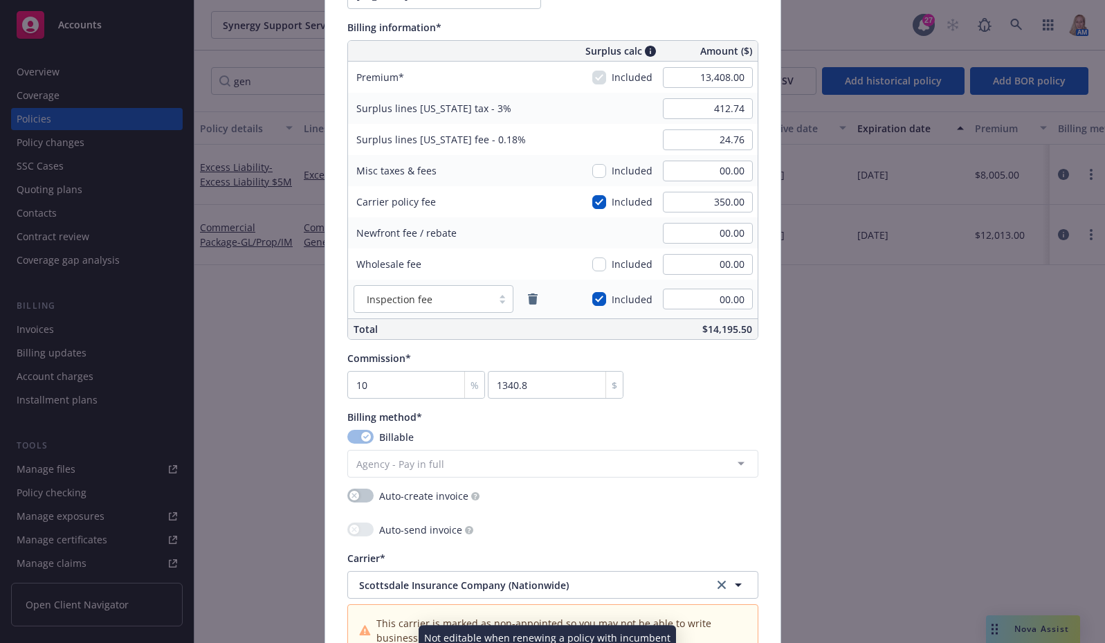
scroll to position [603, 0]
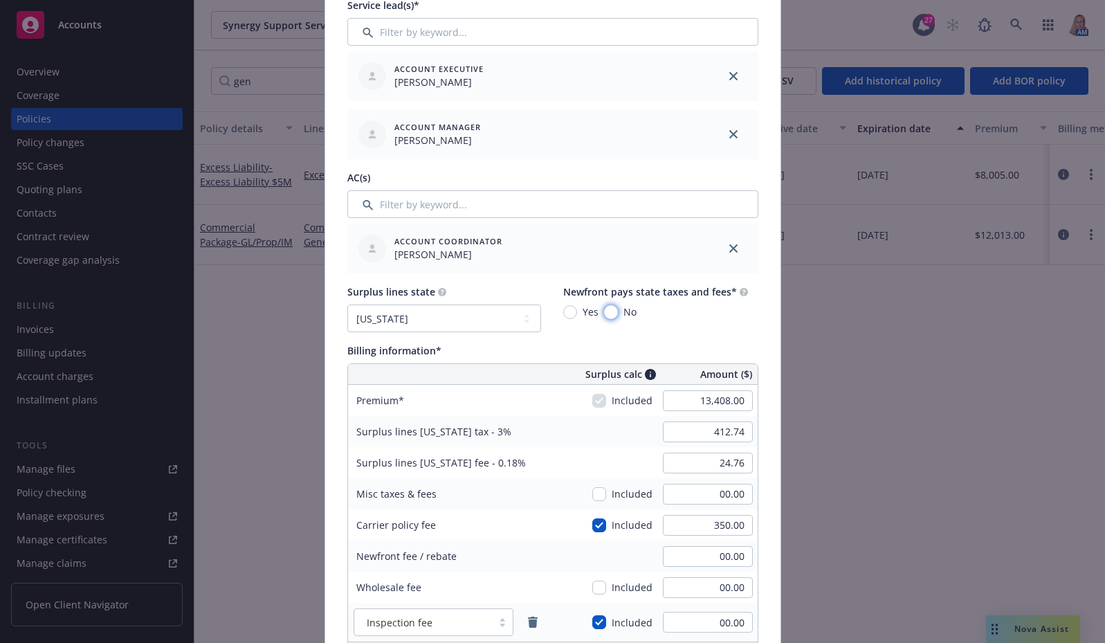
click at [608, 313] on input "No" at bounding box center [611, 312] width 14 height 14
radio input "true"
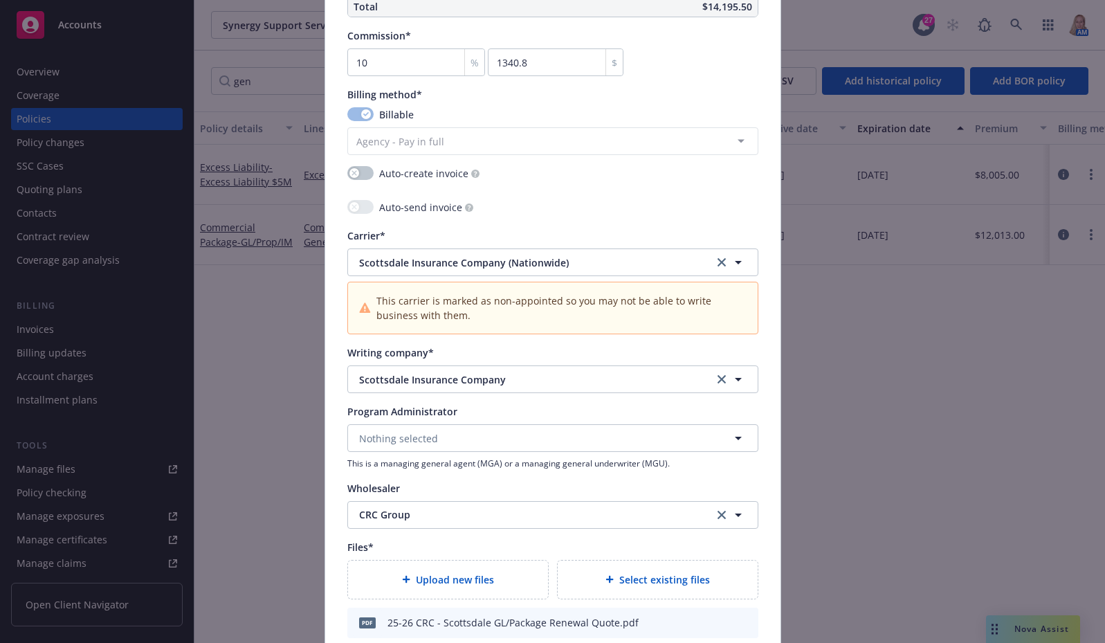
scroll to position [1571, 0]
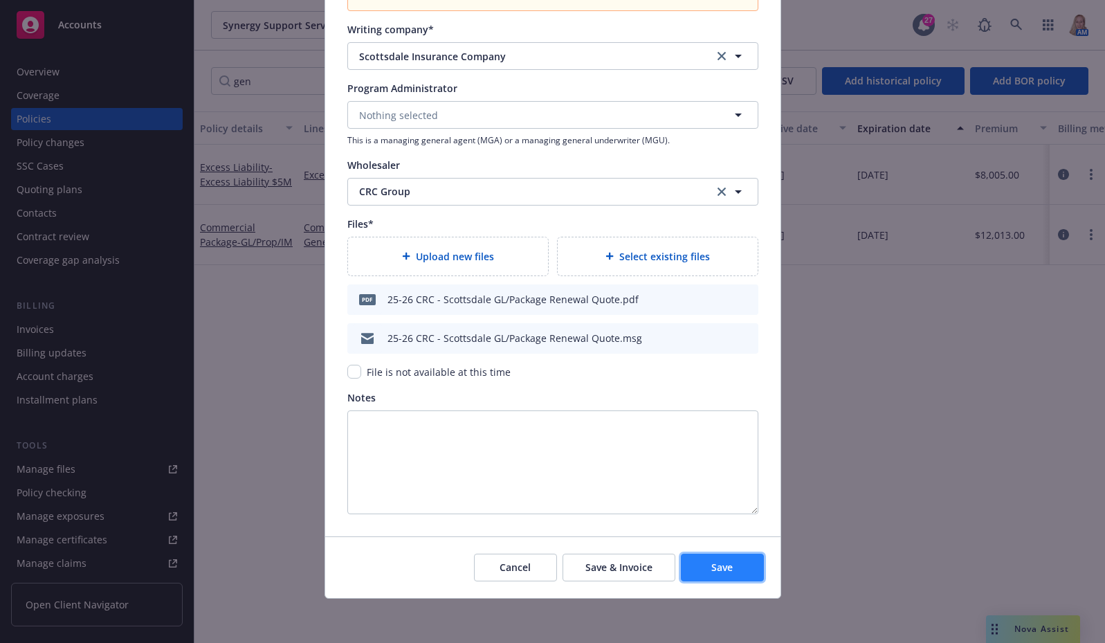
click at [728, 566] on button "Save" at bounding box center [722, 568] width 83 height 28
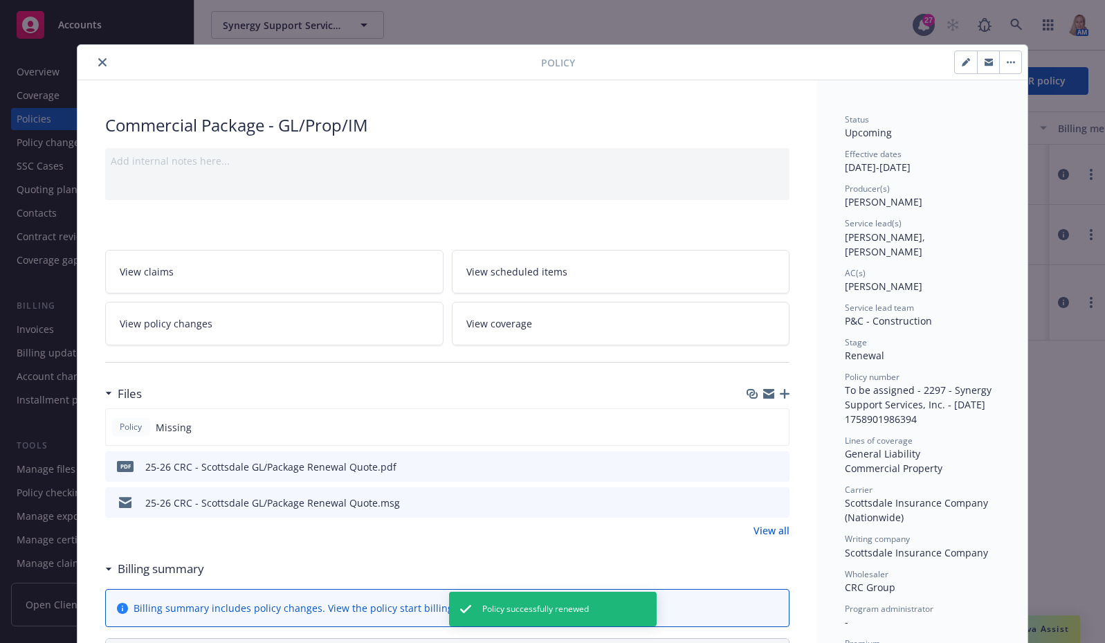
click at [103, 57] on button "close" at bounding box center [102, 62] width 17 height 17
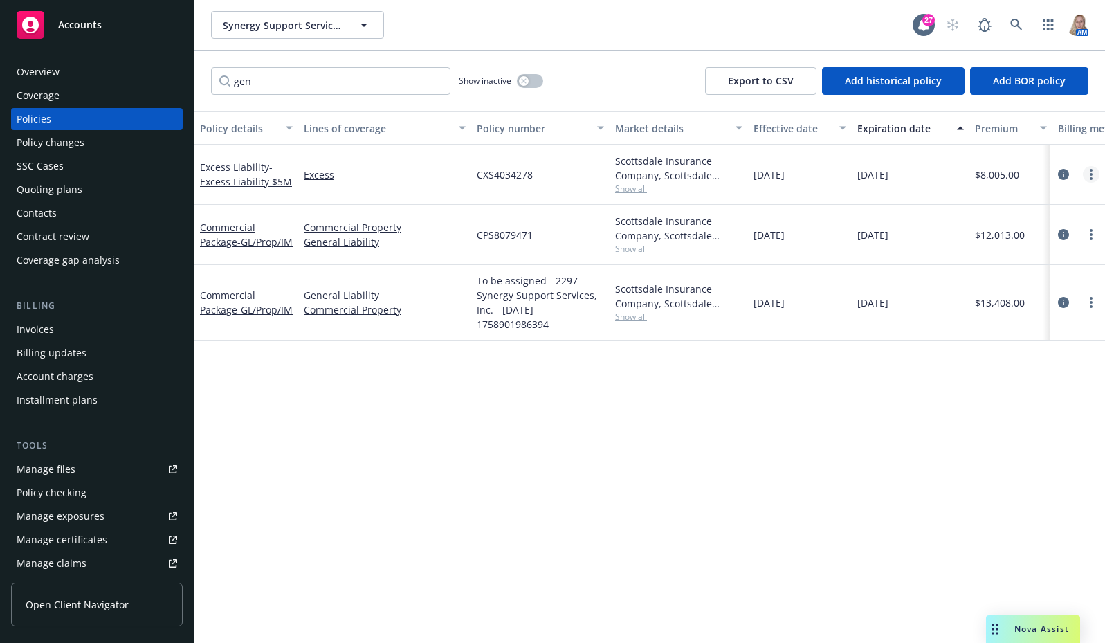
click at [1086, 181] on link "more" at bounding box center [1091, 174] width 17 height 17
click at [1003, 228] on link "Renew with incumbent" at bounding box center [1017, 231] width 163 height 28
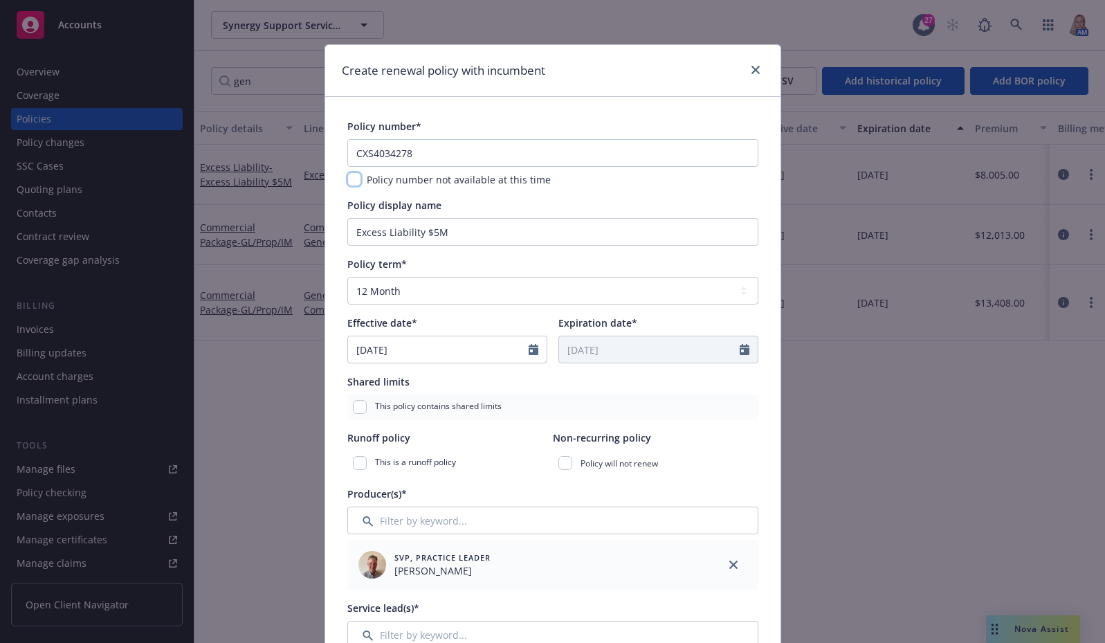
click at [355, 177] on input "checkbox" at bounding box center [354, 179] width 14 height 14
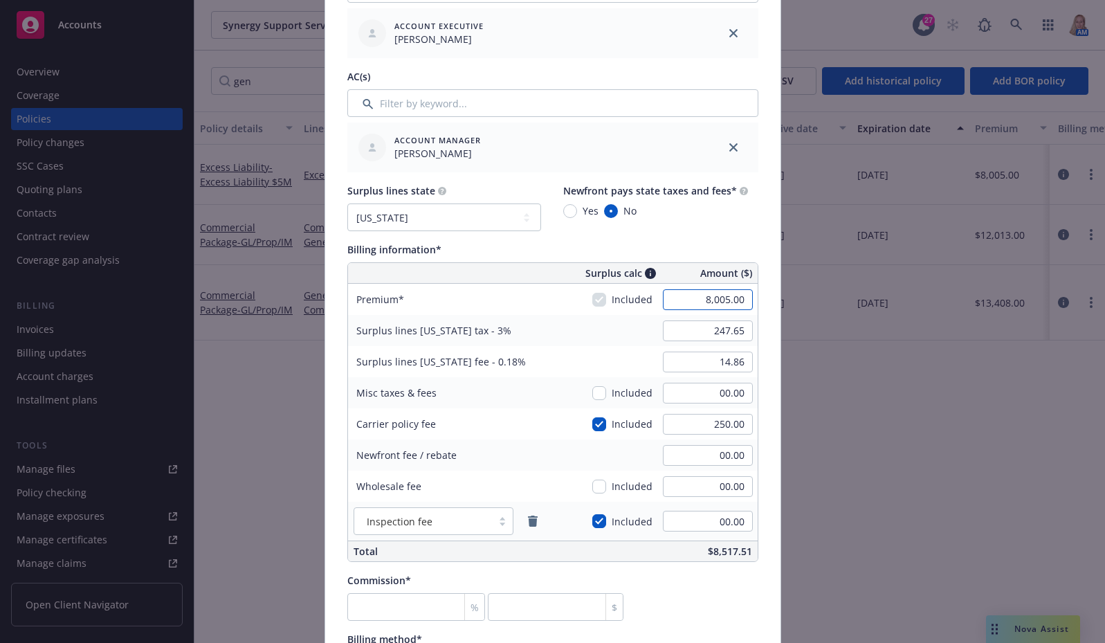
click at [686, 297] on input "8,005.00" at bounding box center [708, 299] width 90 height 21
click at [675, 414] on input "250.00" at bounding box center [708, 424] width 90 height 21
click at [402, 601] on input "number" at bounding box center [416, 607] width 138 height 28
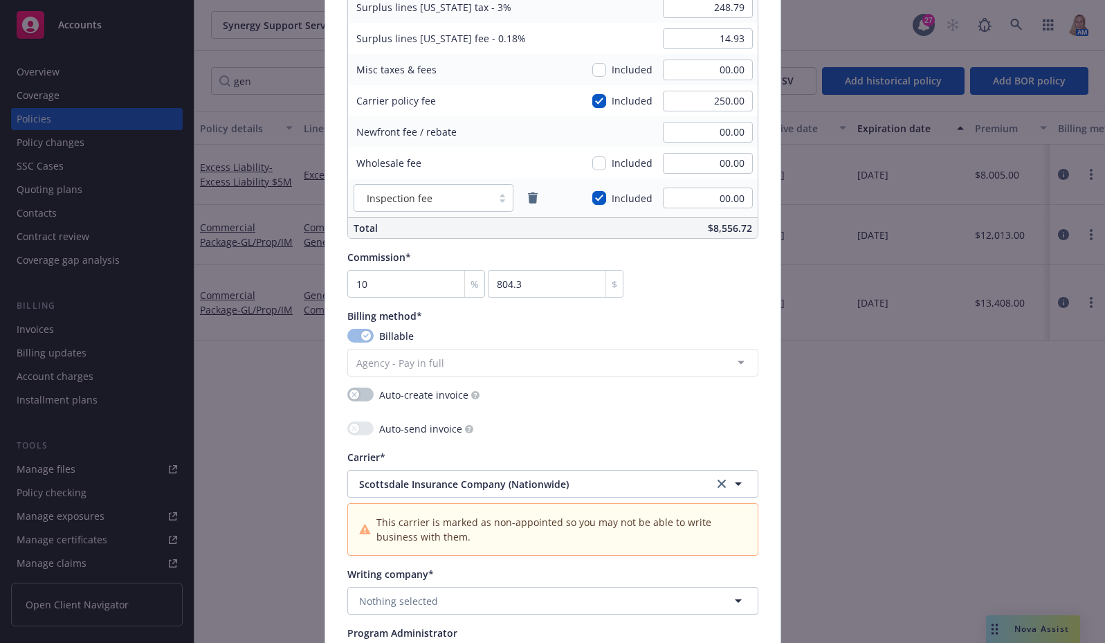
click at [582, 576] on div "Writing company*" at bounding box center [552, 574] width 411 height 15
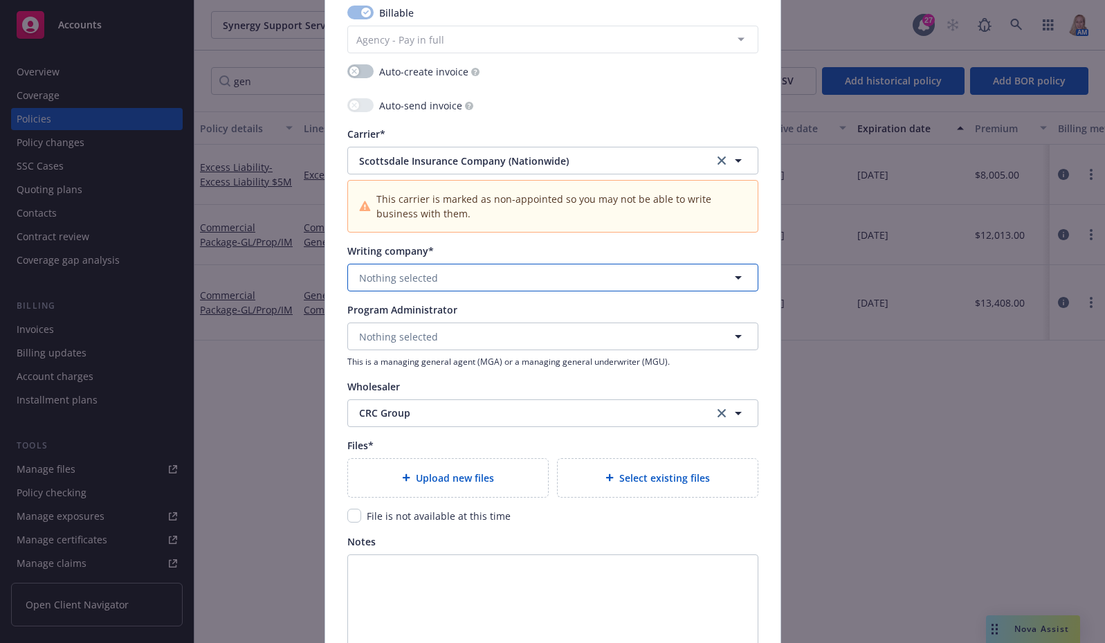
click at [389, 274] on span "Nothing selected" at bounding box center [398, 278] width 79 height 15
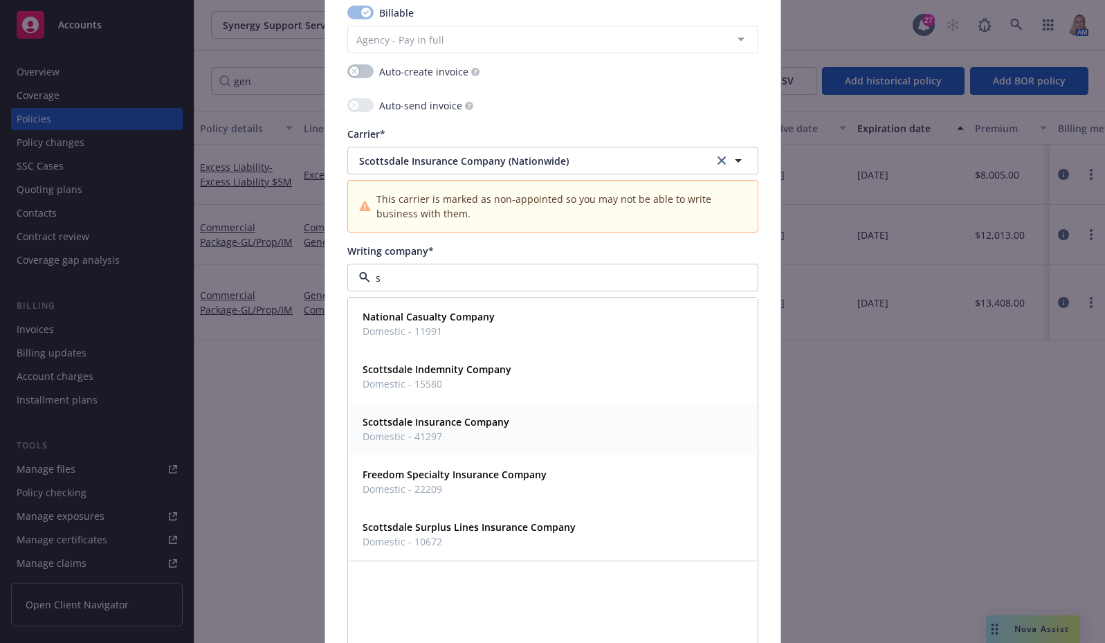
click at [434, 421] on strong "Scottsdale Insurance Company" at bounding box center [436, 421] width 147 height 13
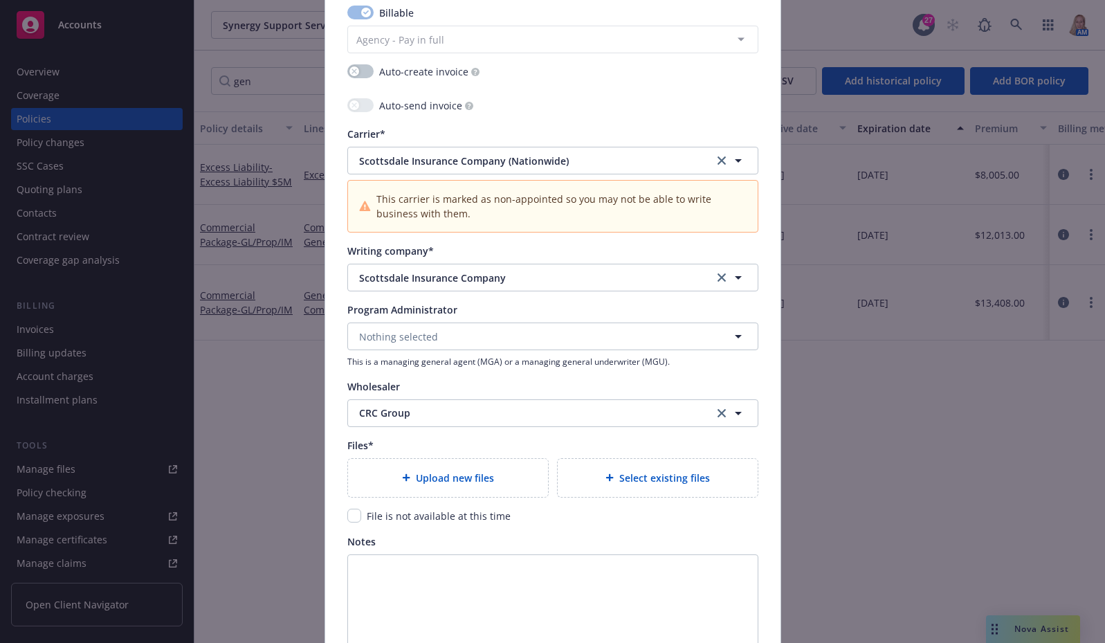
click at [609, 484] on div "Select existing files" at bounding box center [658, 478] width 178 height 16
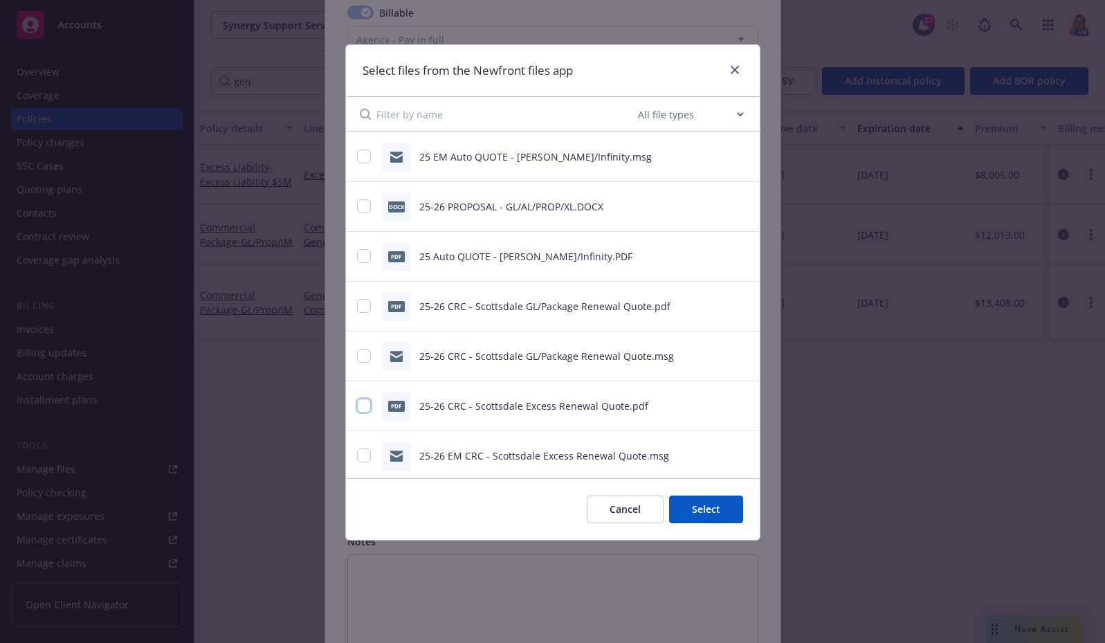
click at [367, 404] on input "checkbox" at bounding box center [364, 406] width 14 height 14
click at [367, 457] on input "checkbox" at bounding box center [364, 455] width 14 height 14
click at [691, 504] on button "Select 2 files" at bounding box center [691, 509] width 104 height 28
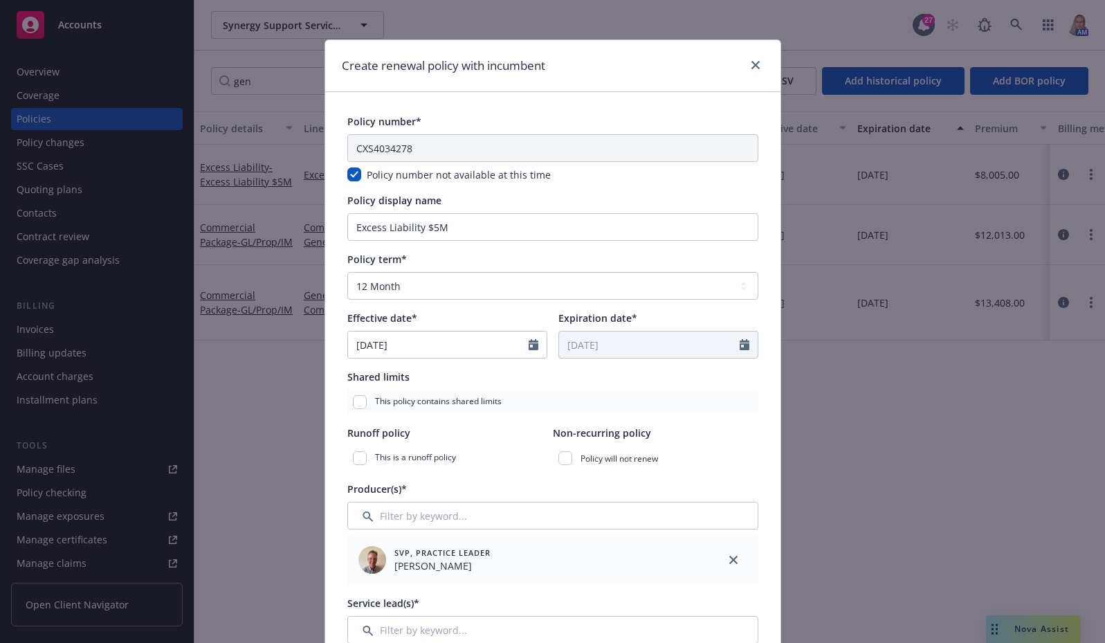
scroll to position [0, 0]
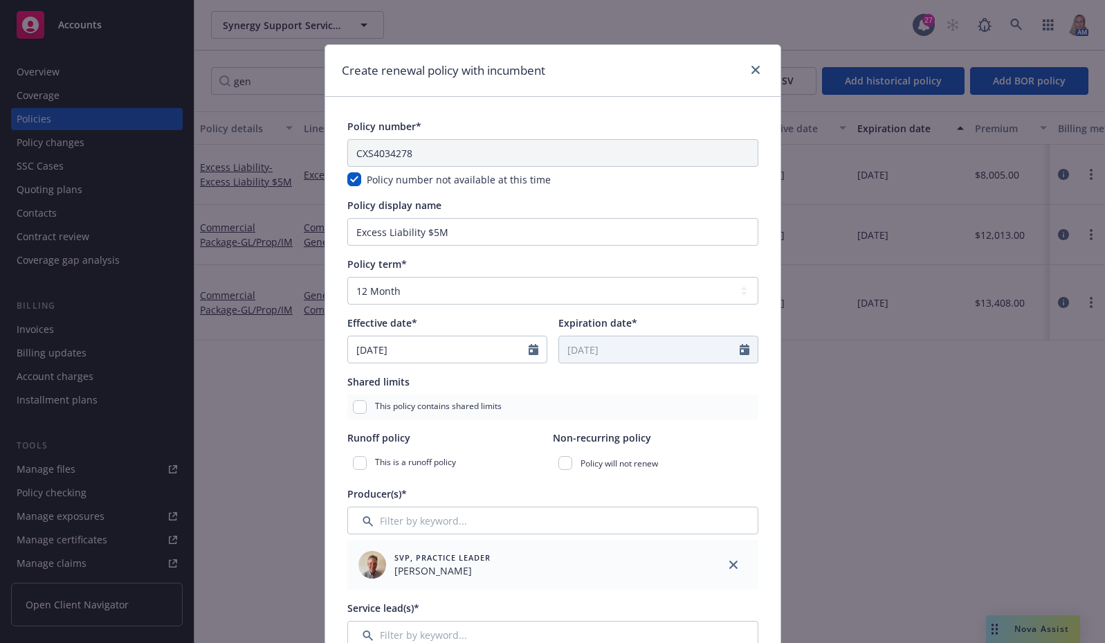
click at [600, 334] on div "Expiration date* [DATE]" at bounding box center [658, 340] width 200 height 48
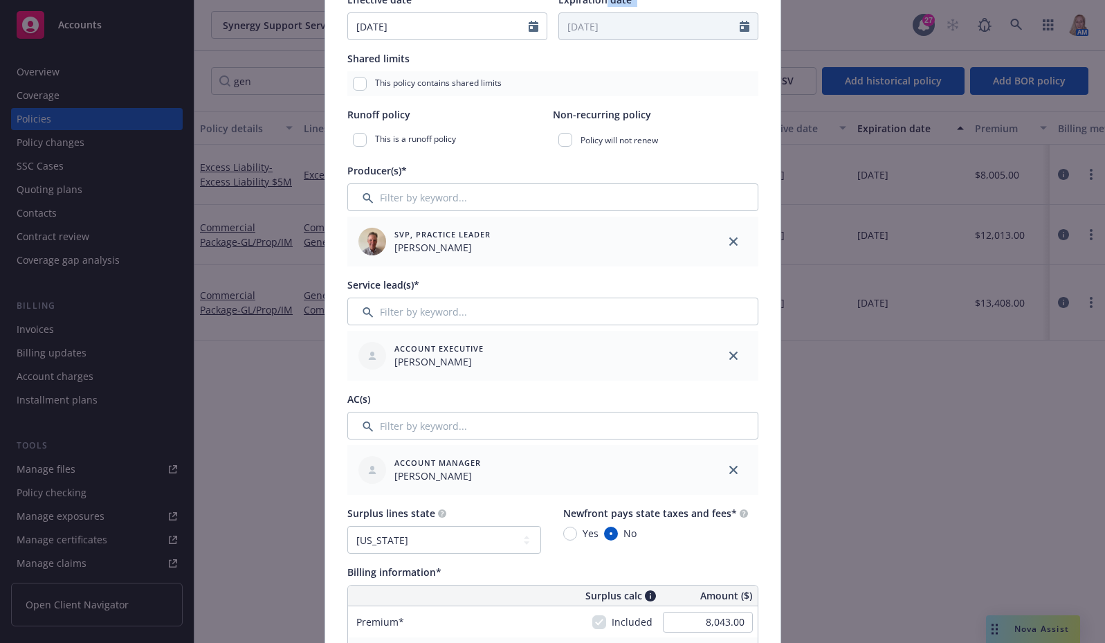
scroll to position [646, 0]
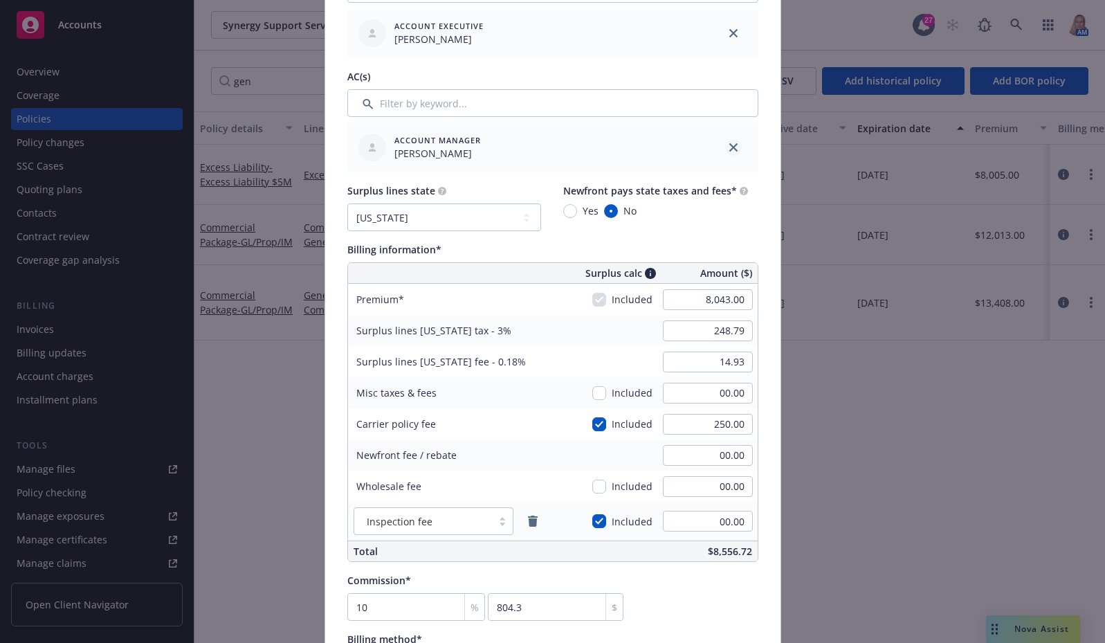
click at [729, 150] on icon "close" at bounding box center [733, 147] width 8 height 8
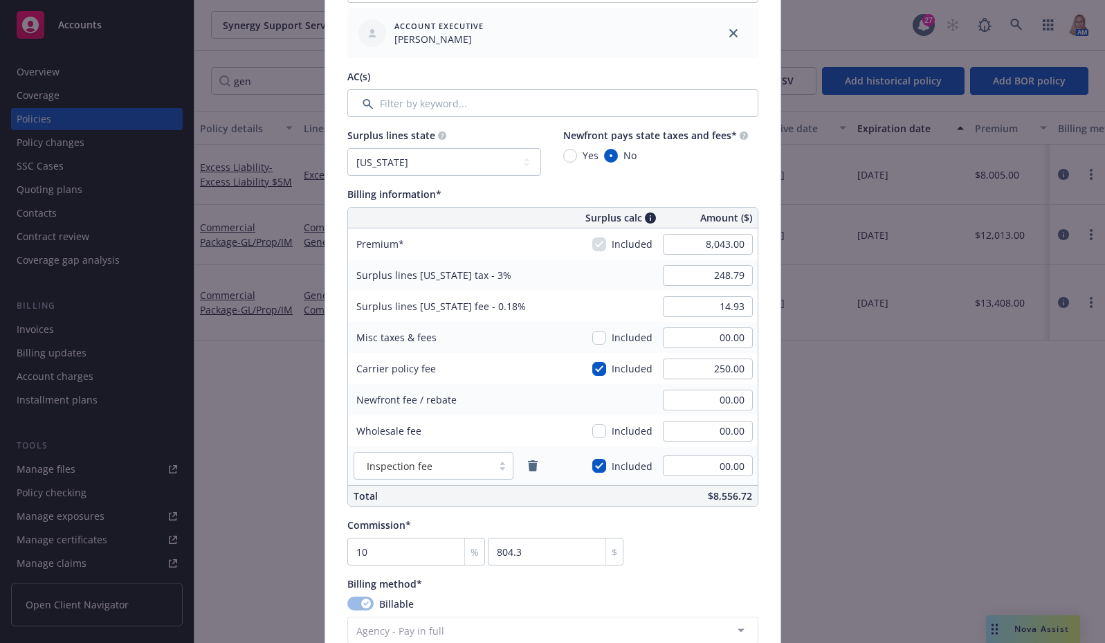
scroll to position [323, 0]
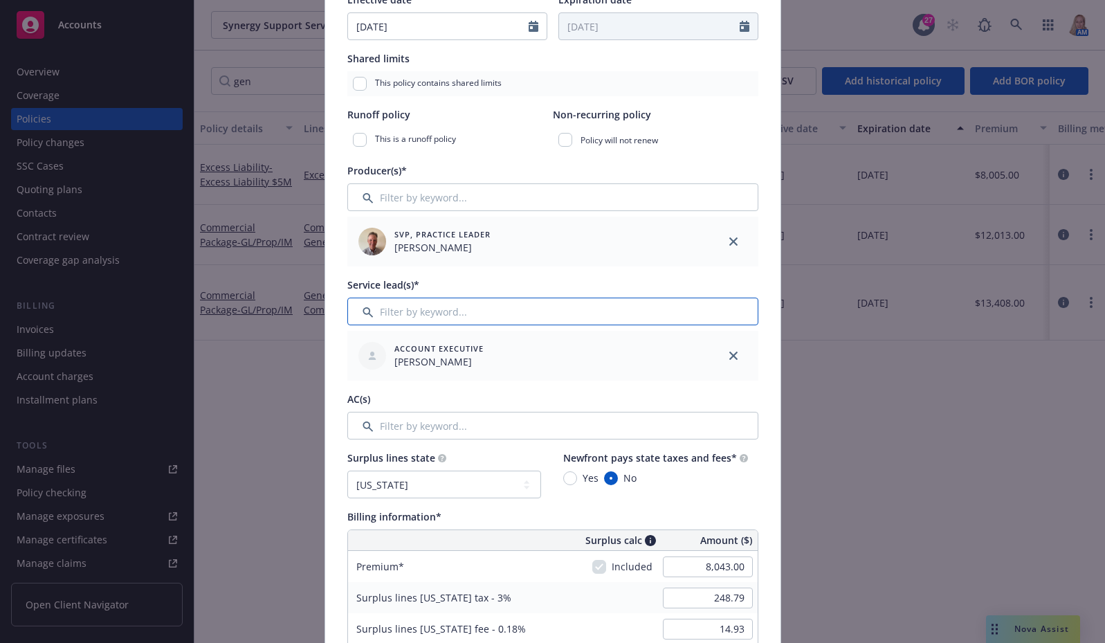
click at [448, 309] on input "Filter by keyword..." at bounding box center [552, 312] width 411 height 28
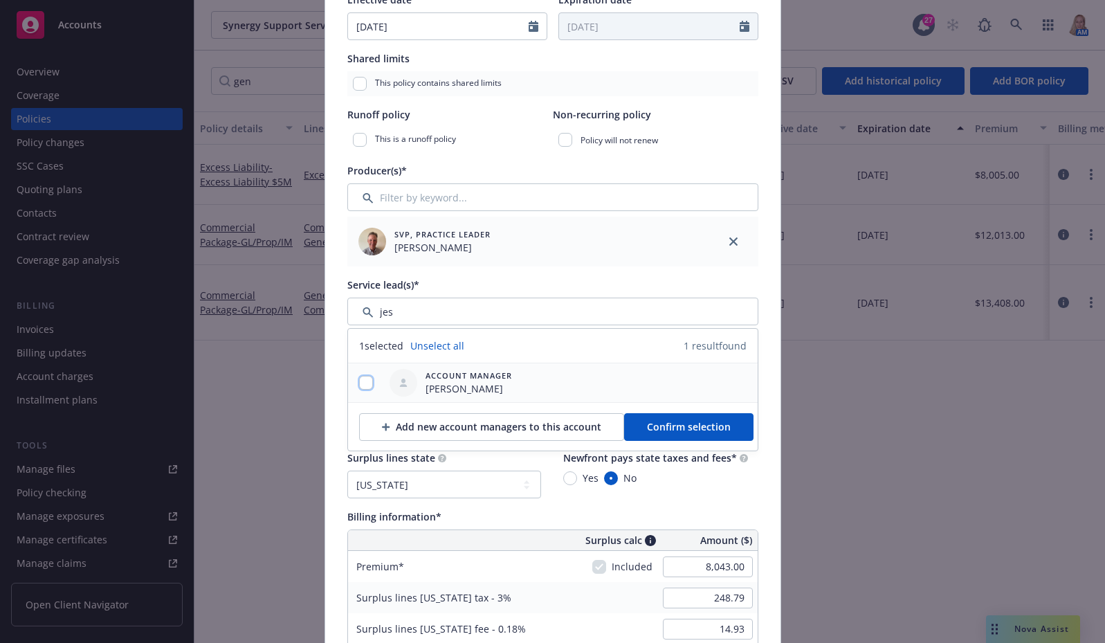
click at [359, 377] on input "checkbox" at bounding box center [366, 383] width 14 height 14
click at [668, 435] on button "Confirm selection" at bounding box center [688, 427] width 129 height 28
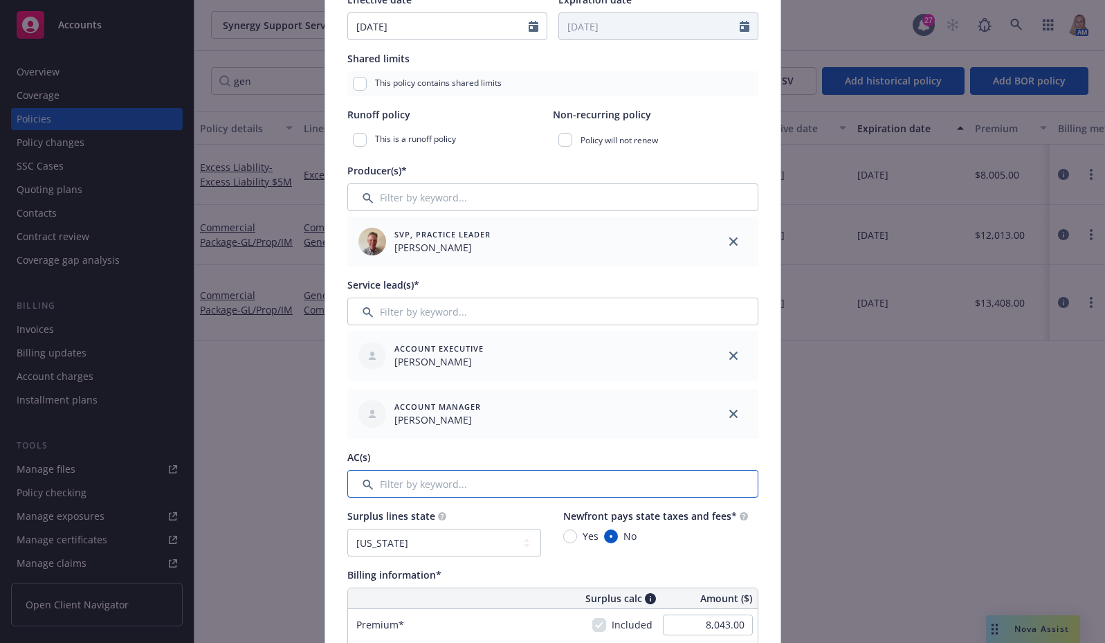
click at [478, 480] on input "Filter by keyword..." at bounding box center [552, 484] width 411 height 28
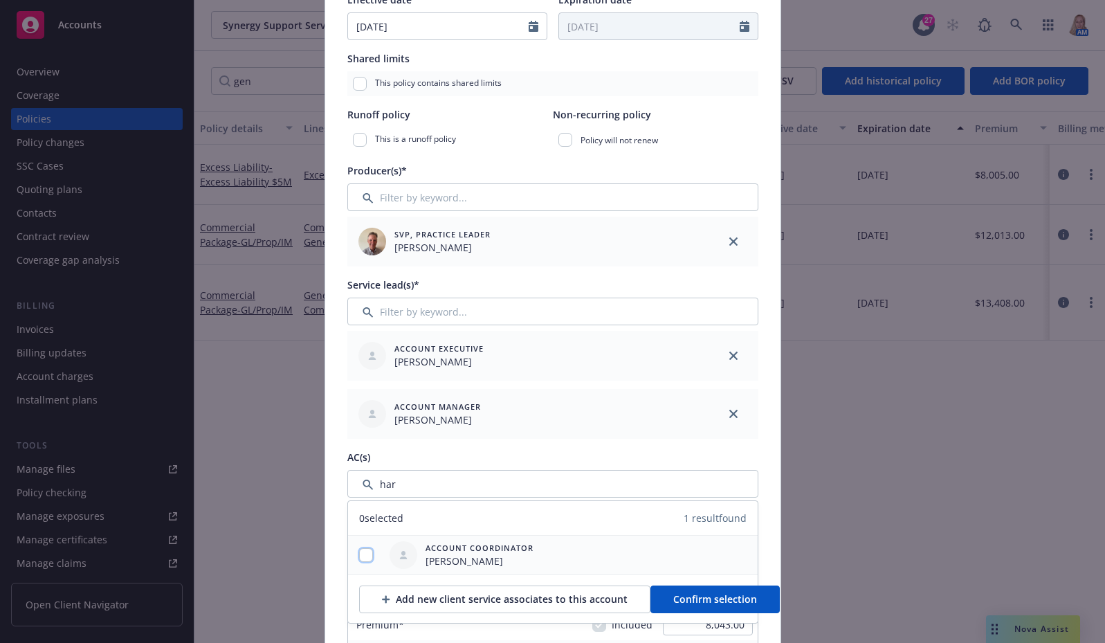
click at [359, 556] on input "checkbox" at bounding box center [366, 555] width 14 height 14
click at [723, 593] on span "Confirm selection" at bounding box center [715, 598] width 84 height 13
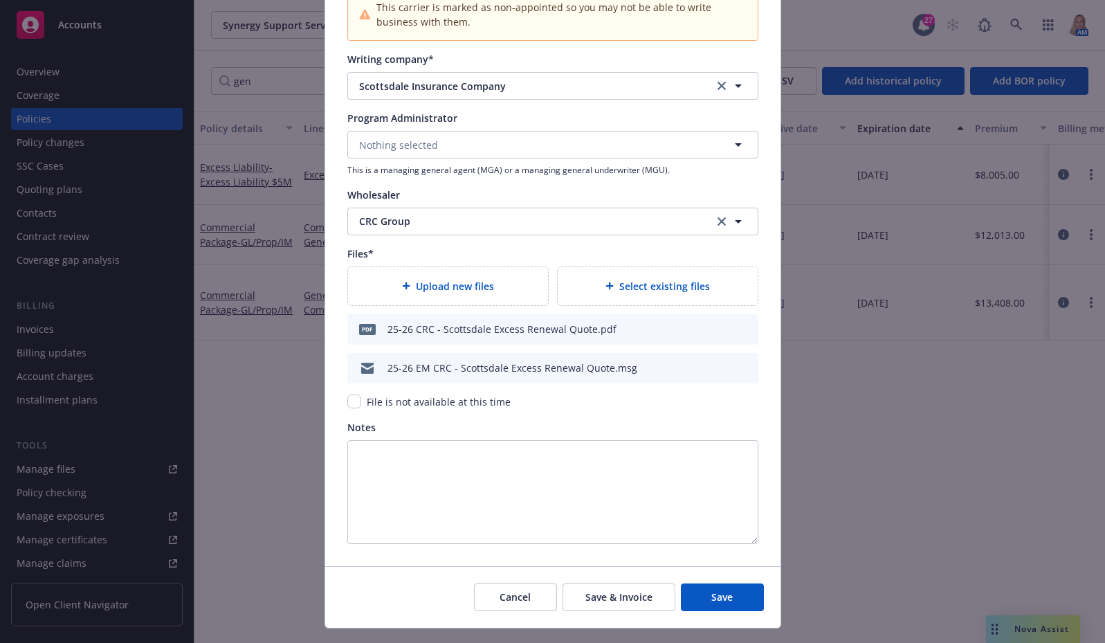
scroll to position [1571, 0]
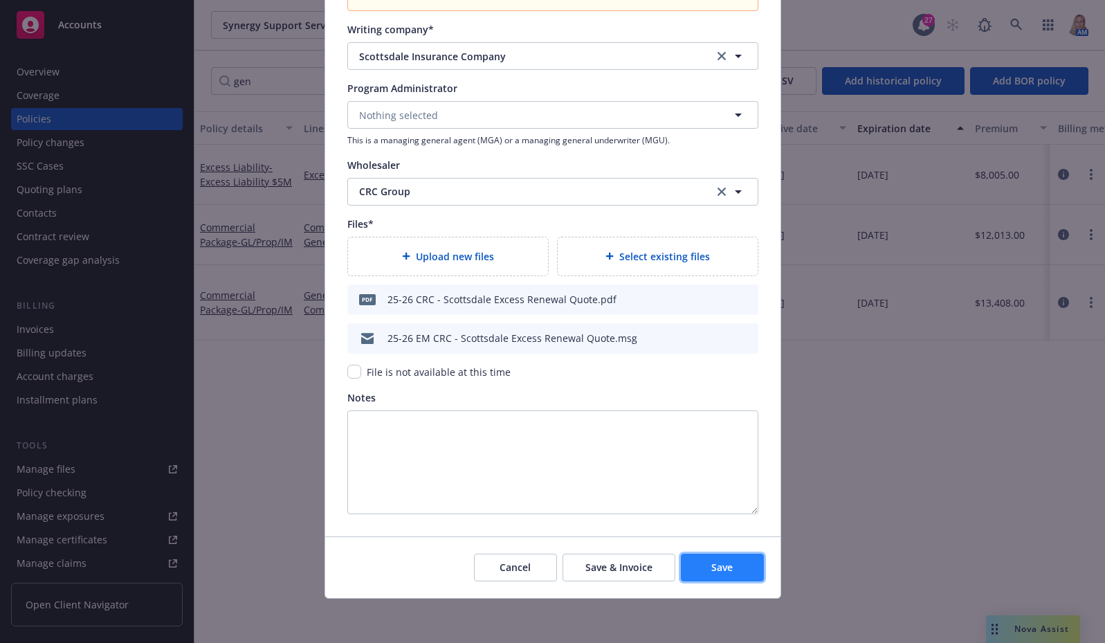
click at [719, 566] on span "Save" at bounding box center [721, 566] width 21 height 13
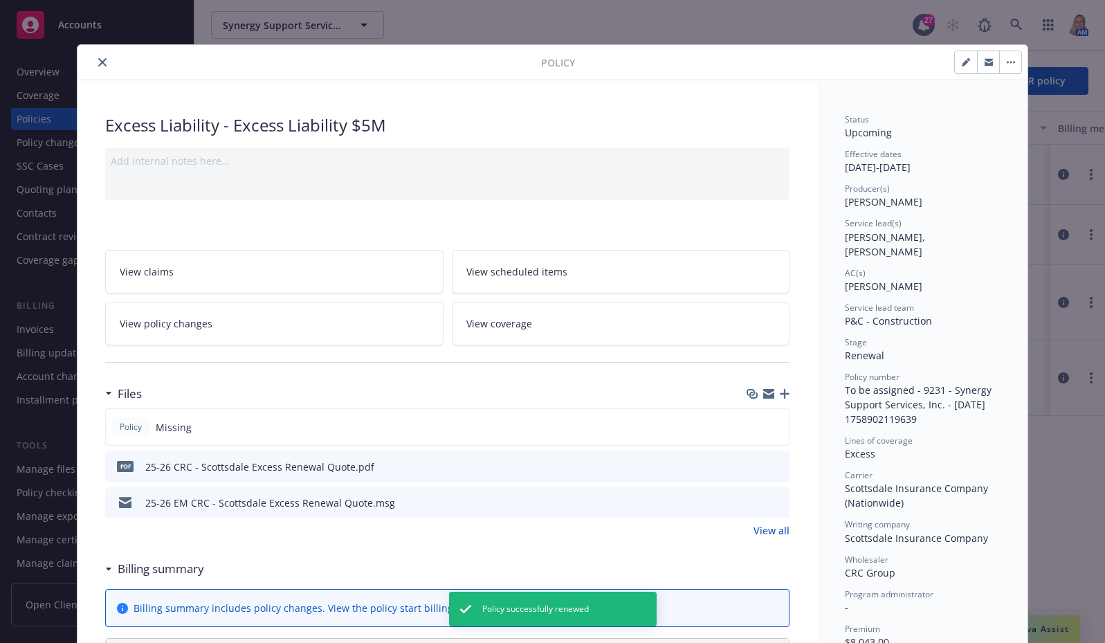
click at [98, 63] on icon "close" at bounding box center [102, 62] width 8 height 8
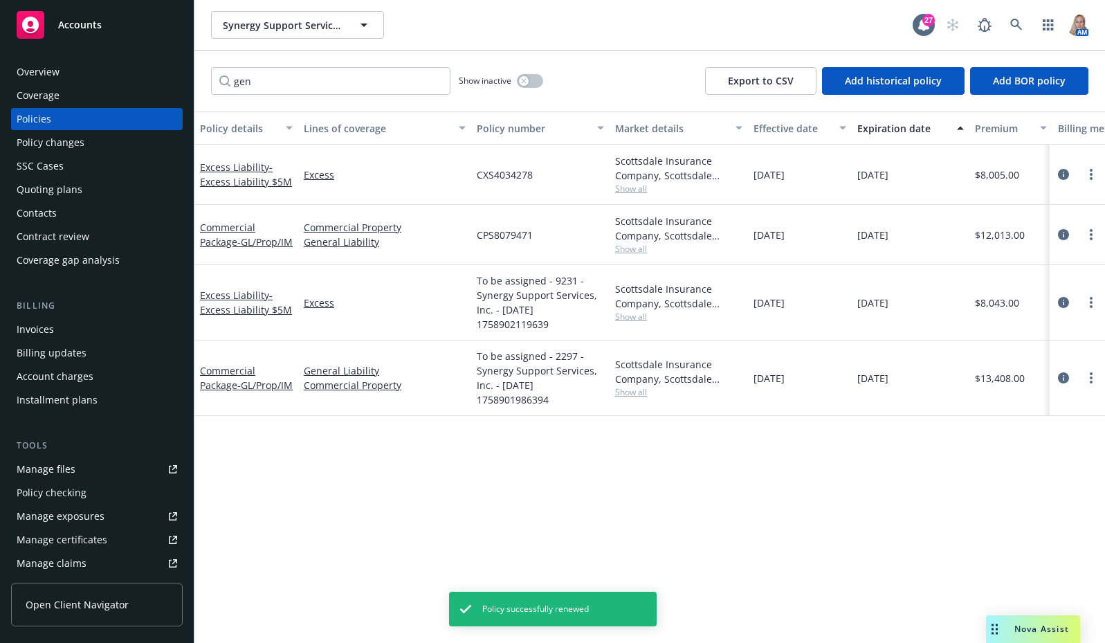
click at [67, 192] on div "Quoting plans" at bounding box center [50, 190] width 66 height 22
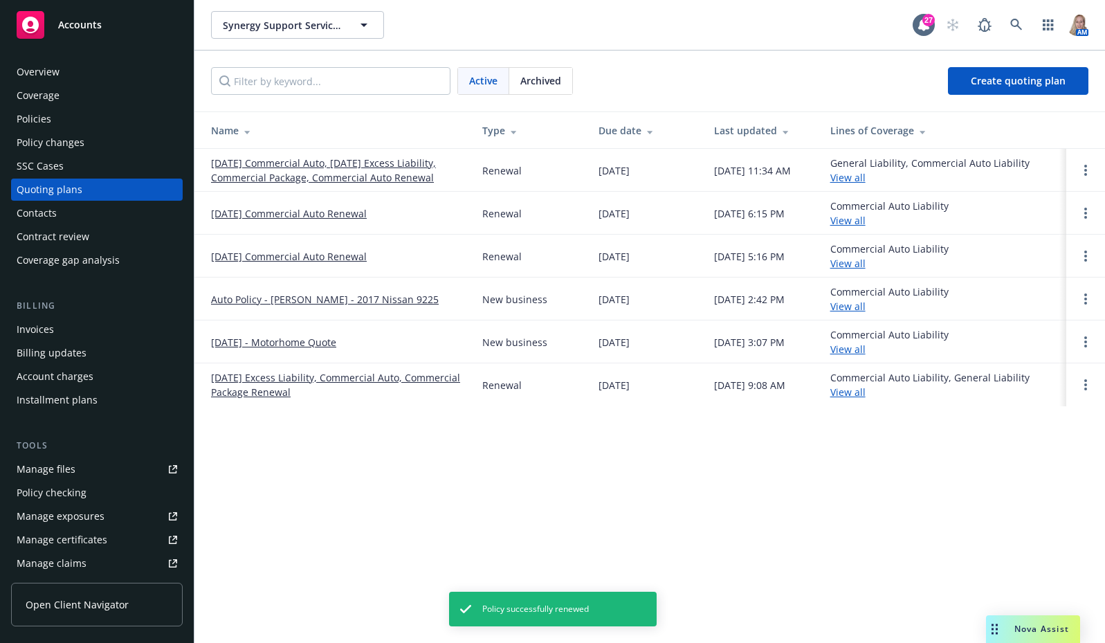
click at [273, 167] on link "[DATE] Commercial Auto, [DATE] Excess Liability, Commercial Package, Commercial…" at bounding box center [335, 170] width 249 height 29
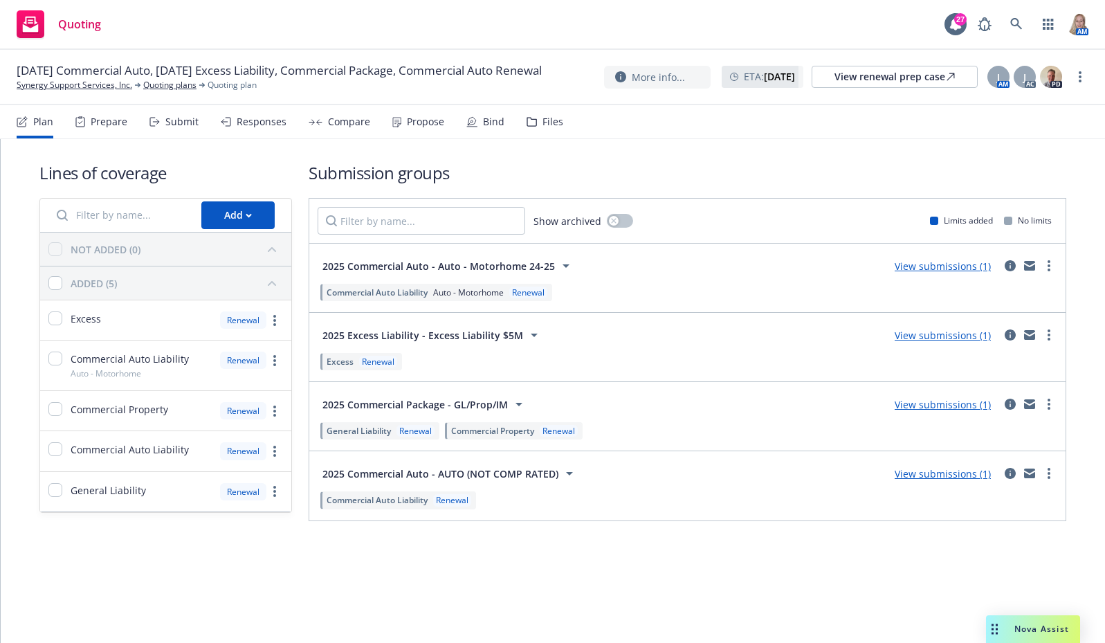
click at [961, 335] on link "View submissions (1)" at bounding box center [943, 335] width 96 height 13
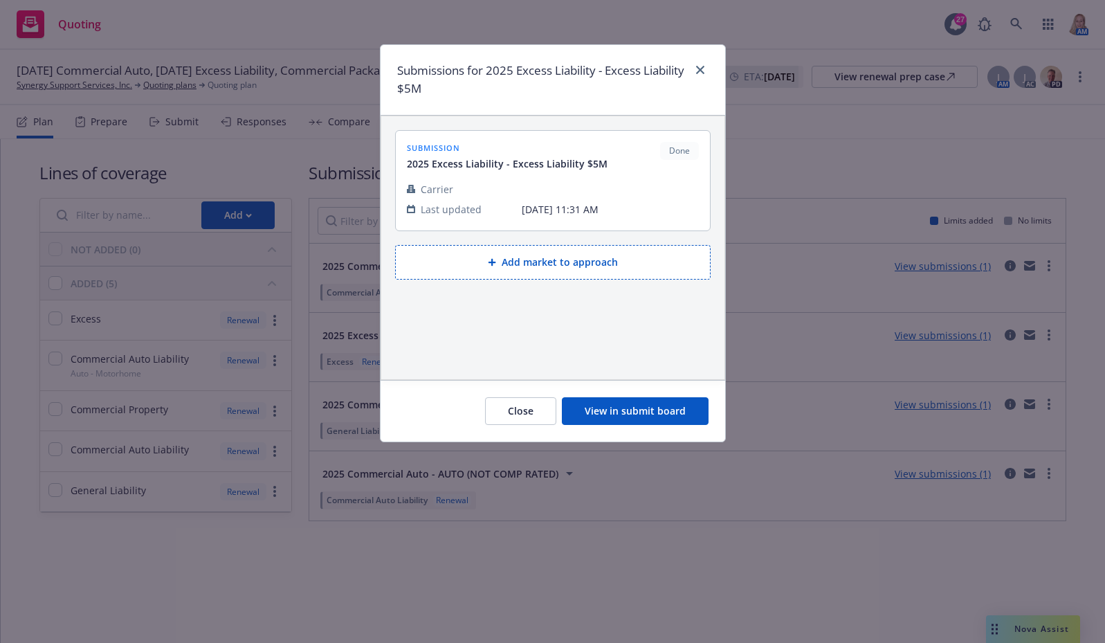
click at [617, 414] on button "View in submit board" at bounding box center [635, 411] width 147 height 28
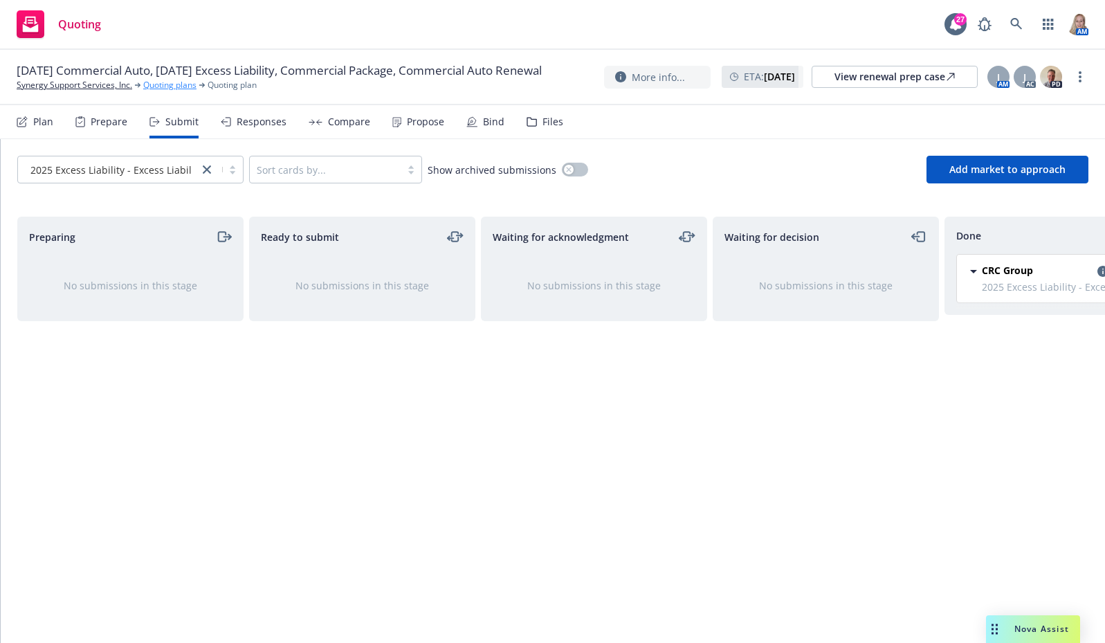
click at [195, 91] on link "Quoting plans" at bounding box center [169, 85] width 53 height 12
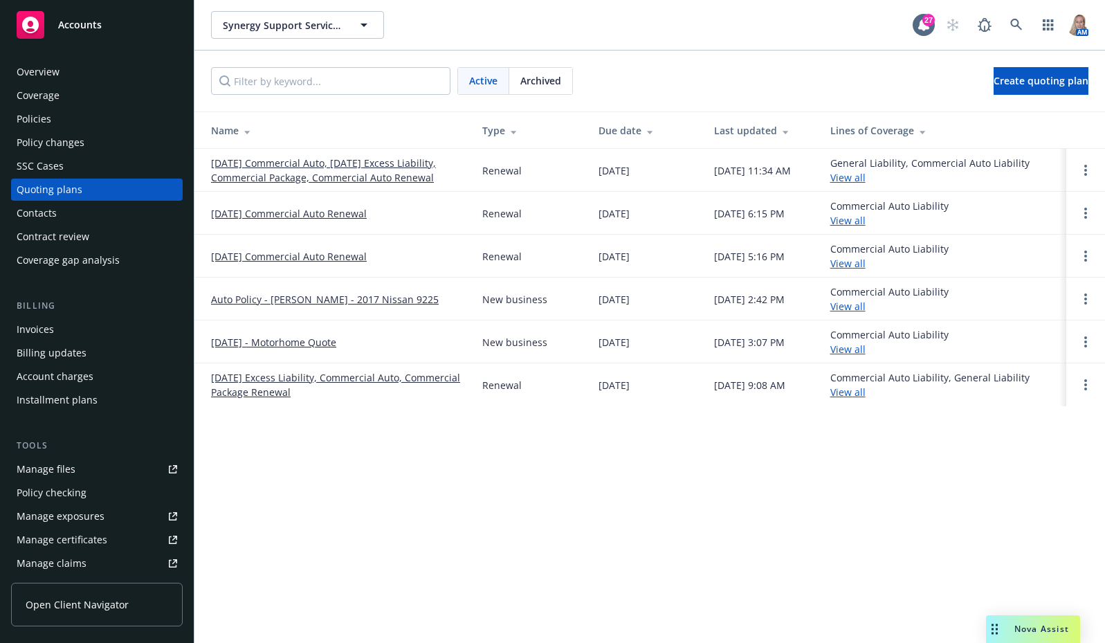
click at [277, 169] on link "[DATE] Commercial Auto, [DATE] Excess Liability, Commercial Package, Commercial…" at bounding box center [335, 170] width 249 height 29
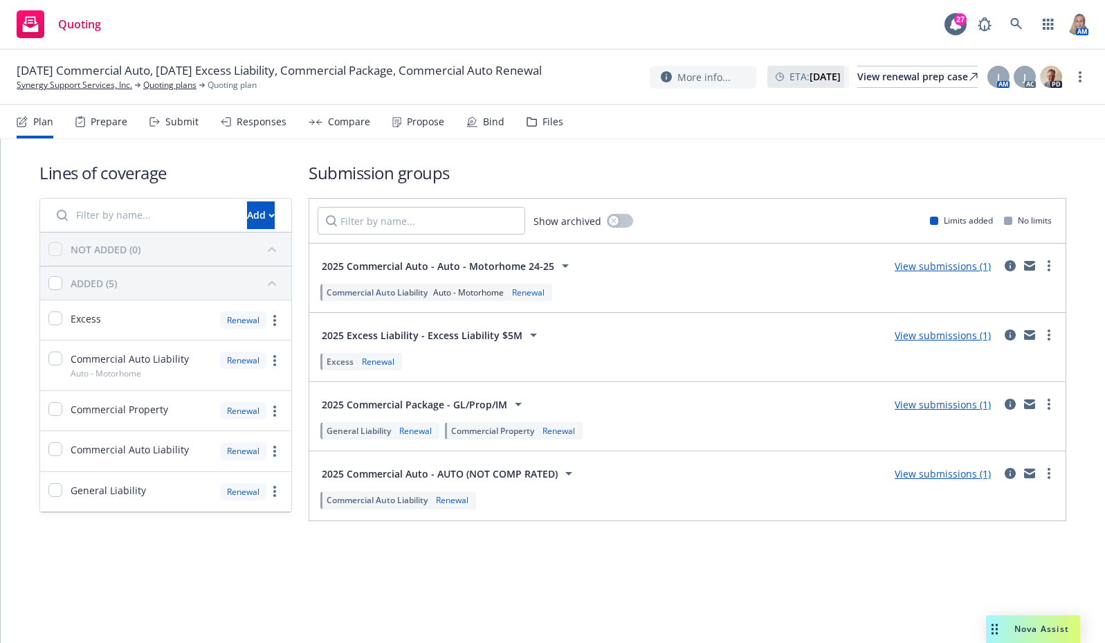
click at [954, 408] on link "View submissions (1)" at bounding box center [943, 404] width 96 height 13
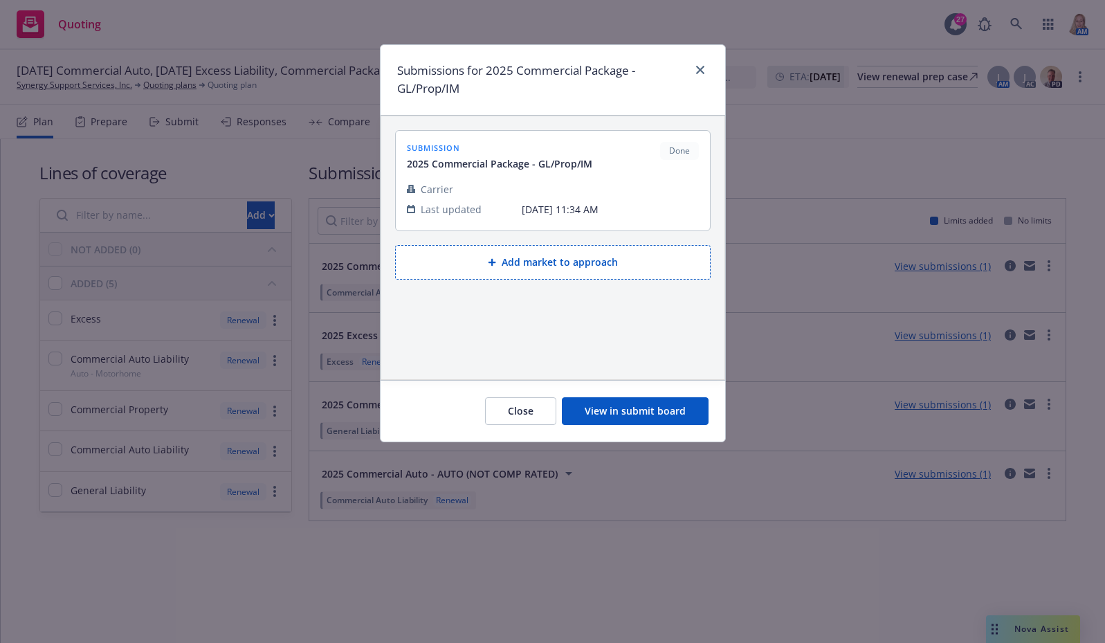
click at [648, 410] on button "View in submit board" at bounding box center [635, 411] width 147 height 28
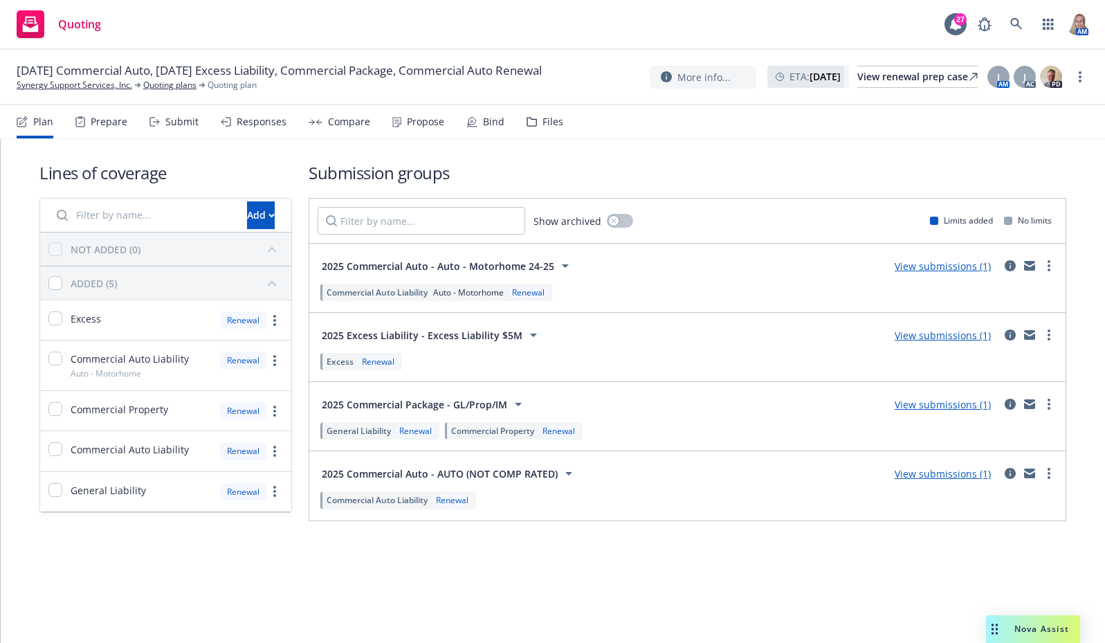
click at [940, 477] on link "View submissions (1)" at bounding box center [943, 473] width 96 height 13
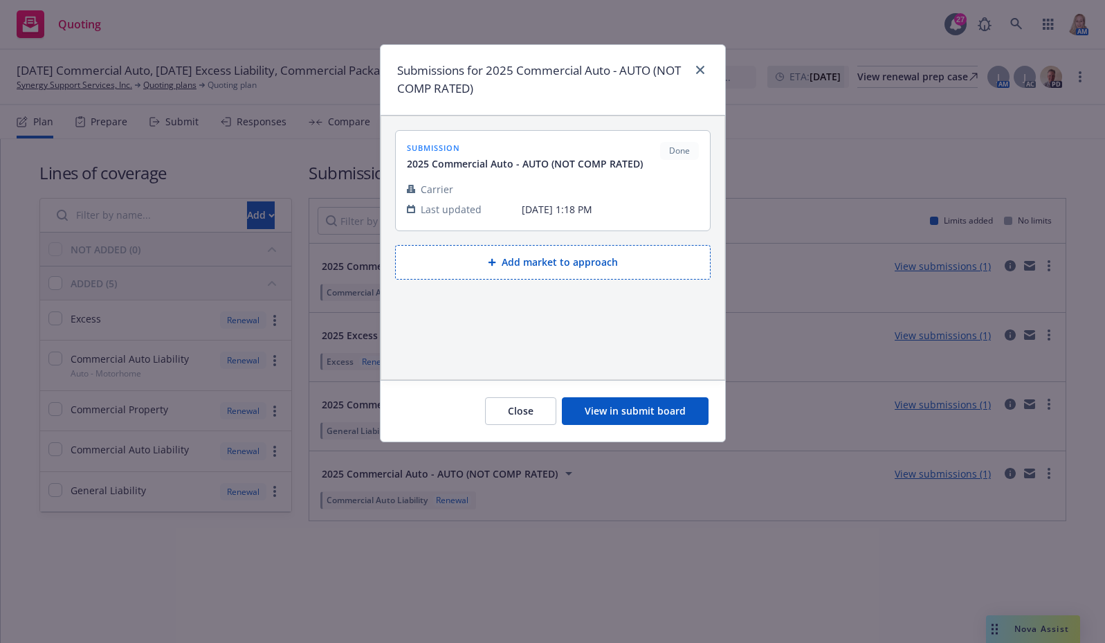
click at [605, 408] on button "View in submit board" at bounding box center [635, 411] width 147 height 28
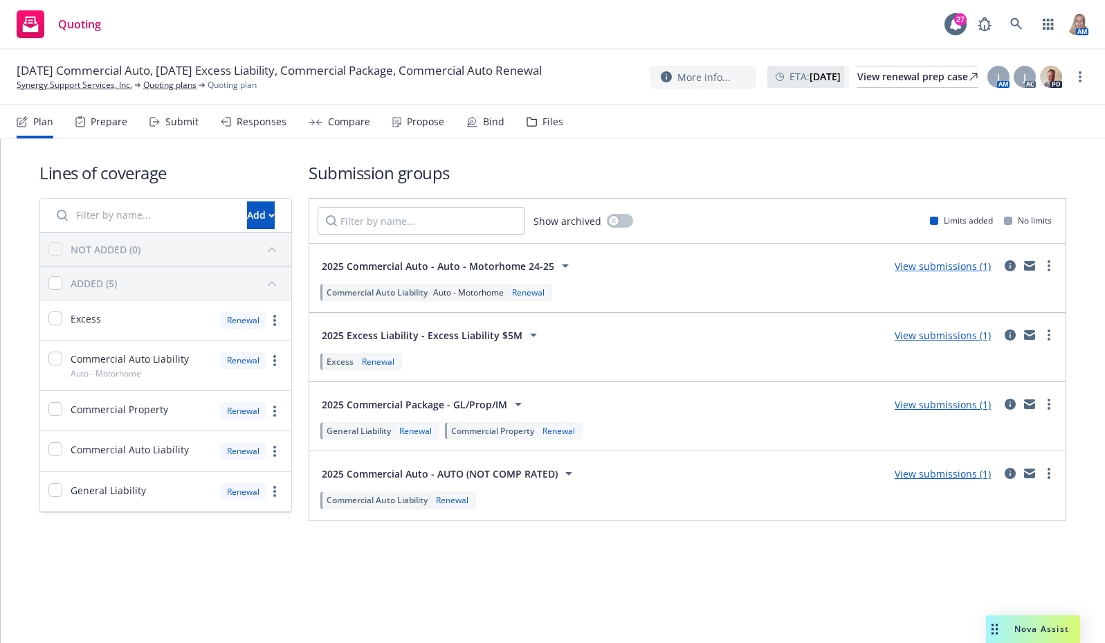
click at [427, 127] on div "Propose" at bounding box center [425, 121] width 37 height 11
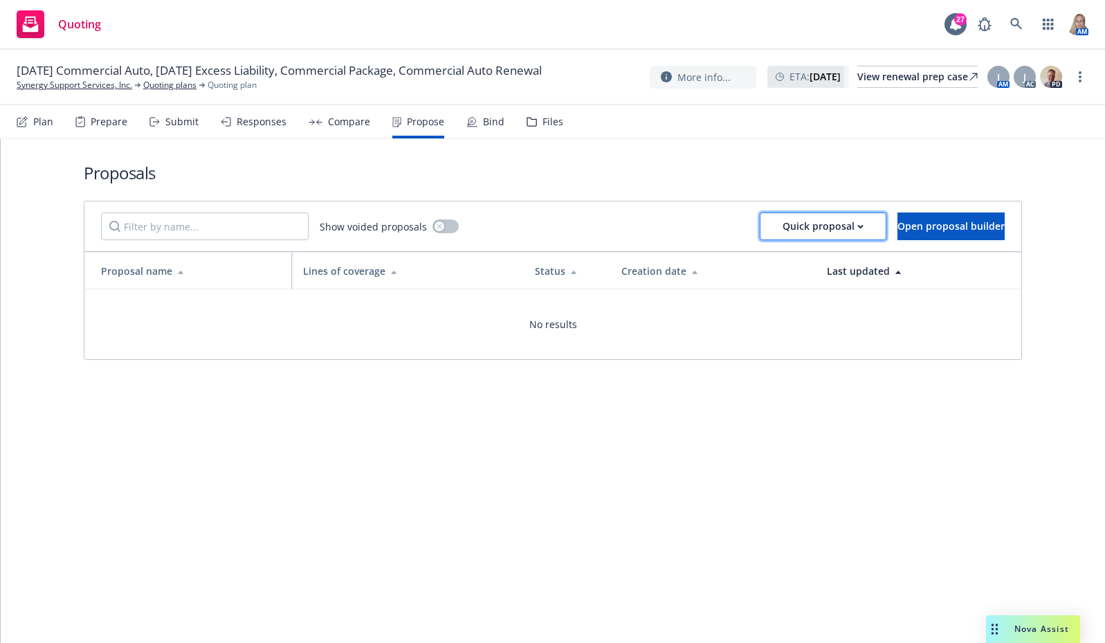
click at [794, 222] on div "Quick proposal" at bounding box center [823, 226] width 81 height 26
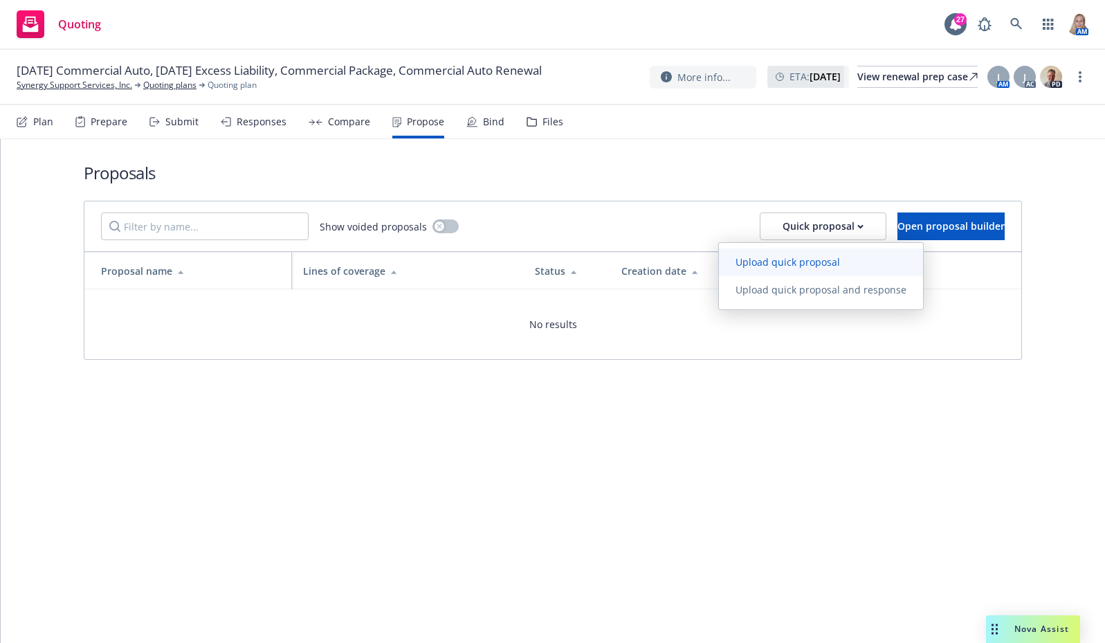
click at [794, 264] on span "Upload quick proposal" at bounding box center [788, 261] width 138 height 13
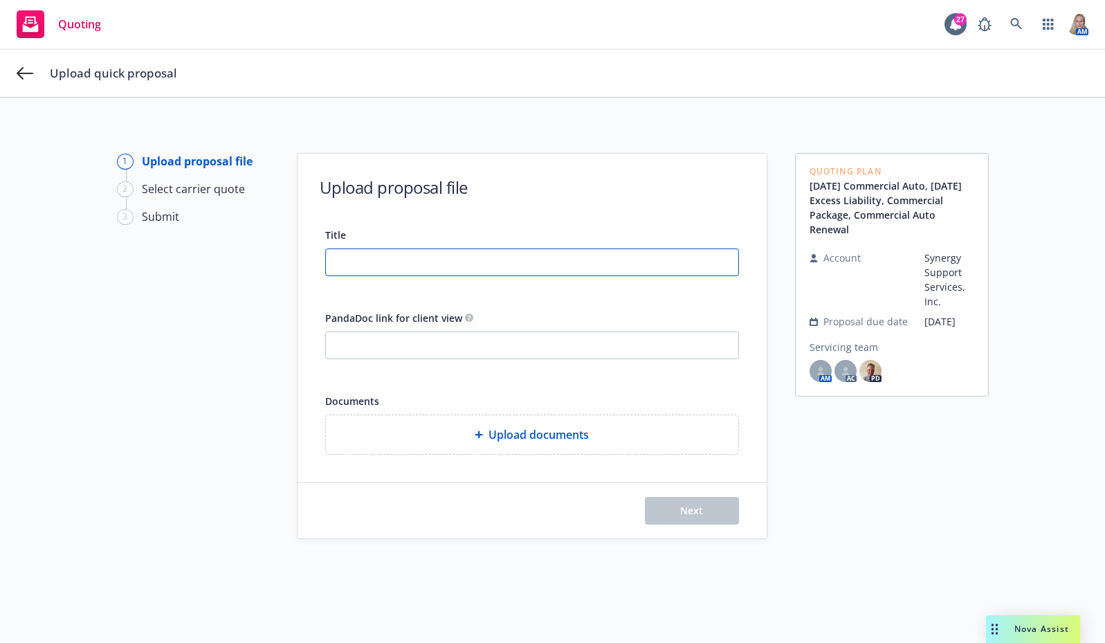
click at [381, 261] on input "Title" at bounding box center [532, 262] width 412 height 26
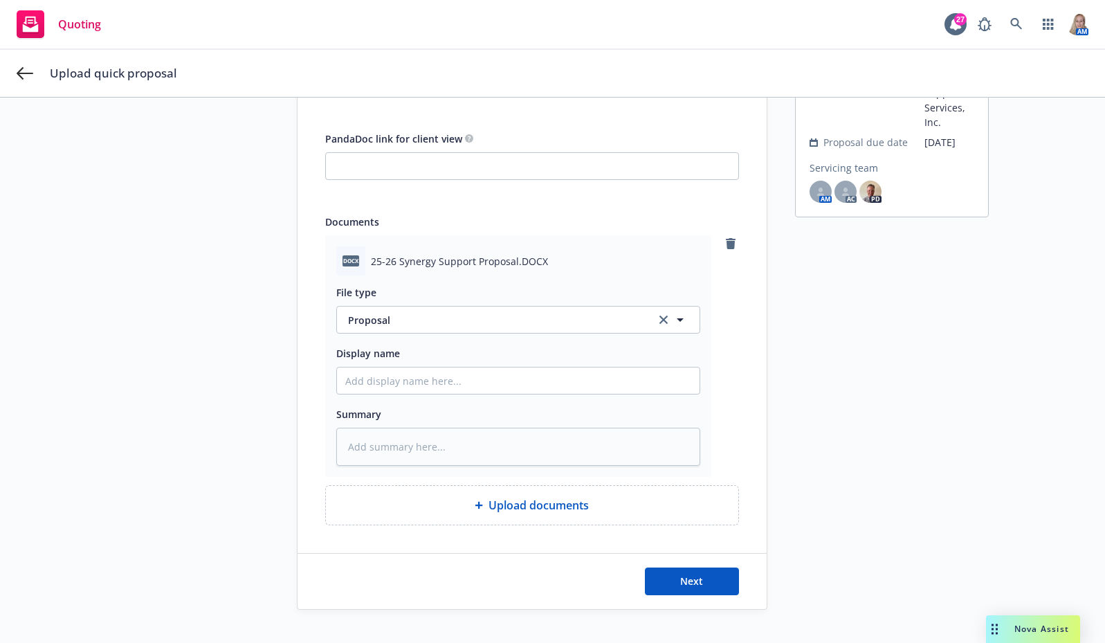
scroll to position [201, 0]
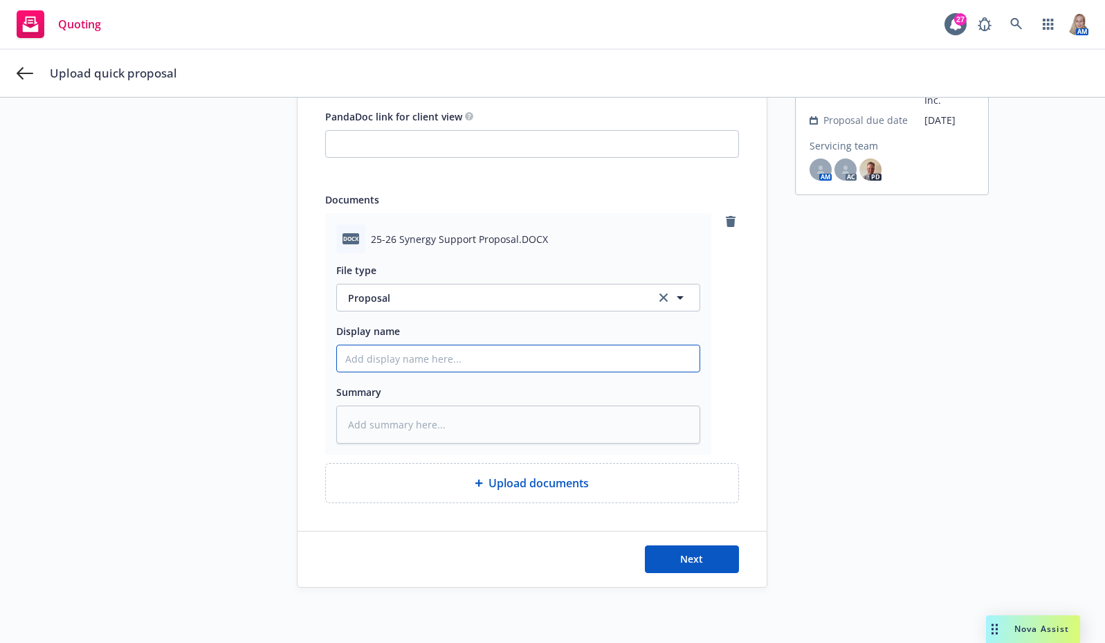
click at [392, 356] on input "Display name" at bounding box center [518, 358] width 363 height 26
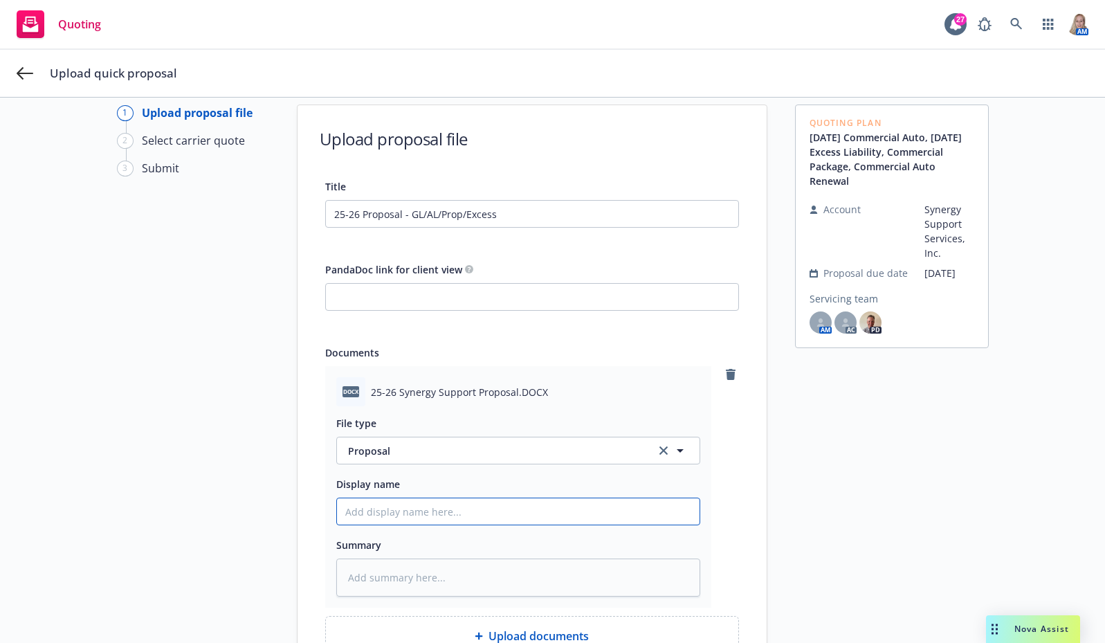
scroll to position [0, 0]
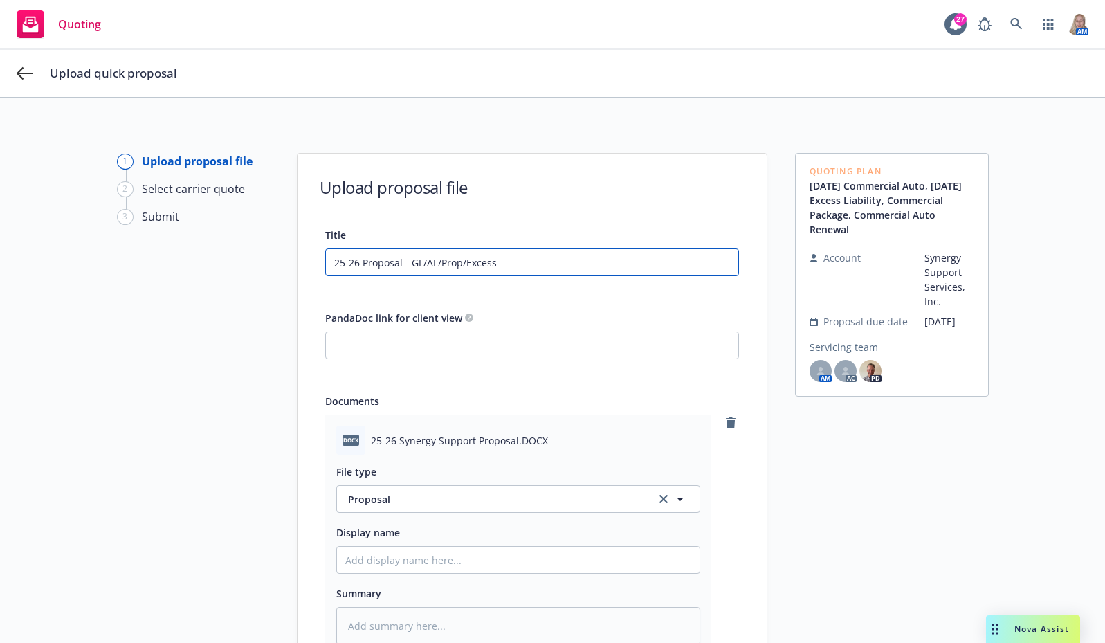
drag, startPoint x: 509, startPoint y: 271, endPoint x: 248, endPoint y: 253, distance: 261.5
click at [248, 253] on div "1 Upload proposal file 2 Select carrier quote 3 Submit Upload proposal file Tit…" at bounding box center [553, 471] width 1072 height 636
click at [398, 266] on input "25-26 Proposal - GL/AL/Prop/Excess" at bounding box center [532, 262] width 412 height 26
click at [565, 255] on input "25-26 Proposal - GL/AL/Prop/Excess" at bounding box center [532, 262] width 412 height 26
type input "25-26 Proposal - GL/AL/Prop/Excess"
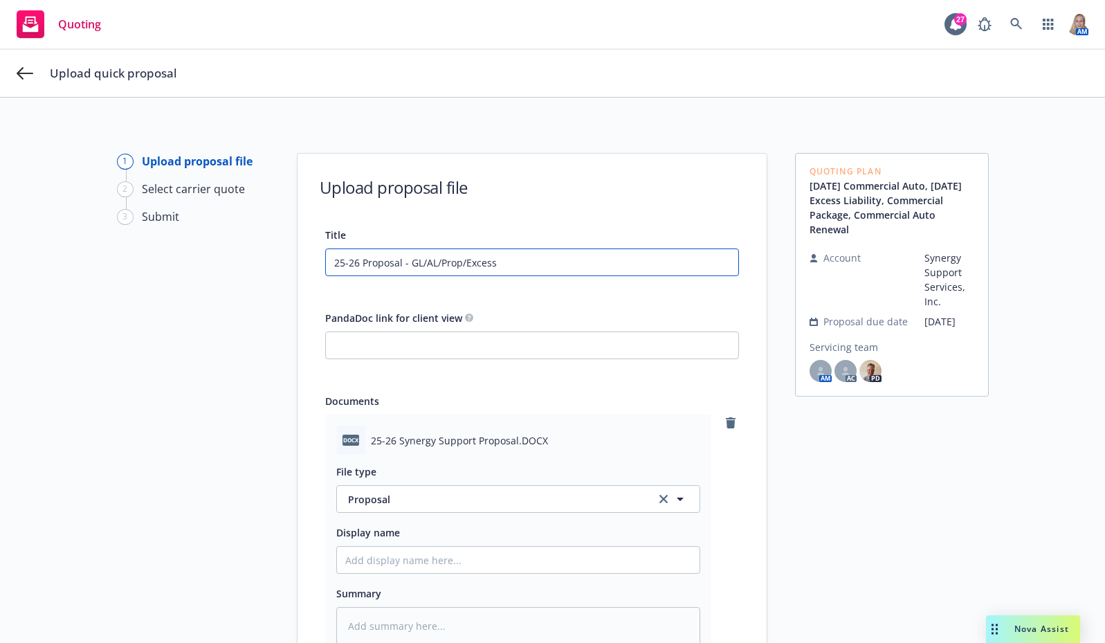
type textarea "x"
type input "25-26 Proposal - GL/AL/Prop/Excess -"
type textarea "x"
type input "25-26 Proposal - GL/AL/Prop/Excess -"
type textarea "x"
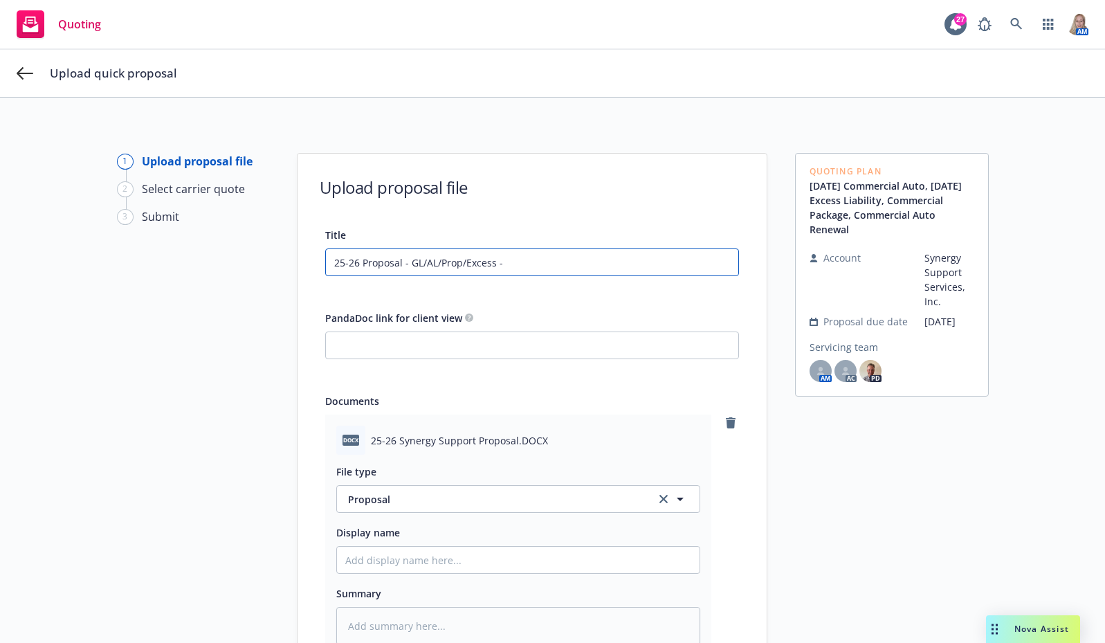
type input "25-26 Proposal - GL/AL/Prop/Excess - S"
type textarea "x"
type input "25-26 Proposal - GL/AL/Prop/Excess - Sy"
type textarea "x"
type input "25-26 Proposal - GL/AL/Prop/Excess - Syn"
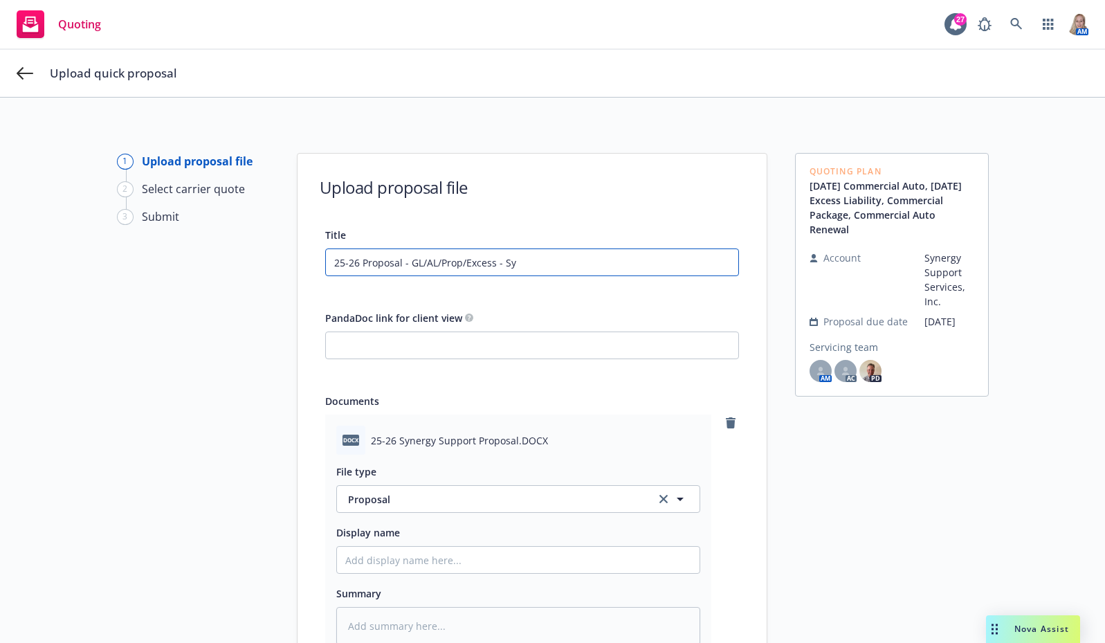
type textarea "x"
type input "25-26 Proposal - GL/AL/Prop/Excess - Syne"
type textarea "x"
type input "25-26 Proposal - GL/AL/Prop/Excess - Syner"
type textarea "x"
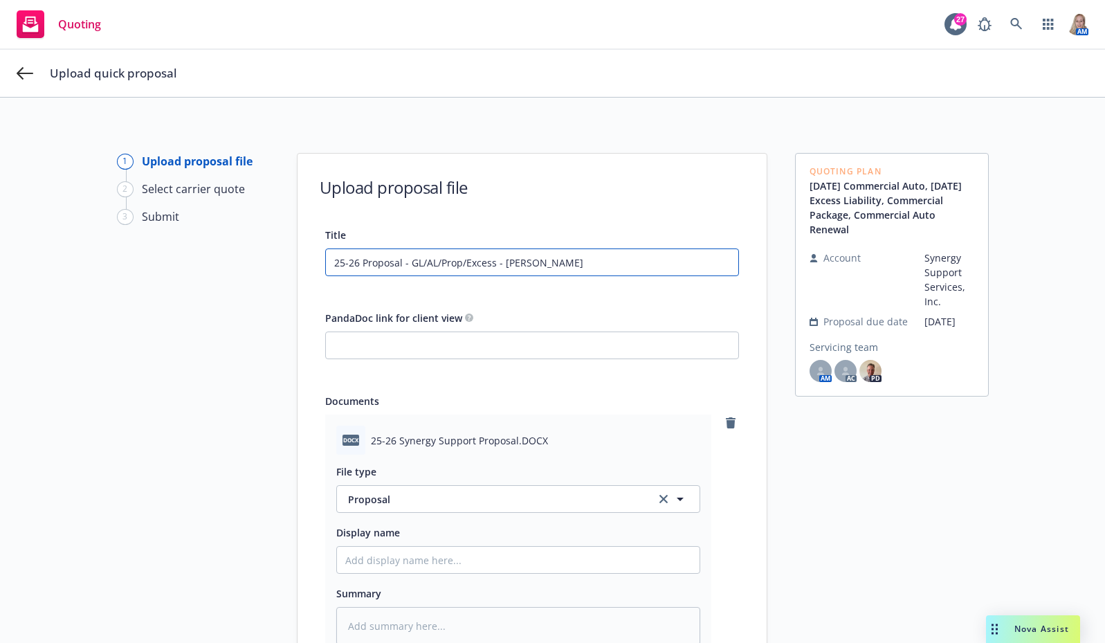
type input "25-26 Proposal - GL/AL/Prop/Excess - Synerg"
type textarea "x"
type input "25-26 Proposal - GL/AL/Prop/Excess - Synergy"
type textarea "x"
type input "25-26 Proposal - GL/AL/Prop/Excess - Synergy"
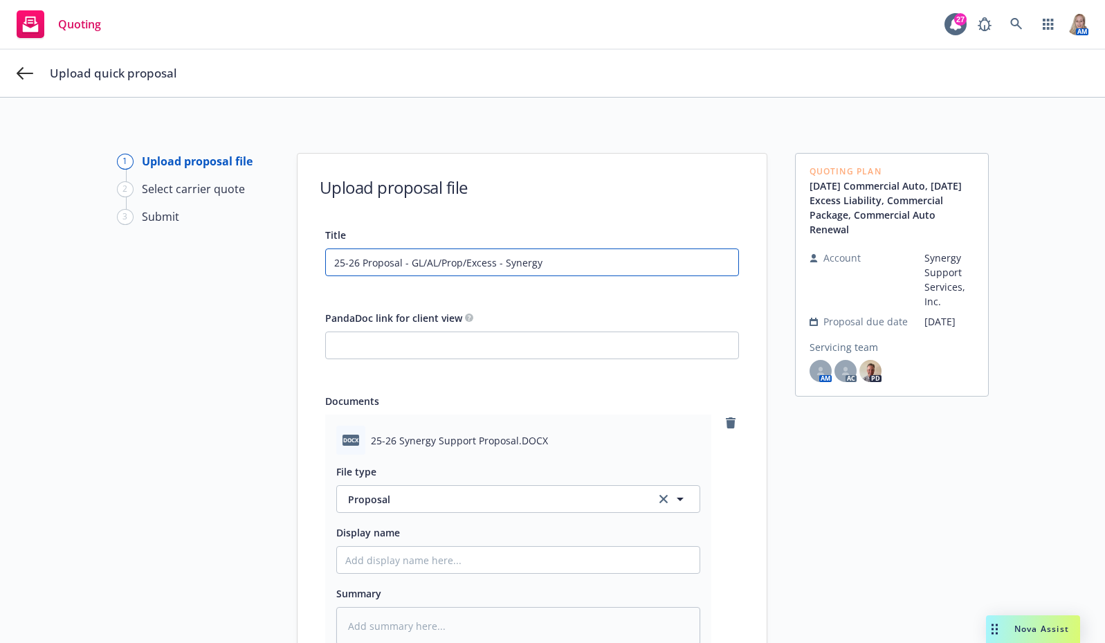
type textarea "x"
type input "25-26 Proposal - GL/AL/Prop/Excess - Synergy S"
type textarea "x"
type input "25-26 Proposal - GL/AL/Prop/Excess - Synergy Su"
type textarea "x"
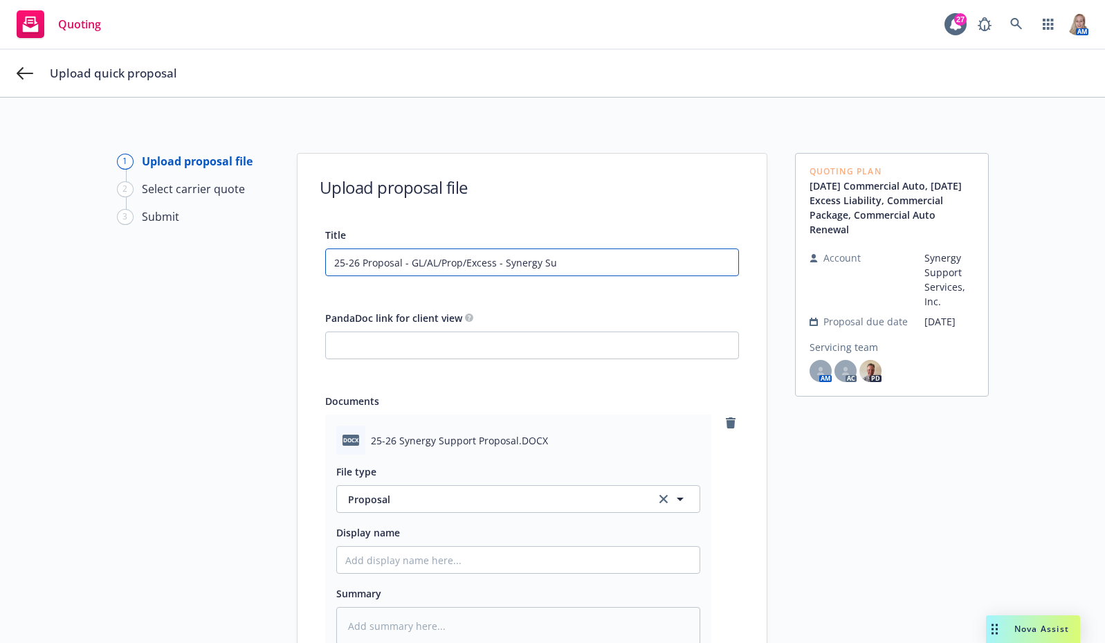
type input "25-26 Proposal - GL/AL/Prop/Excess - Synergy Sup"
type textarea "x"
type input "25-26 Proposal - GL/AL/Prop/Excess - Synergy Supp"
type textarea "x"
type input "25-26 Proposal - GL/AL/Prop/Excess - Synergy Suppo"
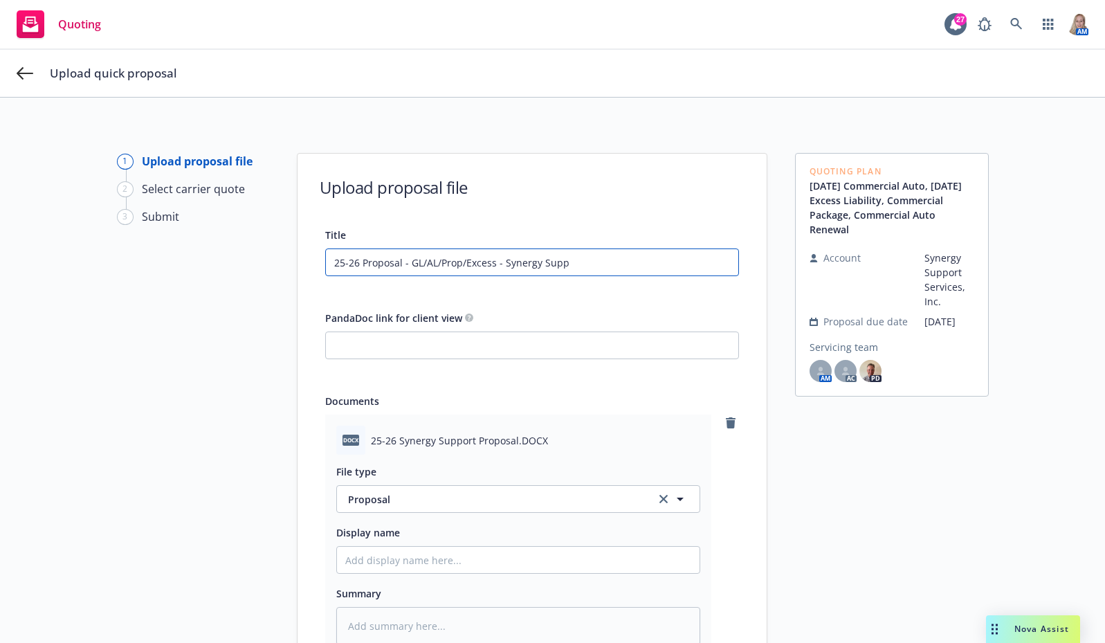
type textarea "x"
type input "25-26 Proposal - GL/AL/Prop/Excess - Synergy Suppor"
type textarea "x"
type input "25-26 Proposal - GL/AL/Prop/Excess - Synergy Support"
type textarea "x"
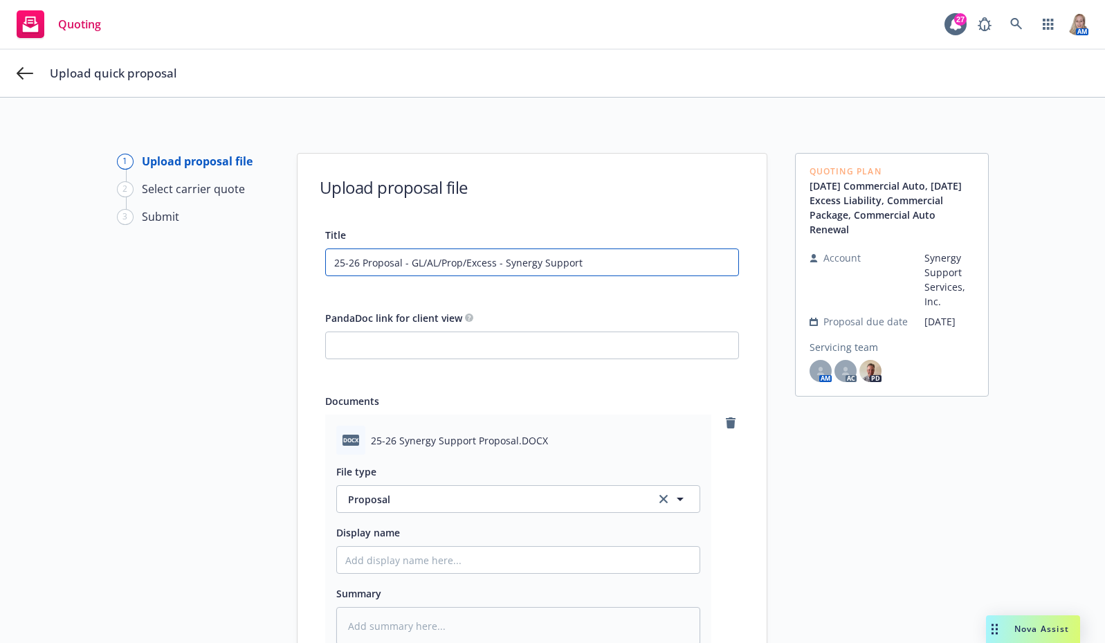
drag, startPoint x: 585, startPoint y: 257, endPoint x: 238, endPoint y: 262, distance: 346.7
click at [238, 262] on div "1 Upload proposal file 2 Select carrier quote 3 Submit Upload proposal file Tit…" at bounding box center [553, 471] width 1072 height 636
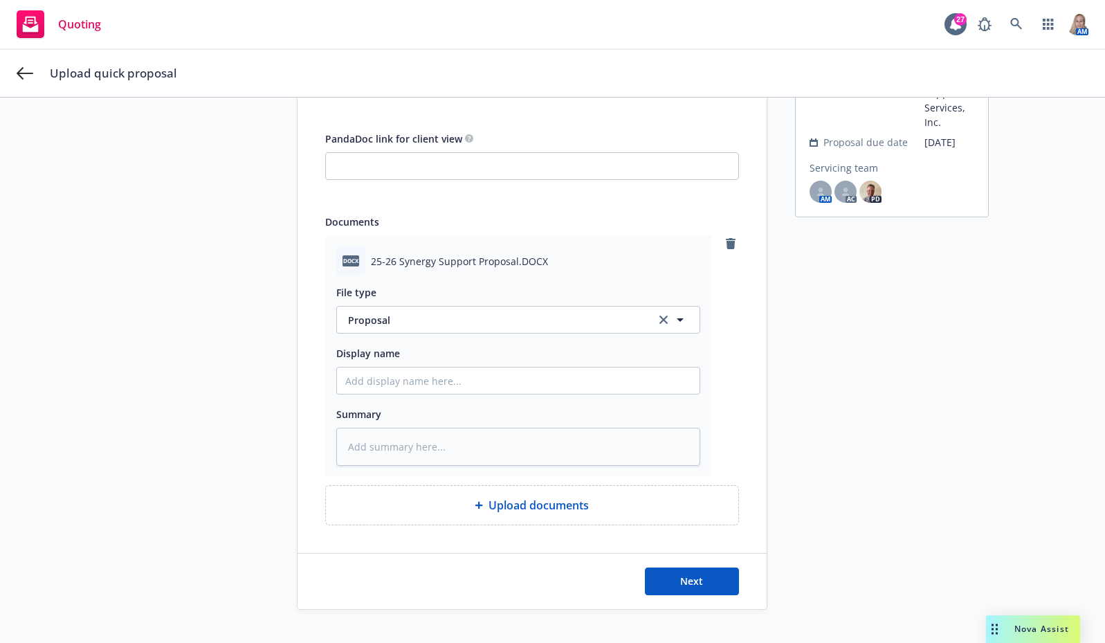
scroll to position [201, 0]
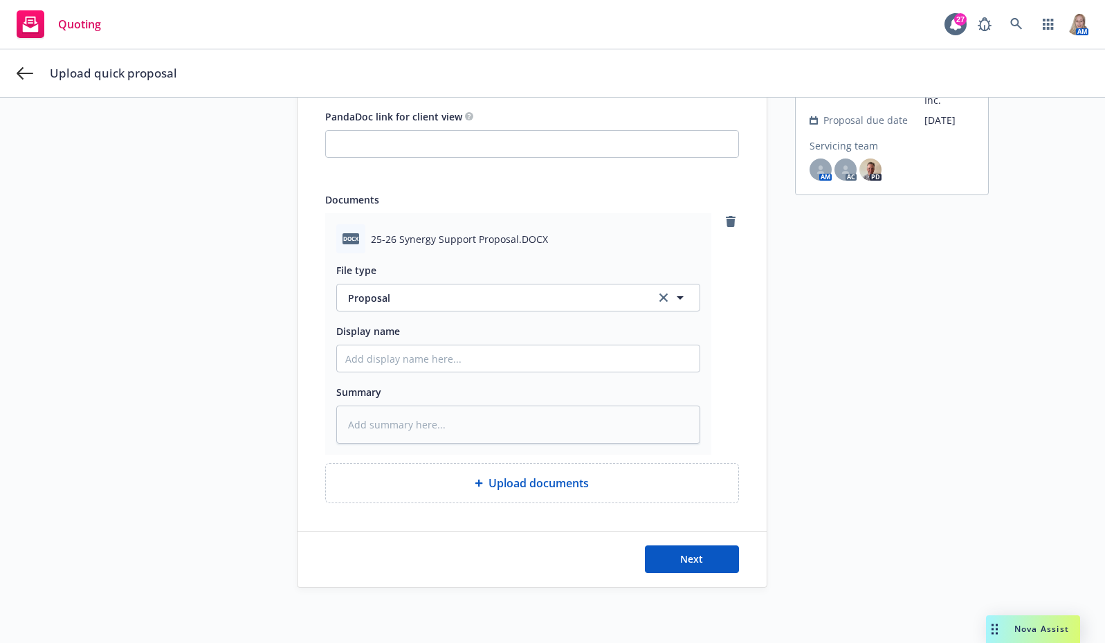
type input "25-26 Proposal - GL/AL/Prop/Excess - Synergy Support"
click at [380, 369] on input "Display name" at bounding box center [518, 358] width 363 height 26
paste input "25-26 Proposal - GL/AL/Prop/Excess - Synergy Support"
type textarea "x"
type input "25-26 Proposal - GL/AL/Prop/Excess - Synergy Support"
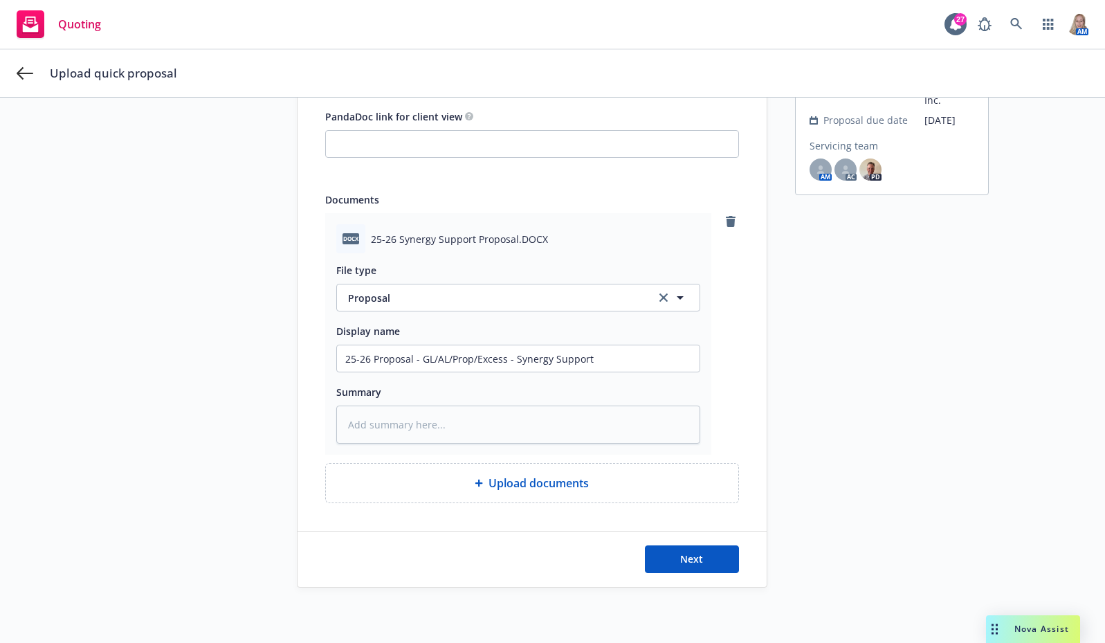
click at [397, 399] on div "Summary" at bounding box center [518, 391] width 364 height 17
click at [394, 412] on textarea at bounding box center [518, 424] width 364 height 38
paste textarea "25-26 Proposal - GL/AL/Prop/Excess - Synergy Support"
type textarea "x"
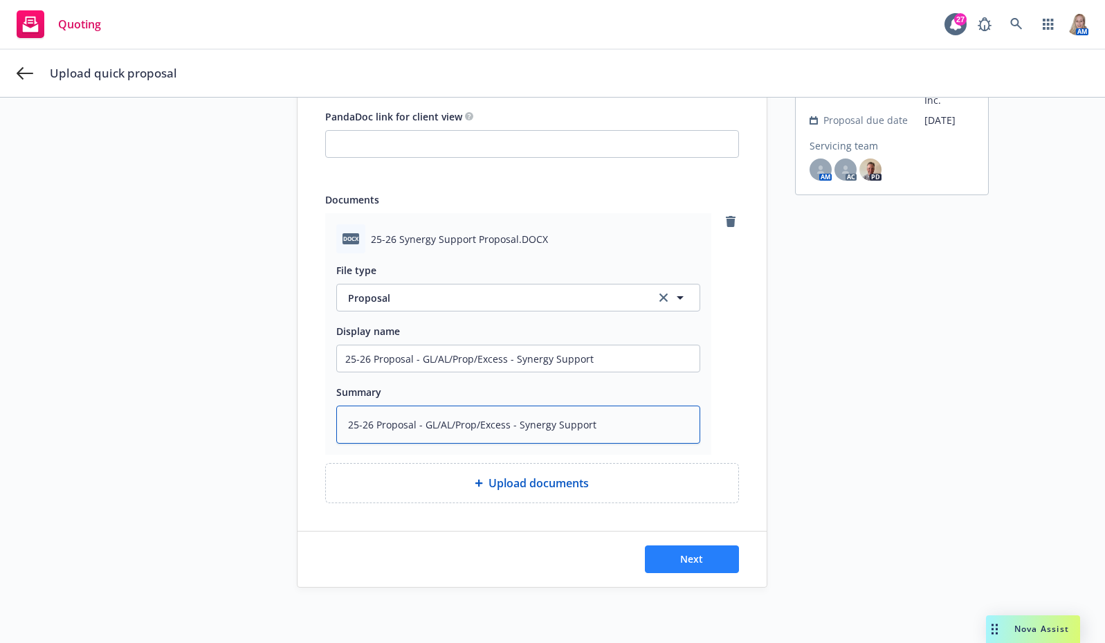
type textarea "25-26 Proposal - GL/AL/Prop/Excess - Synergy Support"
click at [688, 554] on span "Next" at bounding box center [691, 558] width 23 height 13
type textarea "x"
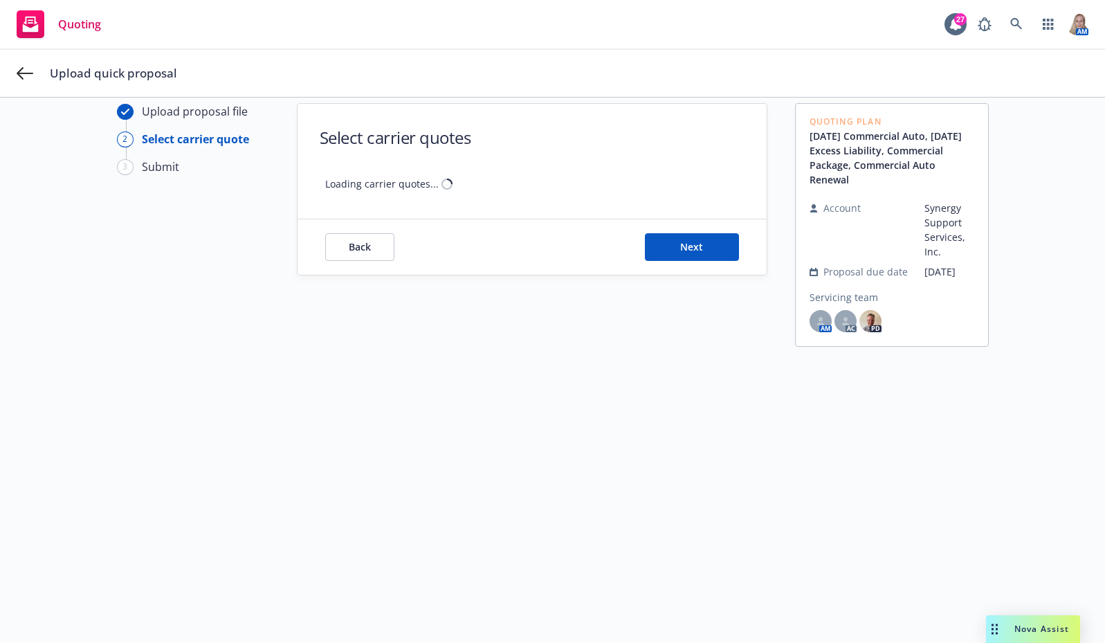
scroll to position [50, 0]
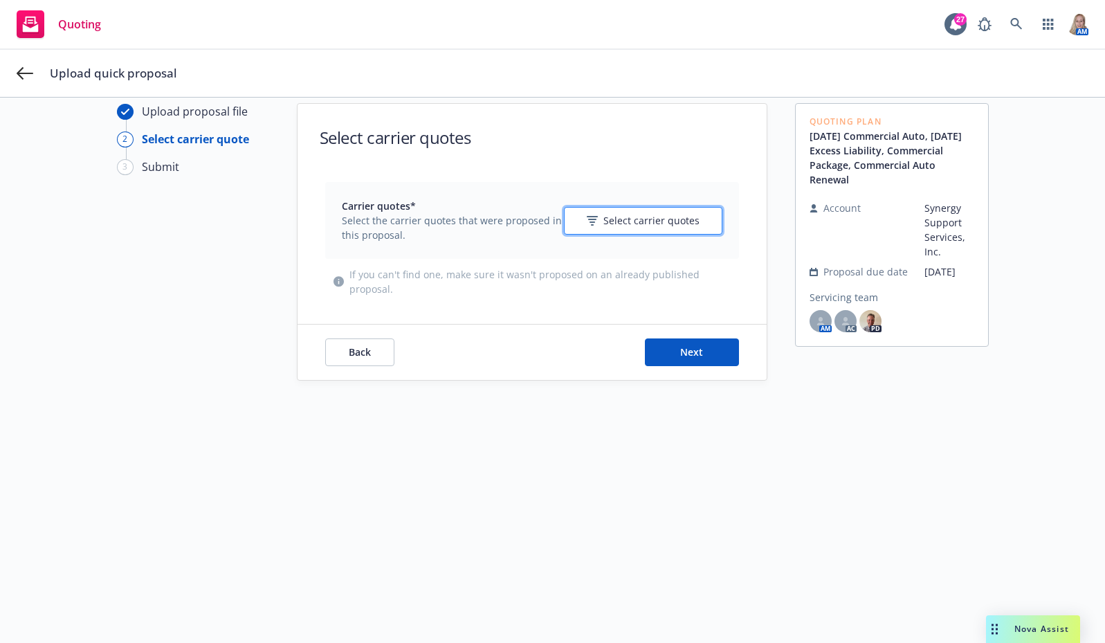
click at [625, 224] on span "Select carrier quotes" at bounding box center [651, 220] width 96 height 15
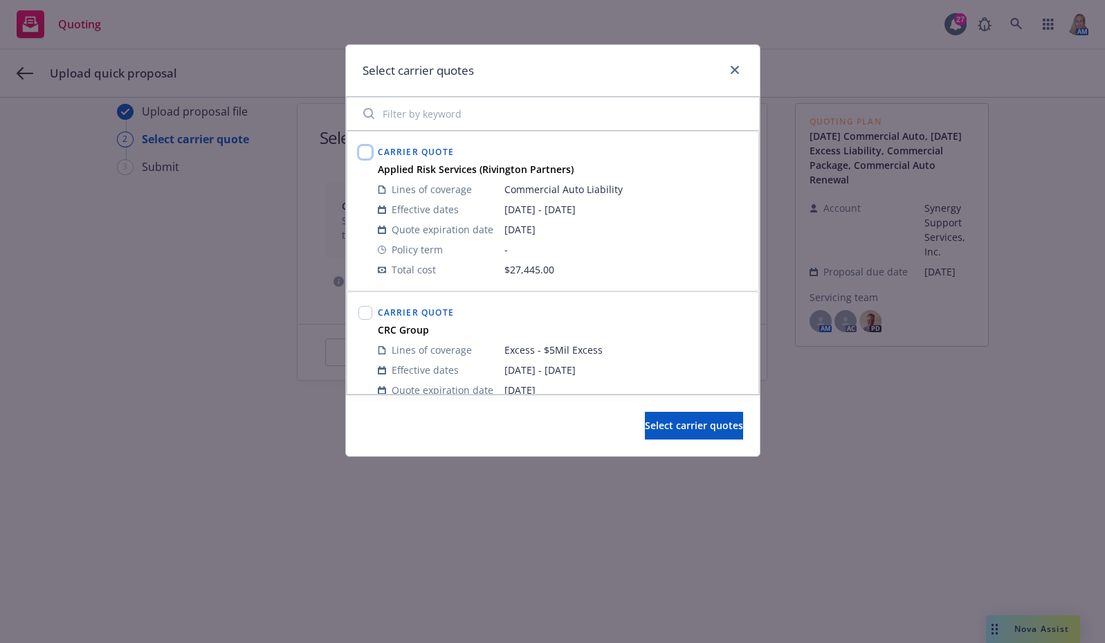
click at [366, 152] on input "checkbox" at bounding box center [365, 152] width 14 height 14
checkbox input "true"
click at [361, 318] on input "checkbox" at bounding box center [365, 313] width 14 height 14
checkbox input "true"
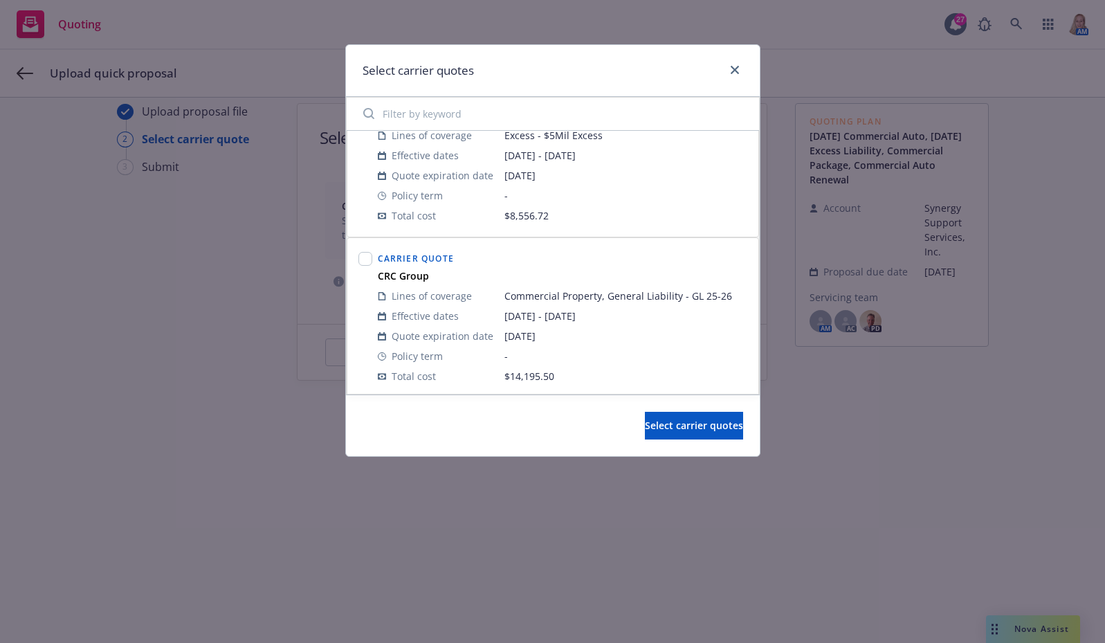
scroll to position [219, 0]
click at [369, 252] on input "checkbox" at bounding box center [365, 255] width 14 height 14
checkbox input "true"
click at [699, 425] on span "Select carrier quotes" at bounding box center [694, 425] width 98 height 13
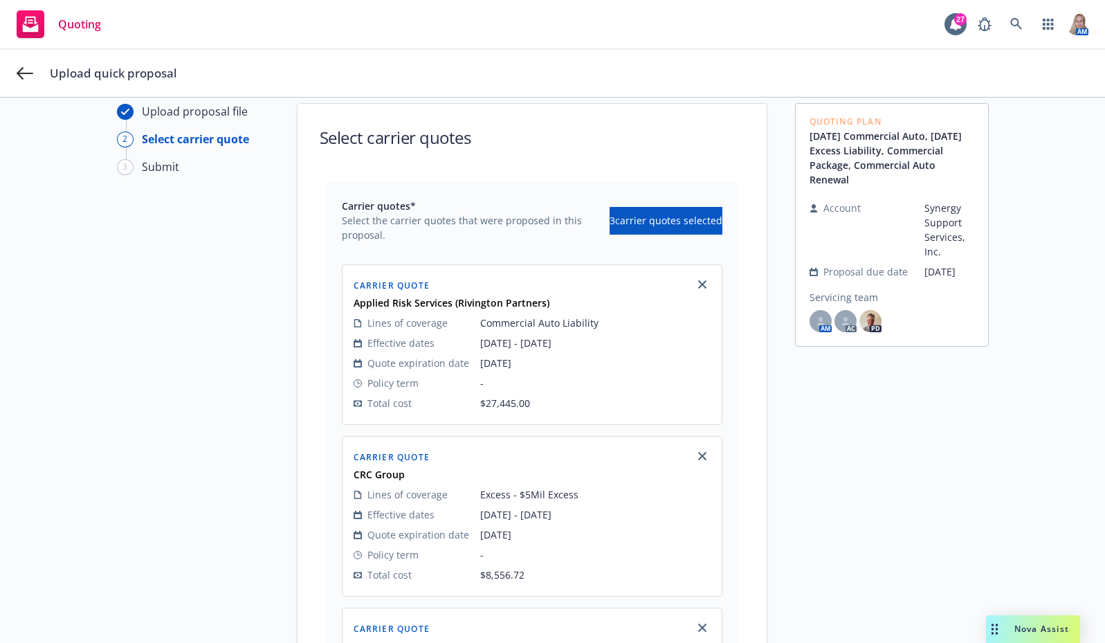
scroll to position [358, 0]
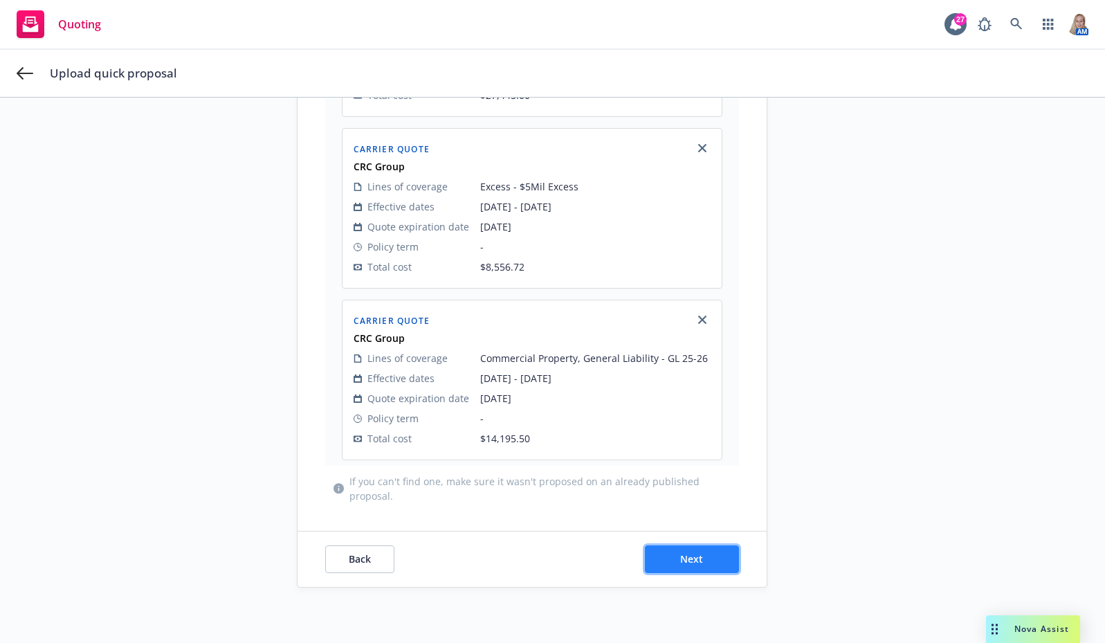
click at [674, 549] on button "Next" at bounding box center [692, 559] width 94 height 28
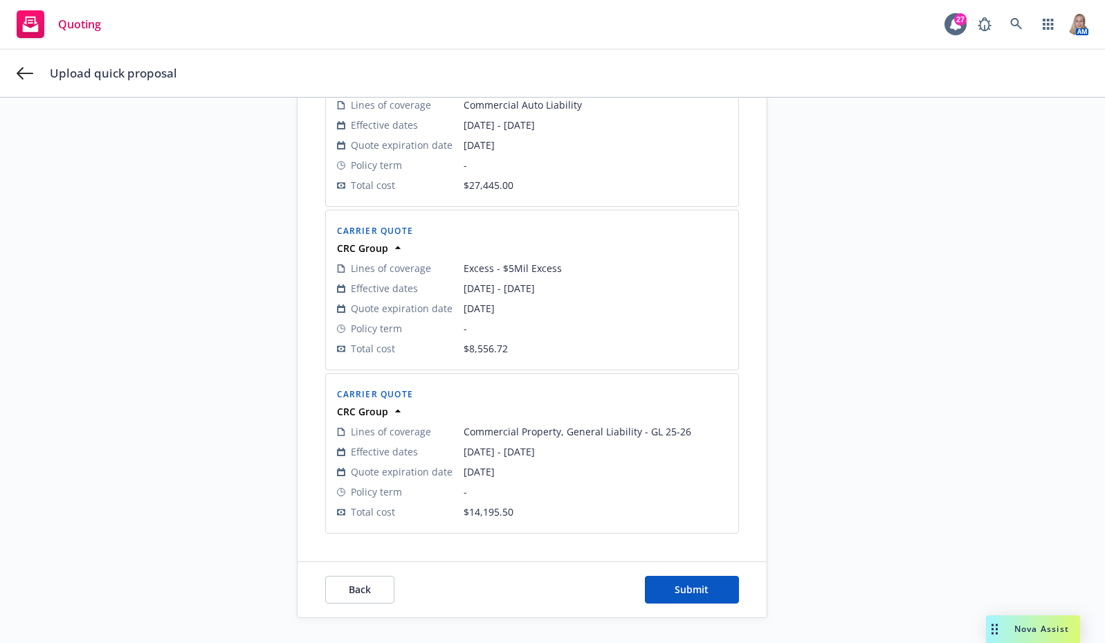
scroll to position [335, 0]
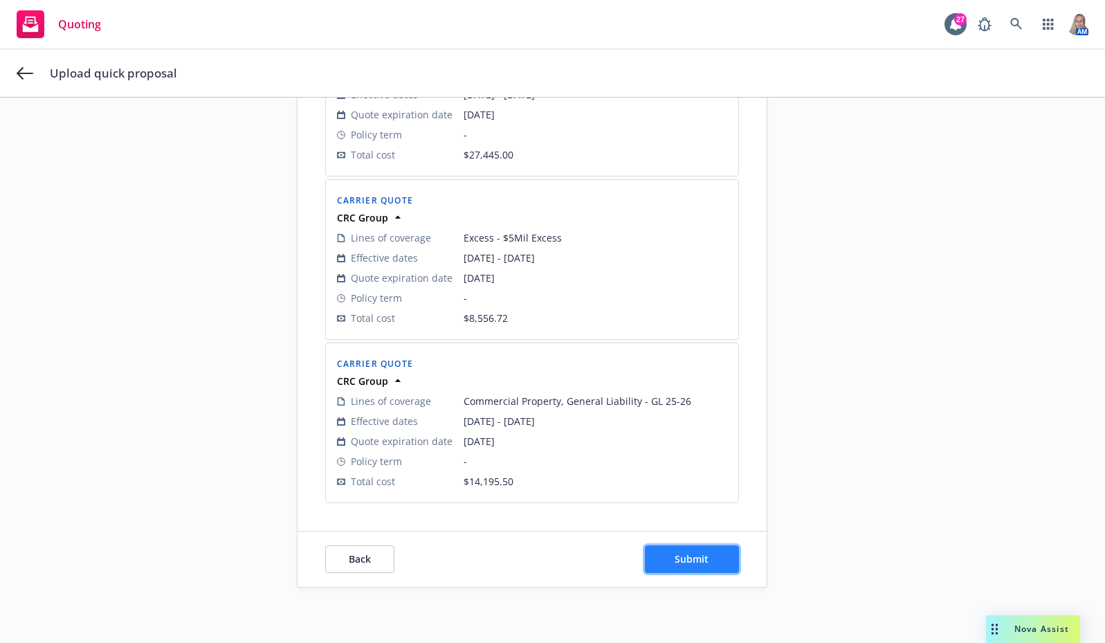
click at [689, 554] on span "Submit" at bounding box center [692, 558] width 34 height 13
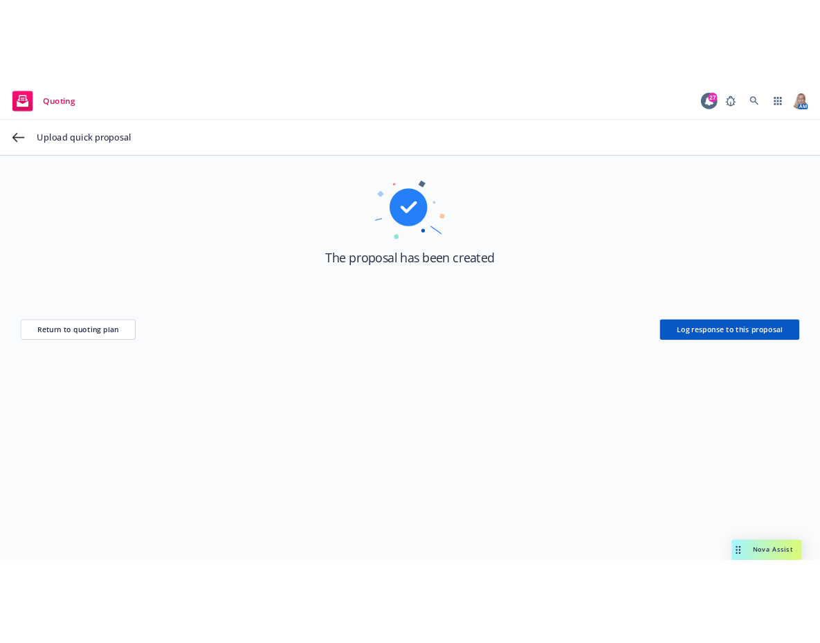
scroll to position [50, 0]
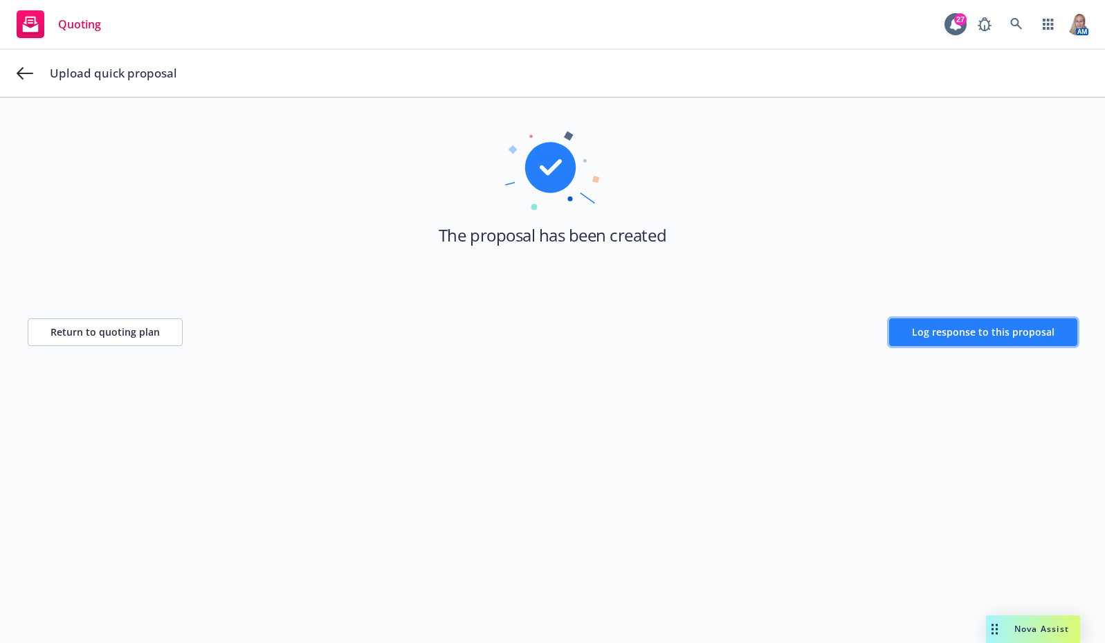
click at [987, 334] on span "Log response to this proposal" at bounding box center [983, 331] width 143 height 13
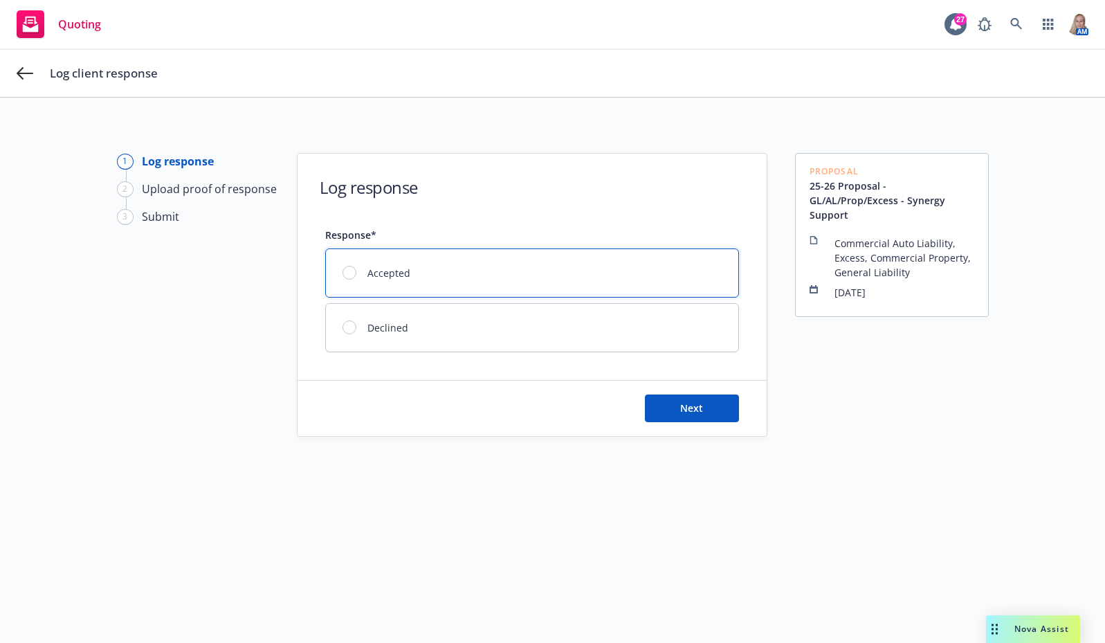
click at [345, 264] on div "Accepted" at bounding box center [532, 273] width 412 height 48
click at [684, 400] on button "Next" at bounding box center [692, 408] width 94 height 28
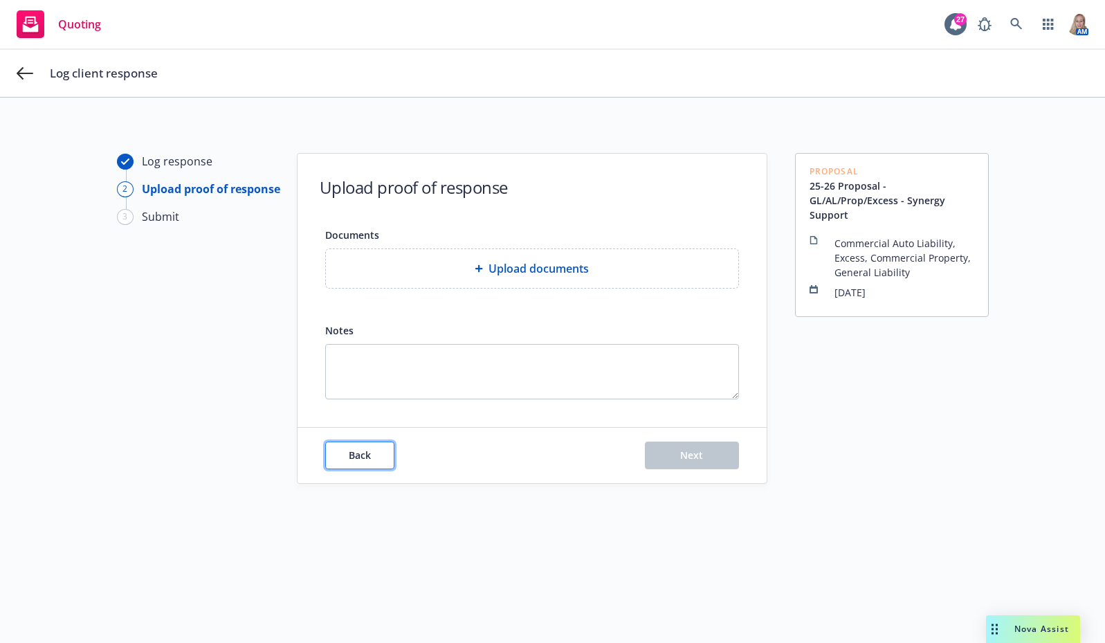
click at [356, 453] on span "Back" at bounding box center [360, 454] width 22 height 13
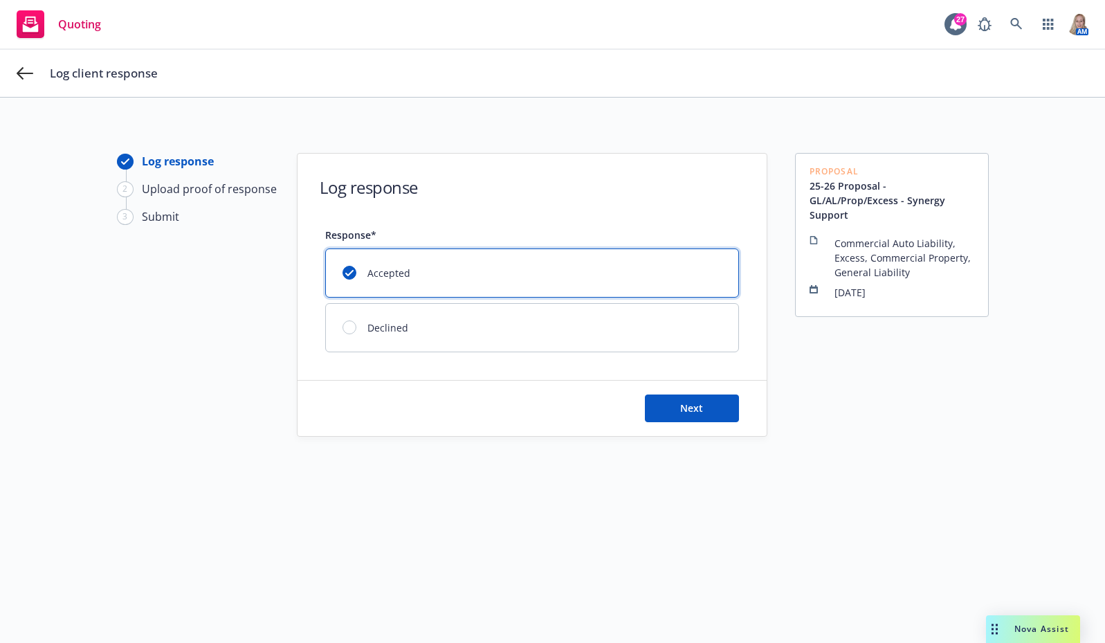
click at [15, 69] on div "Log client response" at bounding box center [552, 73] width 1105 height 47
click at [25, 76] on icon at bounding box center [25, 73] width 17 height 17
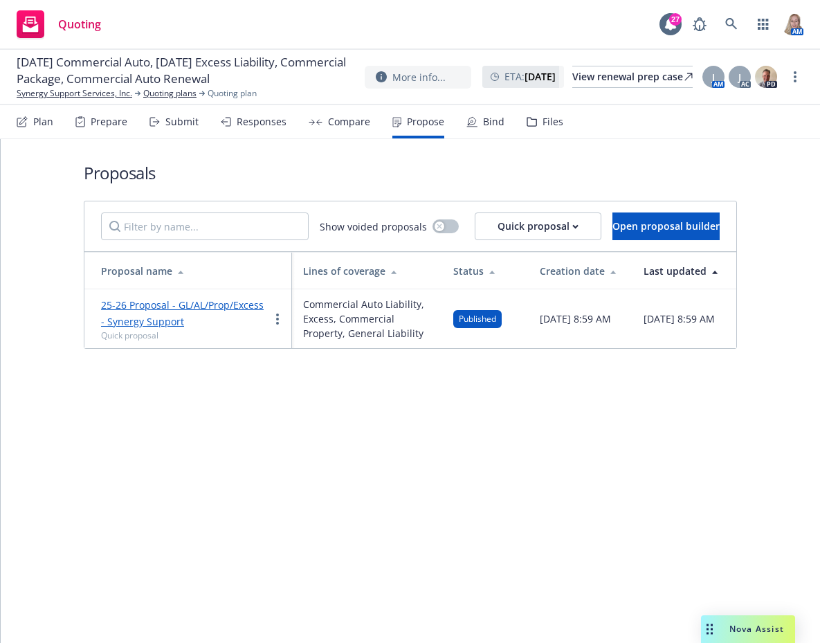
click at [267, 581] on div "Proposals Show voided proposals Quick proposal Open proposal builder Proposal n…" at bounding box center [410, 391] width 819 height 504
